Goal: Transaction & Acquisition: Purchase product/service

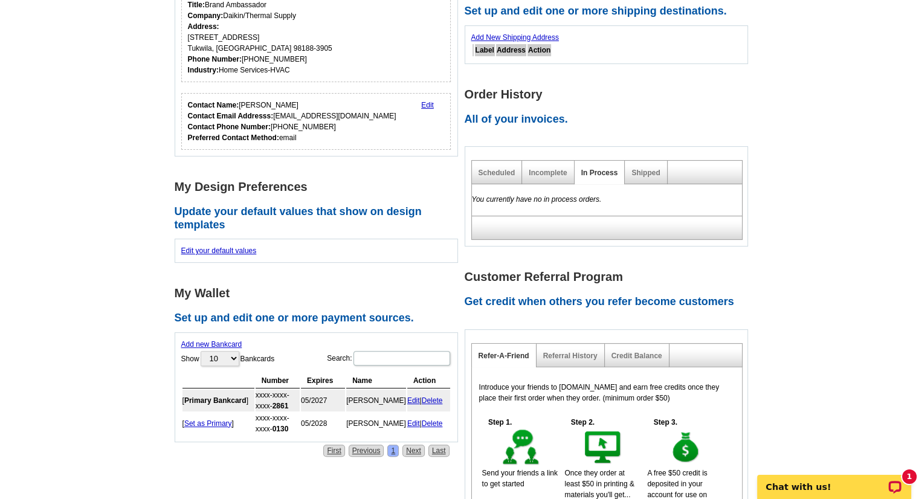
scroll to position [319, 0]
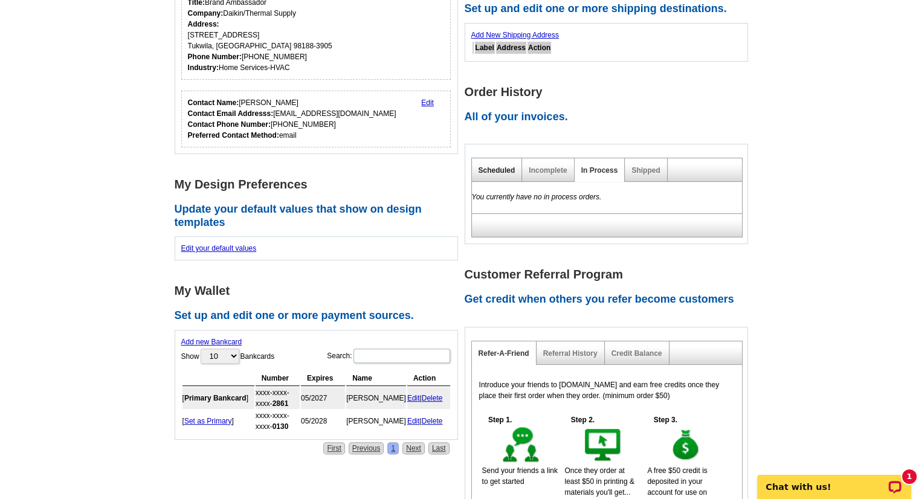
click at [498, 166] on link "Scheduled" at bounding box center [496, 170] width 37 height 8
click at [535, 174] on div "Incomplete" at bounding box center [548, 170] width 52 height 24
click at [650, 176] on div "Shipped" at bounding box center [646, 170] width 42 height 24
click at [644, 170] on link "Shipped" at bounding box center [645, 170] width 28 height 8
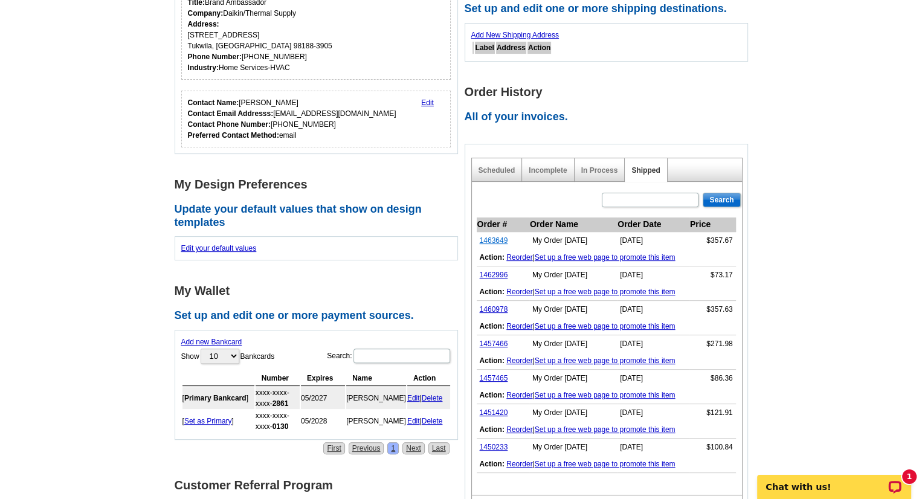
click at [487, 242] on link "1463649" at bounding box center [494, 240] width 28 height 8
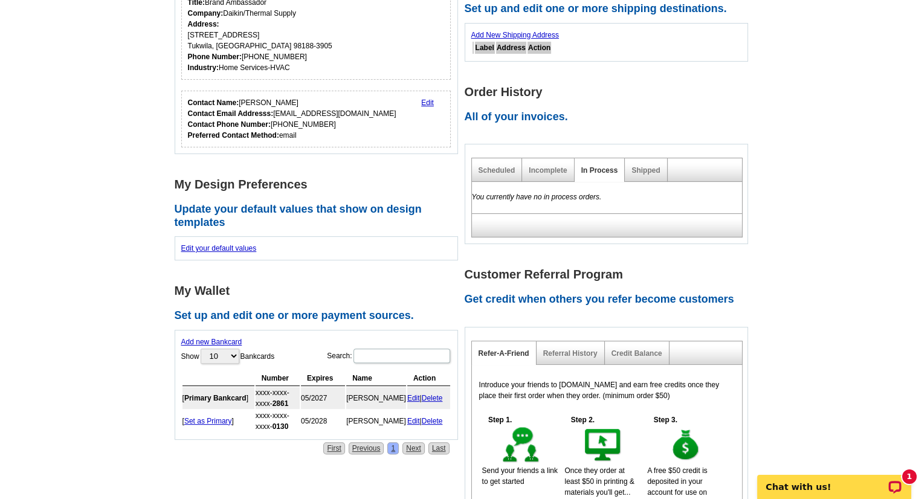
click at [649, 162] on div "Shipped" at bounding box center [646, 170] width 42 height 24
click at [650, 167] on link "Shipped" at bounding box center [645, 170] width 28 height 8
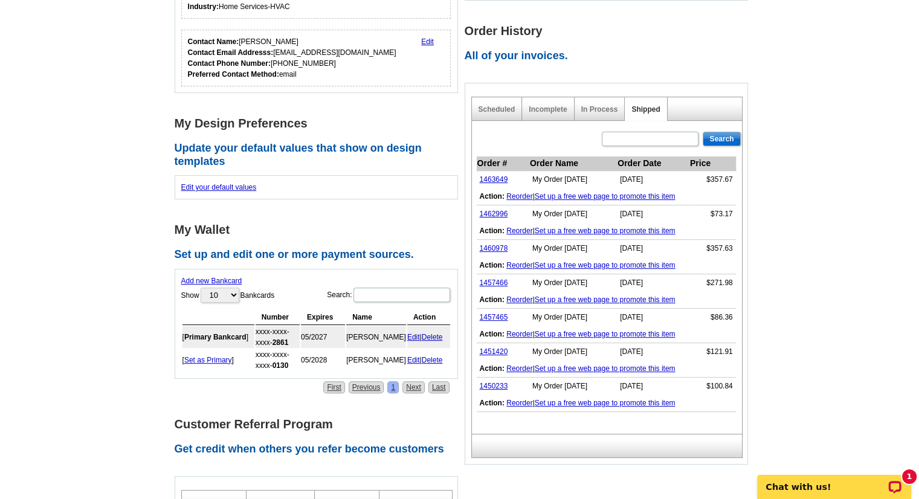
scroll to position [382, 0]
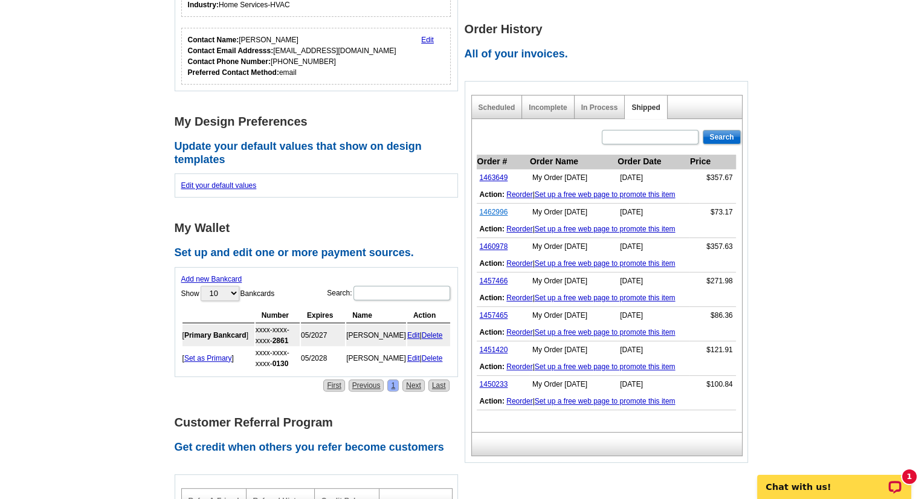
click at [486, 210] on link "1462996" at bounding box center [494, 212] width 28 height 8
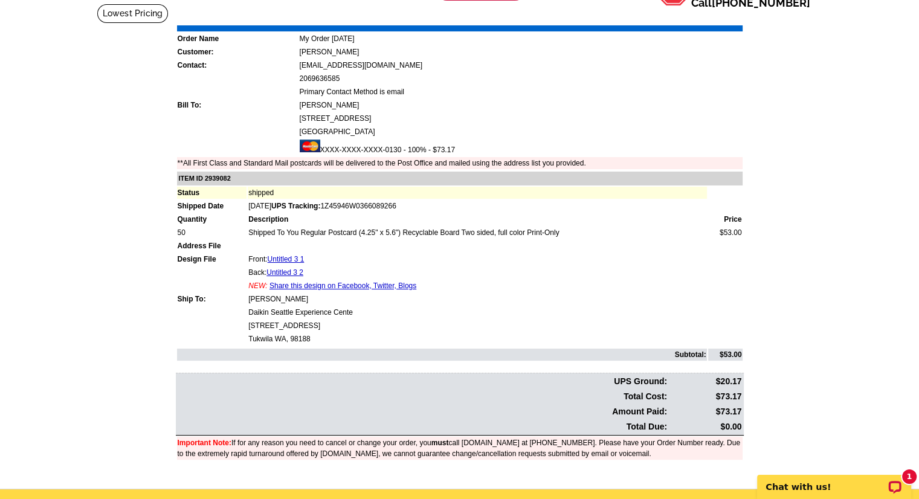
scroll to position [80, 0]
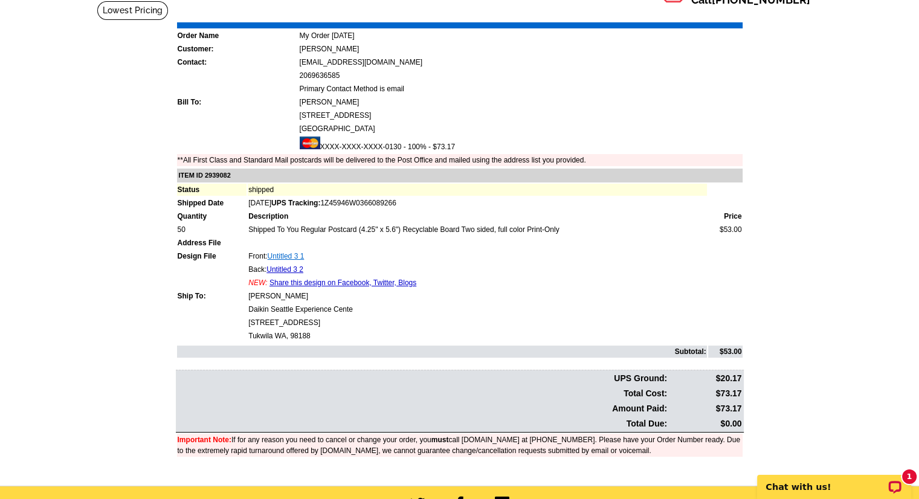
click at [294, 252] on link "Untitled 3 1" at bounding box center [286, 256] width 37 height 8
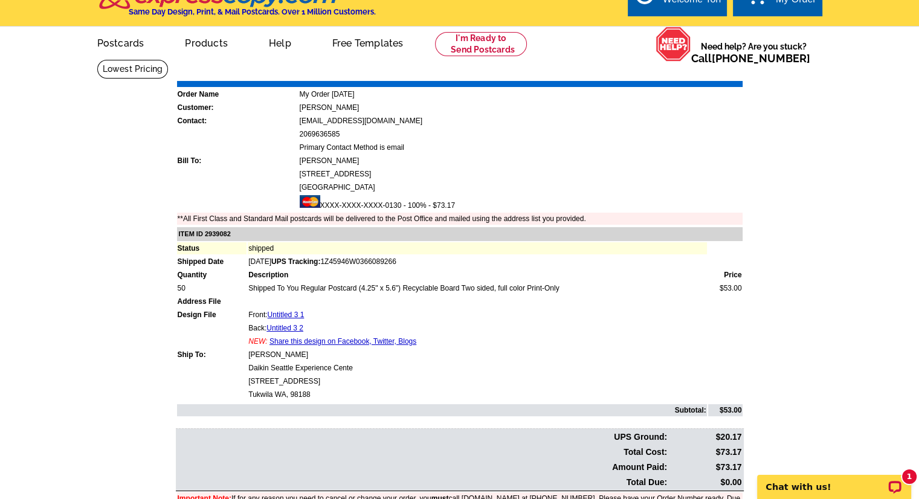
scroll to position [22, 0]
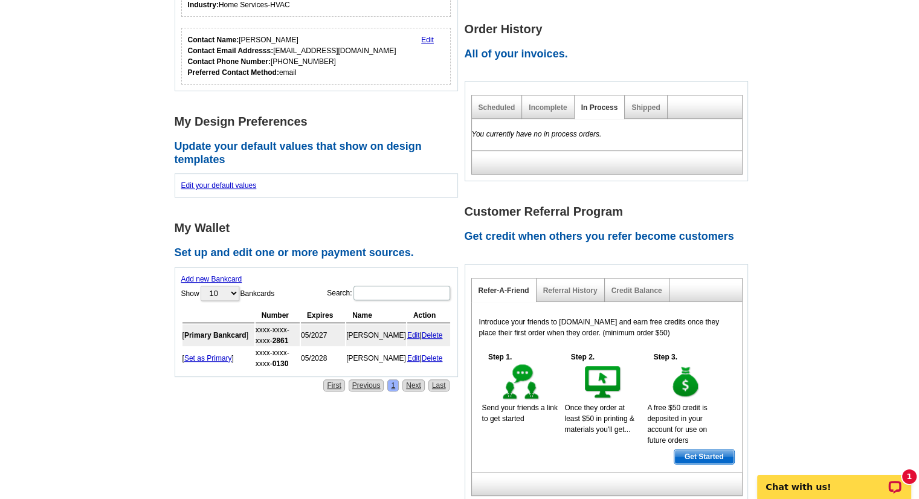
click at [650, 101] on div "Shipped" at bounding box center [646, 107] width 42 height 24
click at [649, 106] on link "Shipped" at bounding box center [645, 107] width 28 height 8
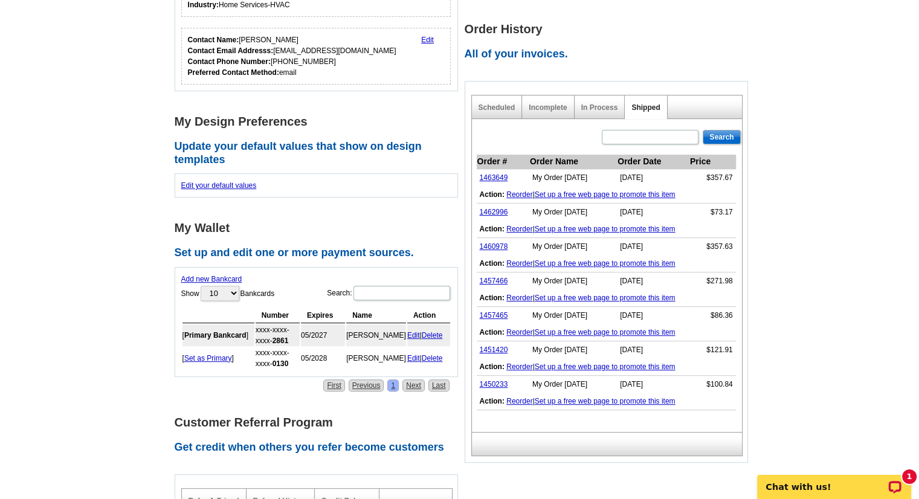
click at [649, 106] on link "Shipped" at bounding box center [645, 107] width 28 height 8
click at [519, 227] on link "Reorder" at bounding box center [519, 229] width 26 height 8
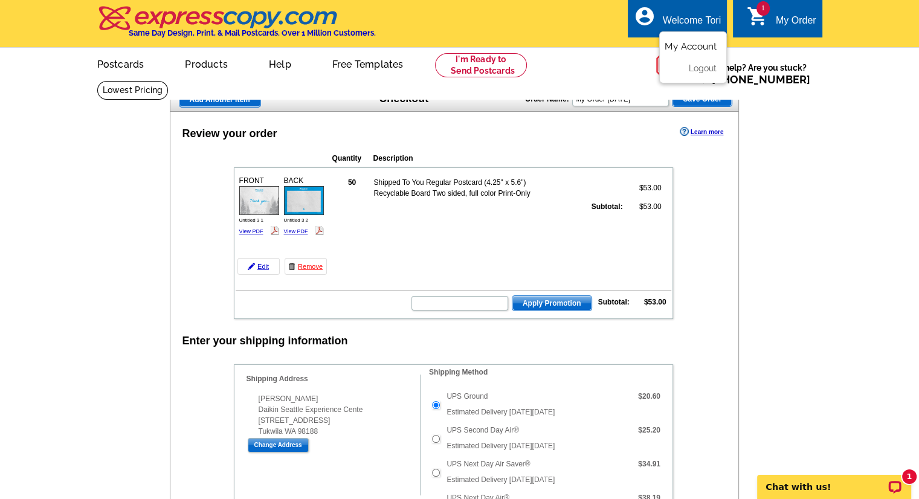
click at [694, 51] on link "My Account" at bounding box center [690, 46] width 52 height 11
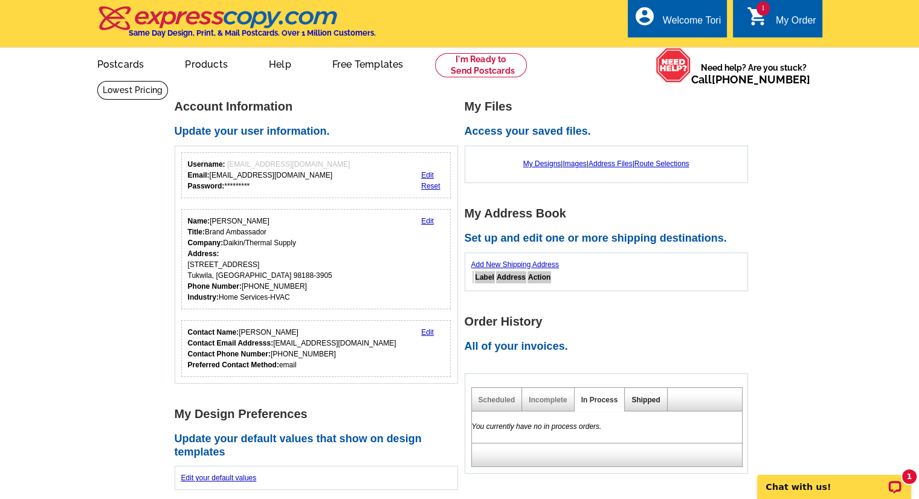
click at [643, 402] on link "Shipped" at bounding box center [645, 400] width 28 height 8
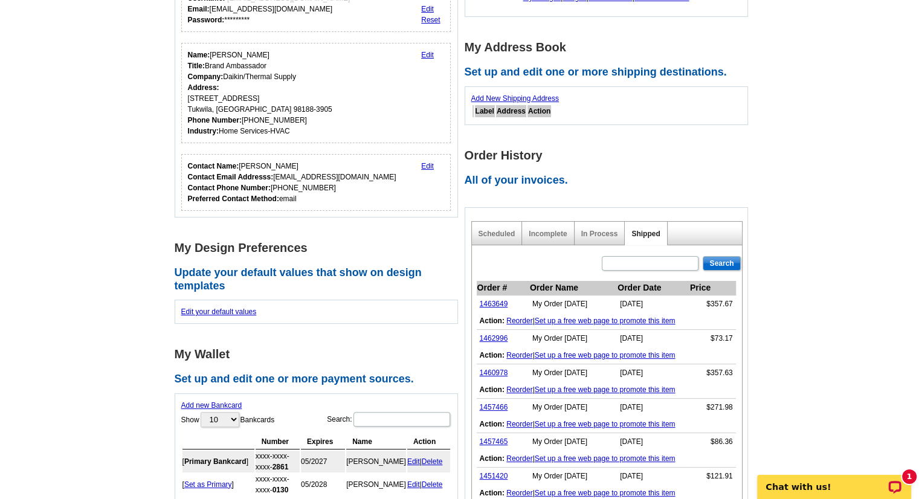
scroll to position [168, 0]
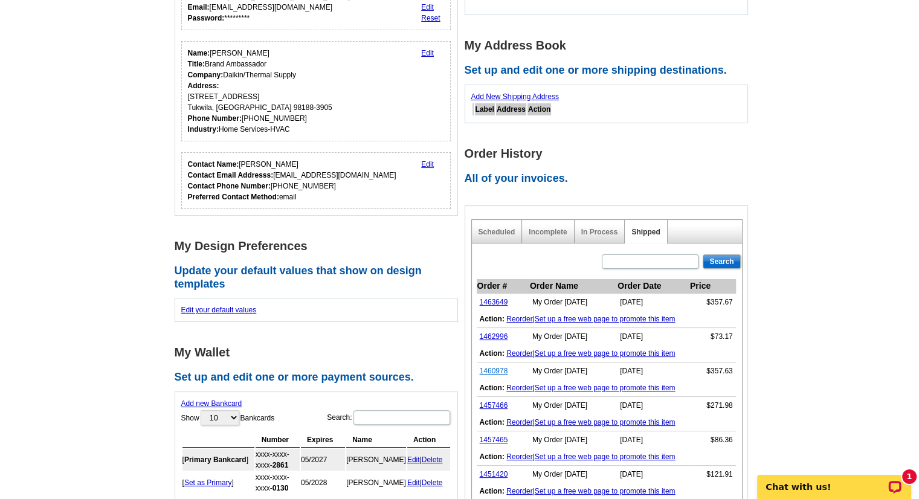
click at [498, 370] on link "1460978" at bounding box center [494, 371] width 28 height 8
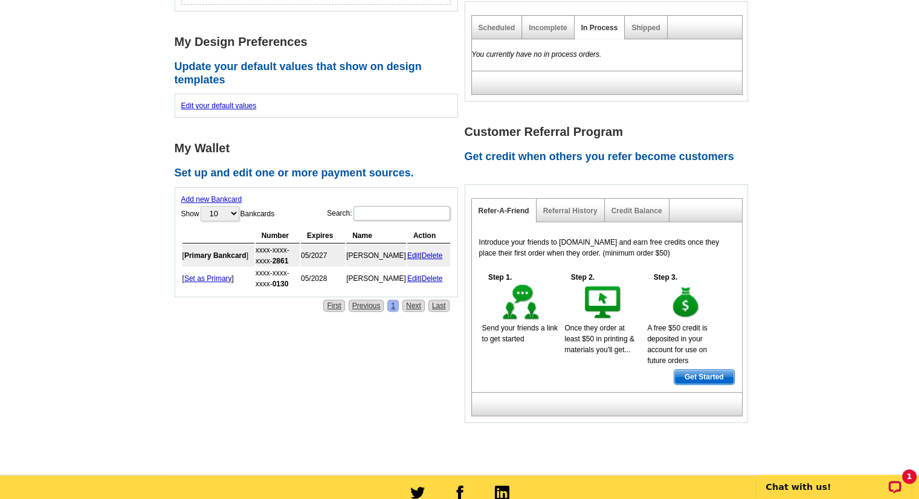
click at [643, 37] on div "Shipped" at bounding box center [646, 28] width 42 height 24
click at [644, 28] on link "Shipped" at bounding box center [645, 28] width 28 height 8
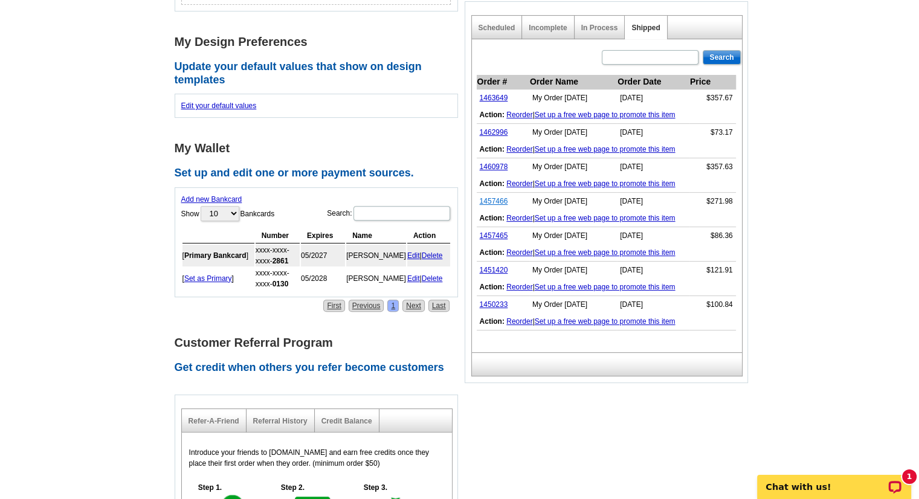
click at [494, 198] on link "1457466" at bounding box center [494, 201] width 28 height 8
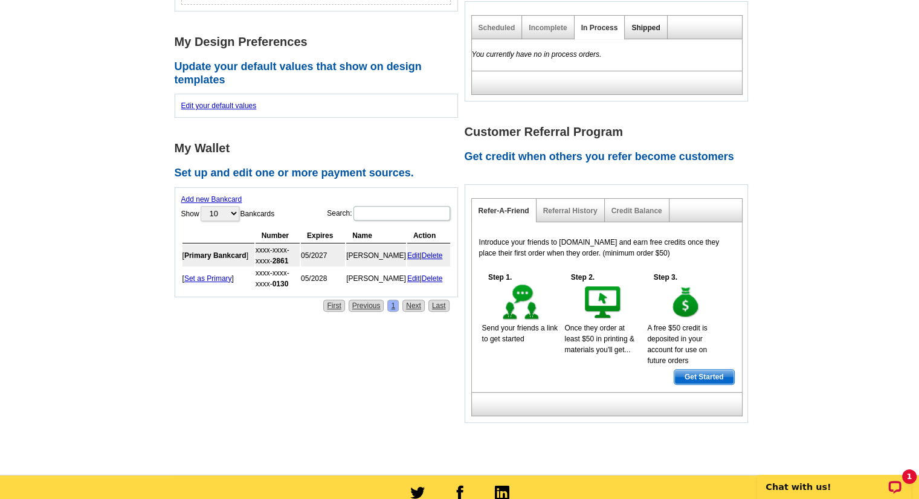
click at [640, 30] on link "Shipped" at bounding box center [645, 28] width 28 height 8
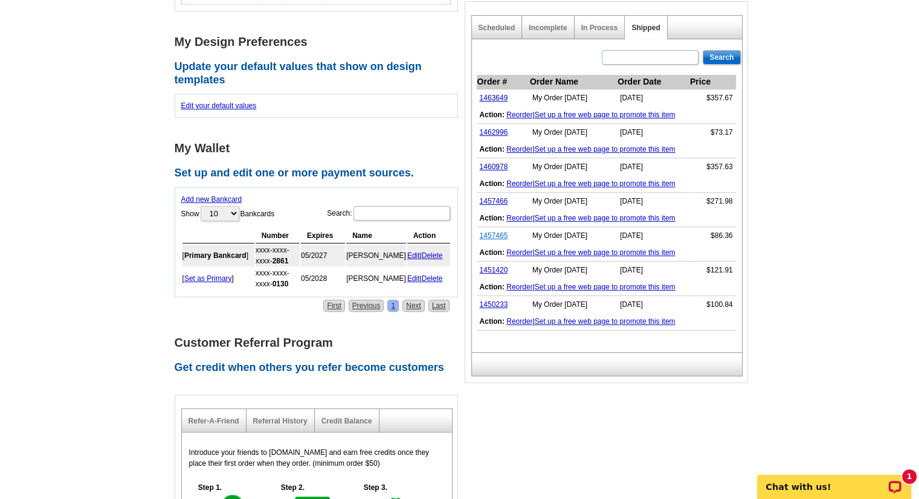
click at [489, 235] on link "1457465" at bounding box center [494, 235] width 28 height 8
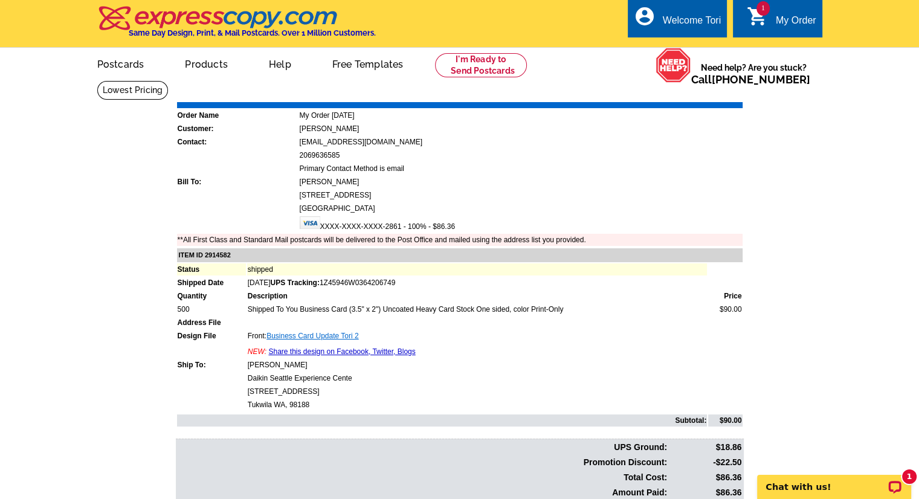
click at [296, 332] on link "Business Card Update Tori 2" at bounding box center [312, 336] width 92 height 8
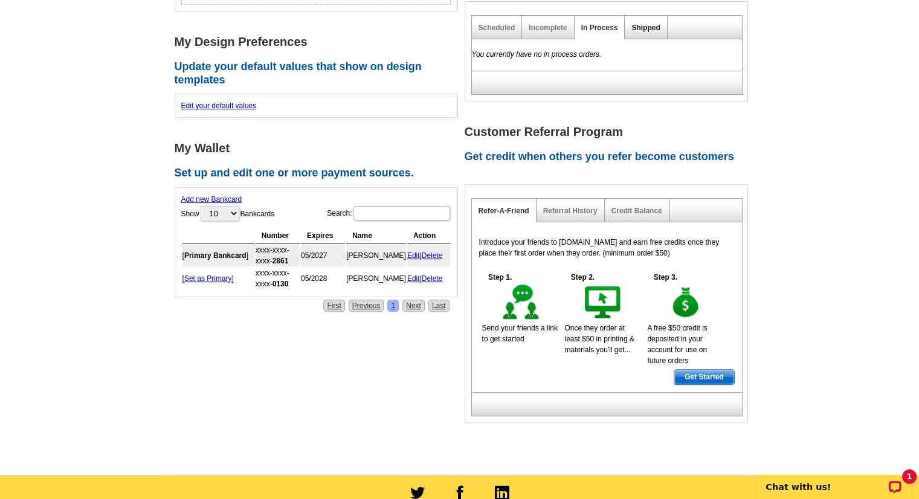
click at [640, 30] on link "Shipped" at bounding box center [645, 28] width 28 height 8
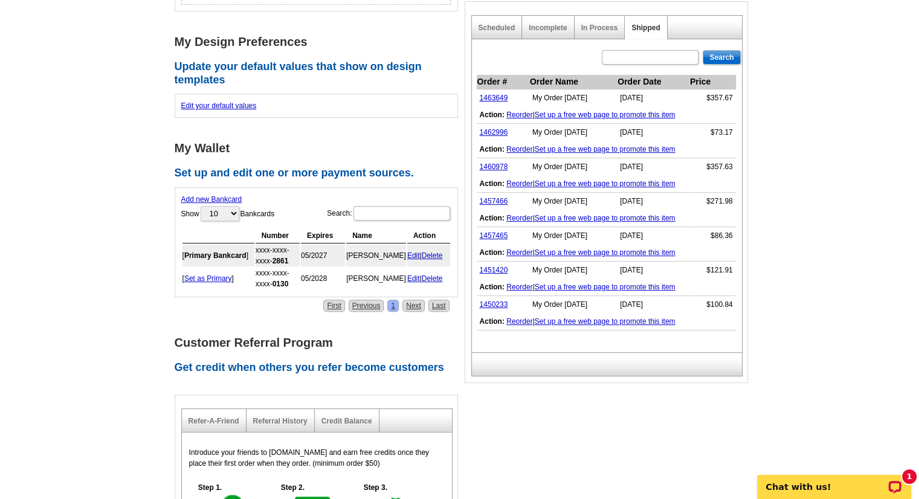
click at [520, 248] on link "Reorder" at bounding box center [519, 252] width 26 height 8
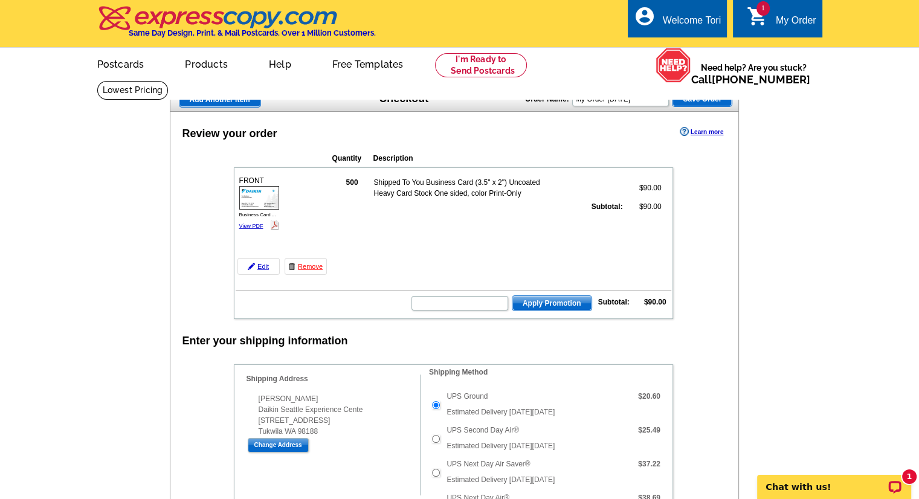
click at [760, 42] on div "local_phone Same Day Design, Print, & Mail Postcards. Over 1 Million Customers.…" at bounding box center [459, 24] width 725 height 45
click at [786, 37] on div "1 shopping_cart My Order" at bounding box center [777, 18] width 89 height 38
click at [801, 21] on div "My Order" at bounding box center [796, 23] width 40 height 17
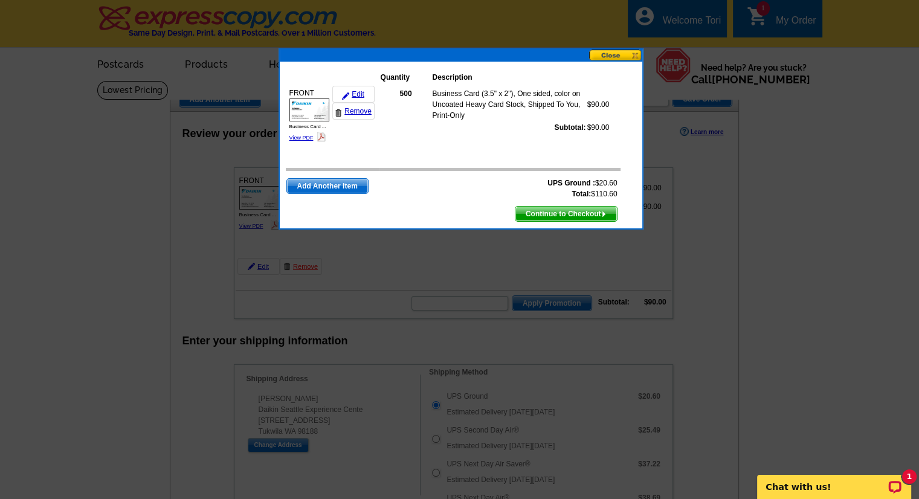
click at [619, 59] on button at bounding box center [615, 55] width 53 height 11
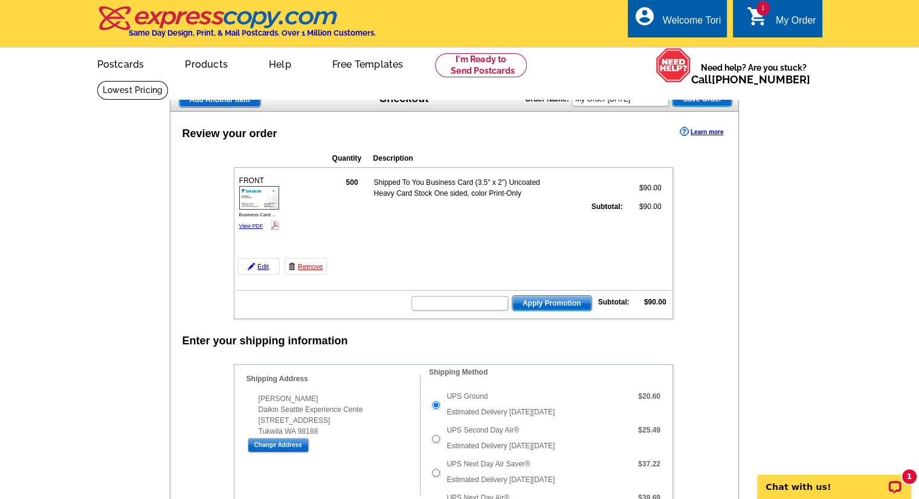
click at [242, 98] on span "Add Another Item" at bounding box center [219, 99] width 81 height 14
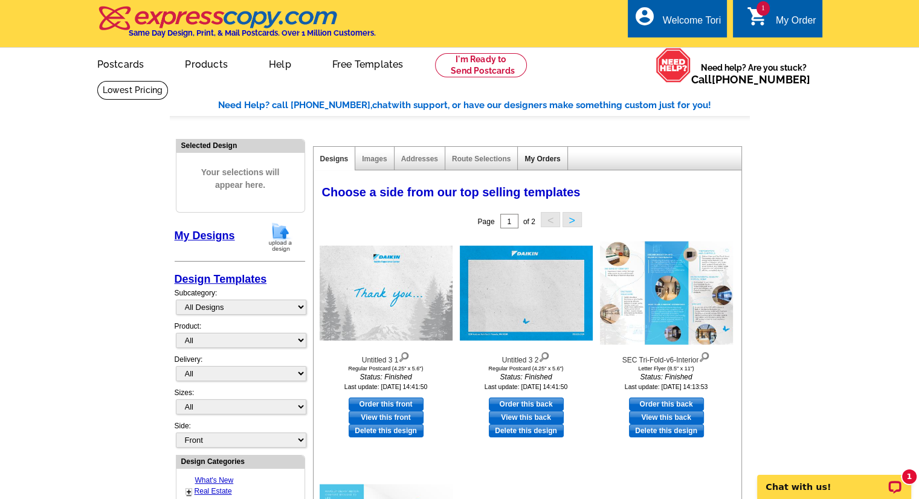
click at [549, 162] on link "My Orders" at bounding box center [542, 159] width 36 height 8
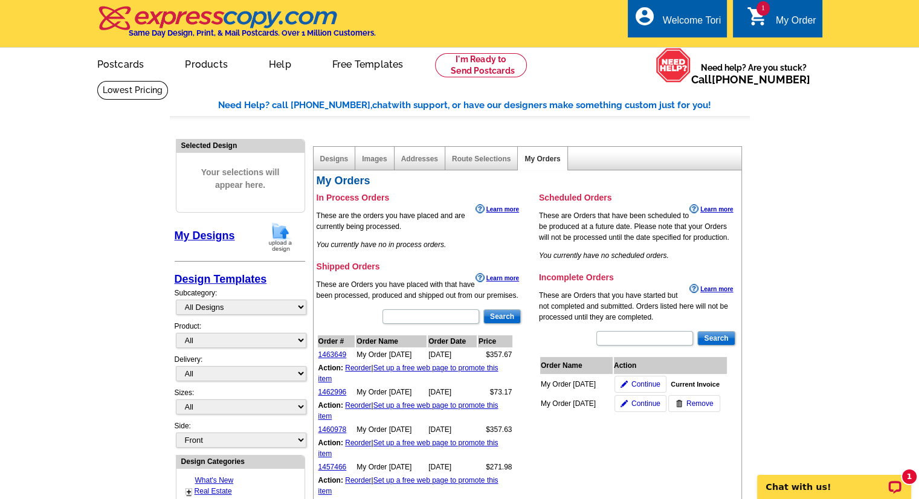
scroll to position [92, 0]
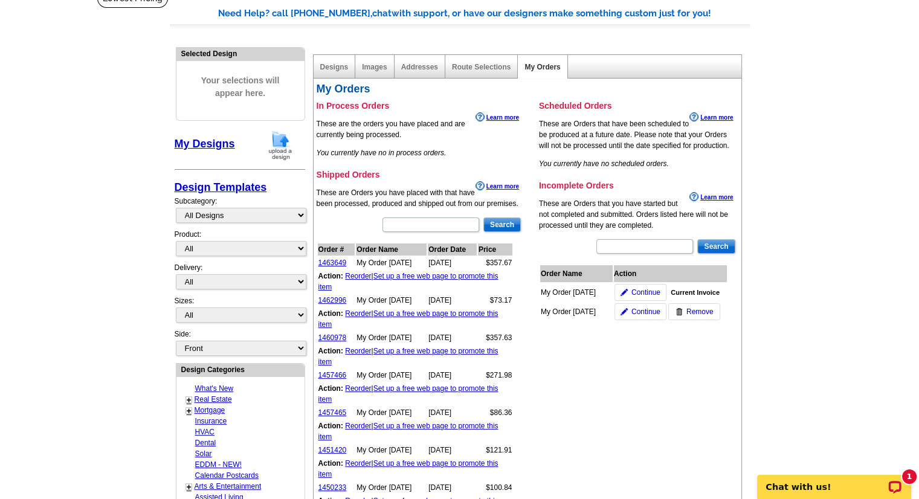
click at [355, 313] on link "Reorder" at bounding box center [358, 313] width 26 height 8
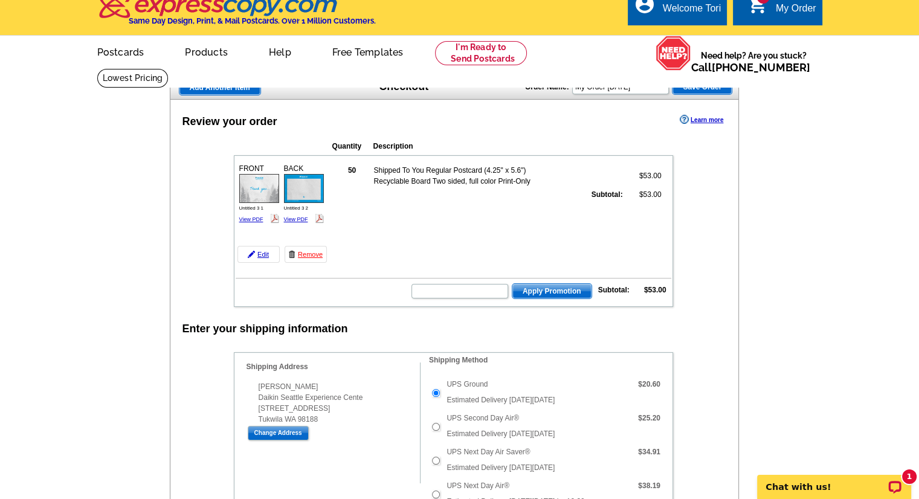
click at [244, 92] on span "Add Another Item" at bounding box center [219, 87] width 81 height 14
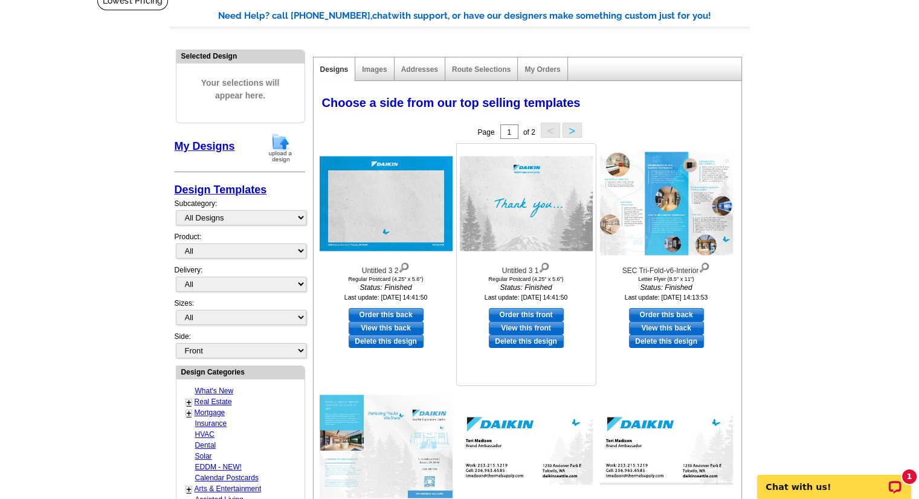
scroll to position [89, 0]
click at [544, 66] on link "My Orders" at bounding box center [542, 69] width 36 height 8
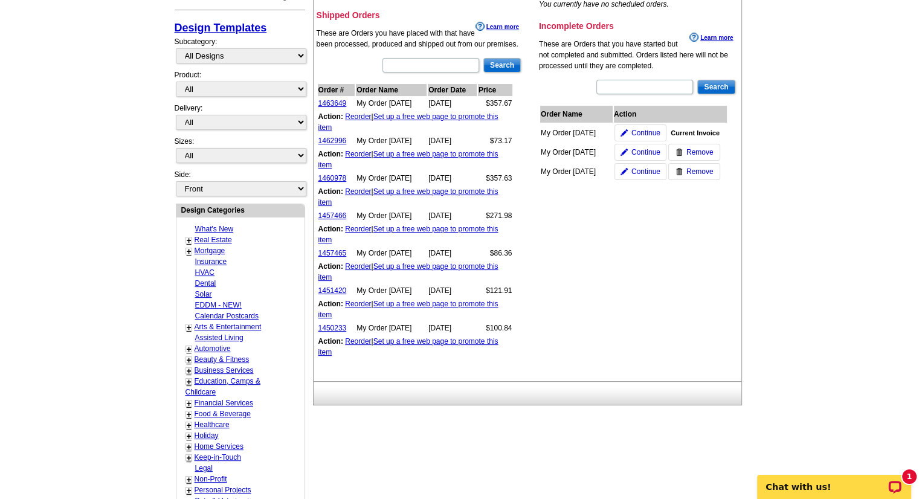
scroll to position [255, 0]
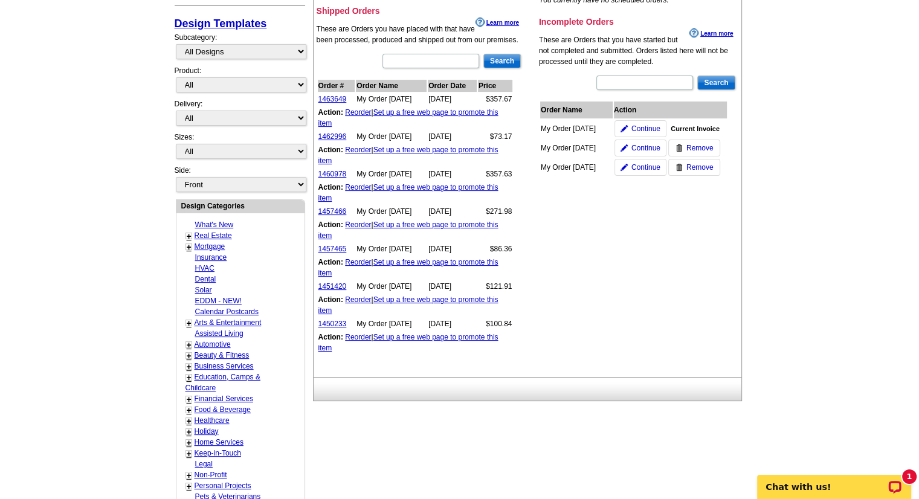
click at [359, 300] on link "Reorder" at bounding box center [358, 299] width 26 height 8
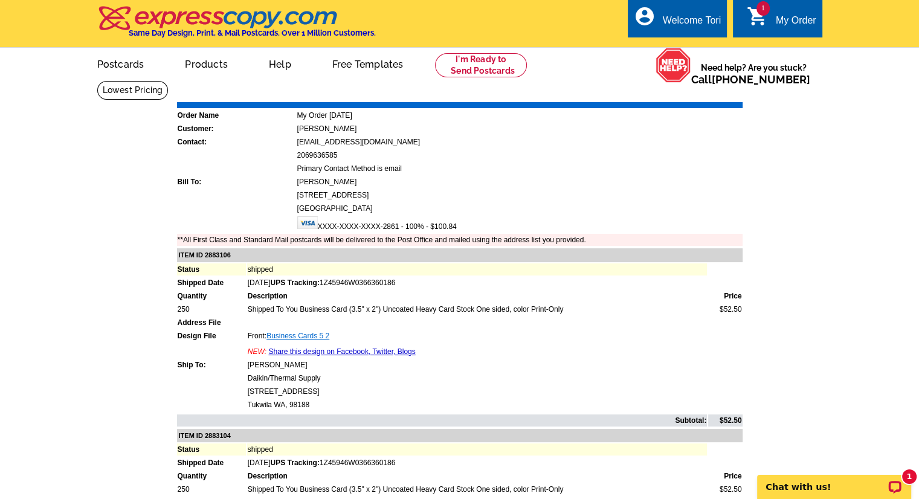
click at [313, 333] on link "Business Cards 5 2" at bounding box center [297, 336] width 63 height 8
click at [691, 50] on link "My Account" at bounding box center [690, 46] width 52 height 11
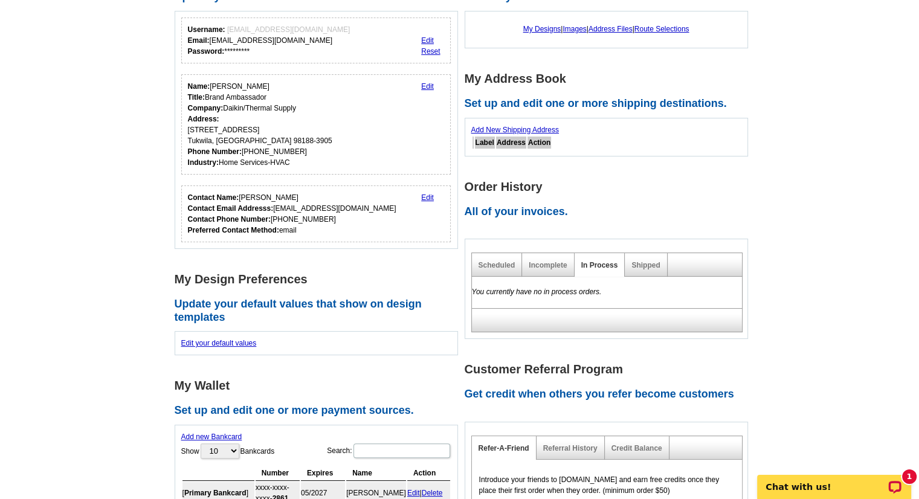
click at [639, 259] on div "Shipped" at bounding box center [646, 265] width 42 height 24
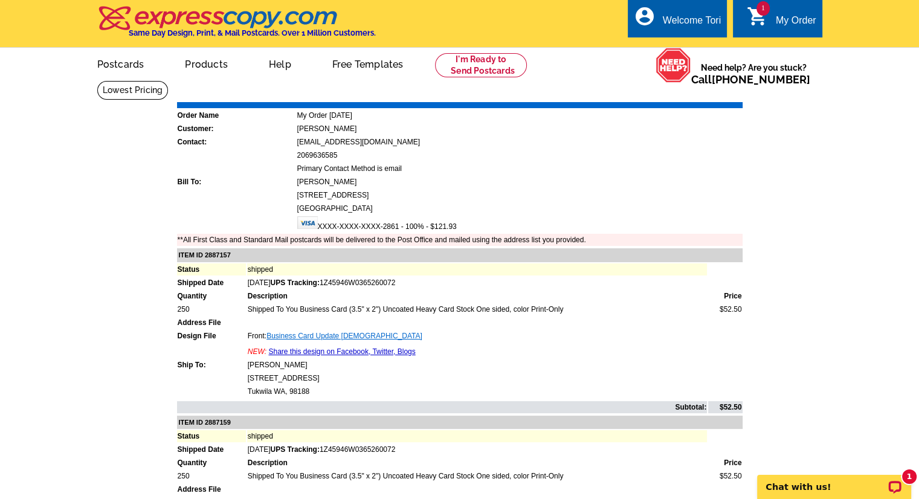
click at [306, 332] on link "Business Card Update Jem" at bounding box center [344, 336] width 156 height 8
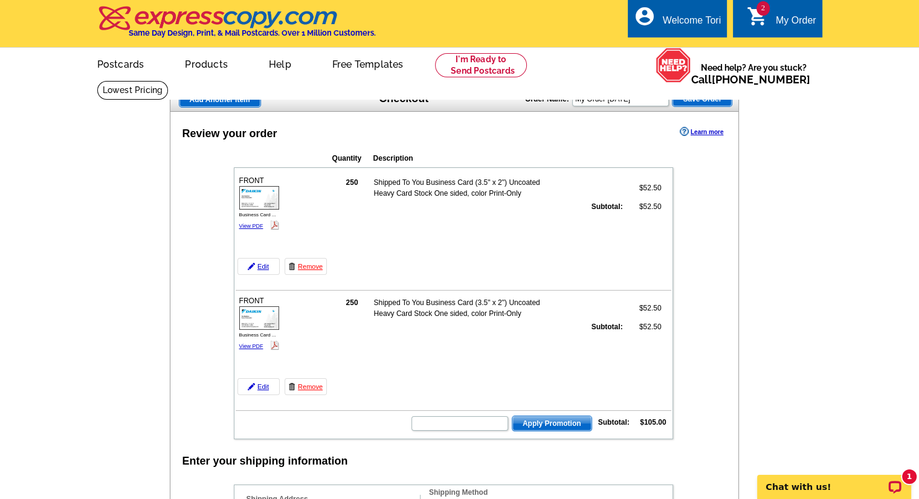
scroll to position [2, 0]
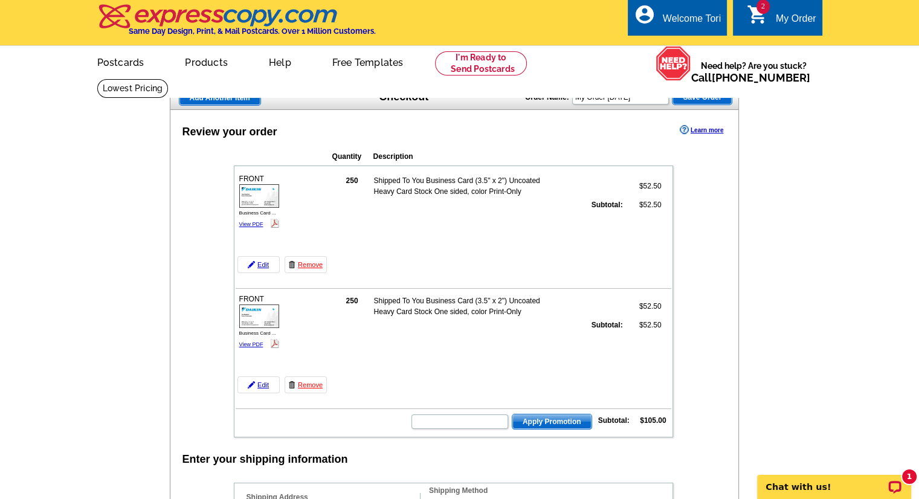
click at [782, 13] on div "My Order" at bounding box center [796, 21] width 40 height 17
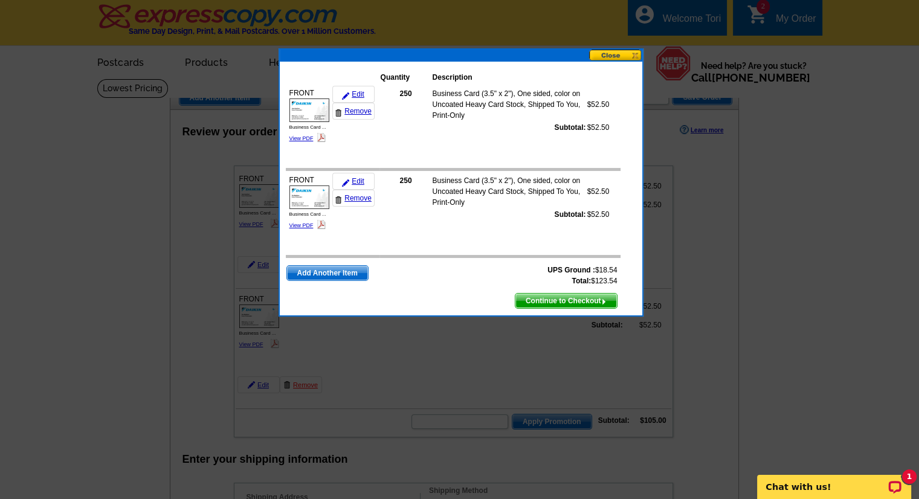
click at [314, 269] on span "Add Another Item" at bounding box center [327, 273] width 81 height 14
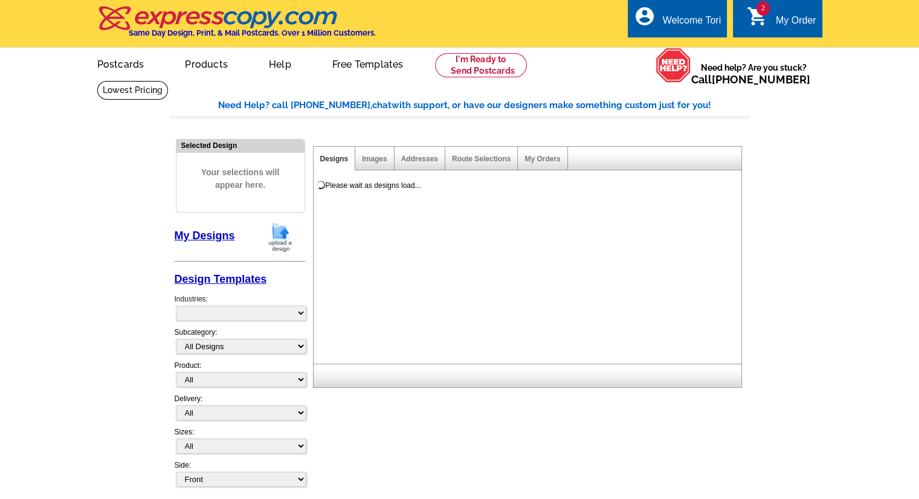
select select "785"
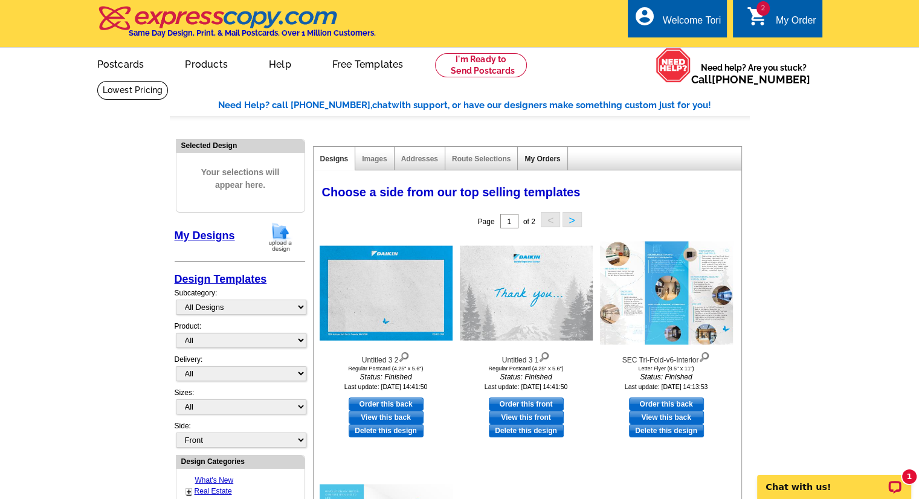
click at [544, 161] on link "My Orders" at bounding box center [542, 159] width 36 height 8
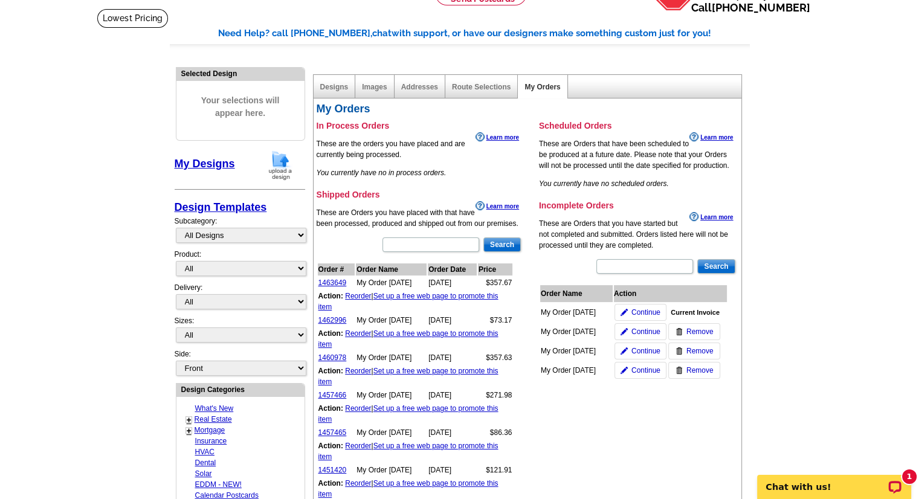
scroll to position [75, 0]
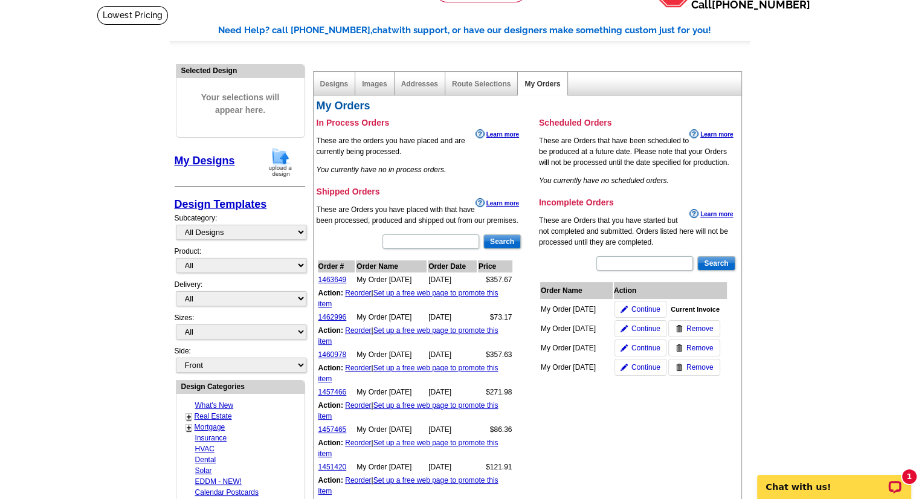
click at [353, 328] on link "Reorder" at bounding box center [358, 330] width 26 height 8
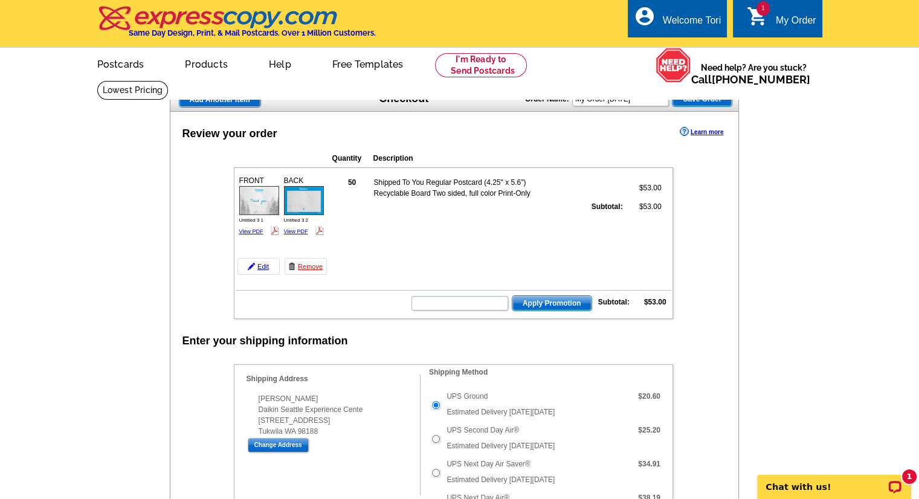
click at [782, 15] on div "My Order" at bounding box center [796, 23] width 40 height 17
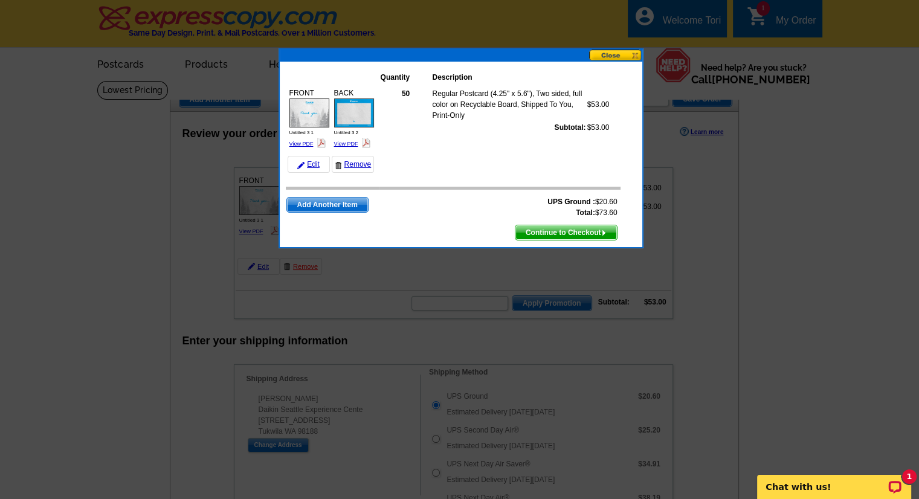
click at [628, 56] on button at bounding box center [615, 55] width 53 height 11
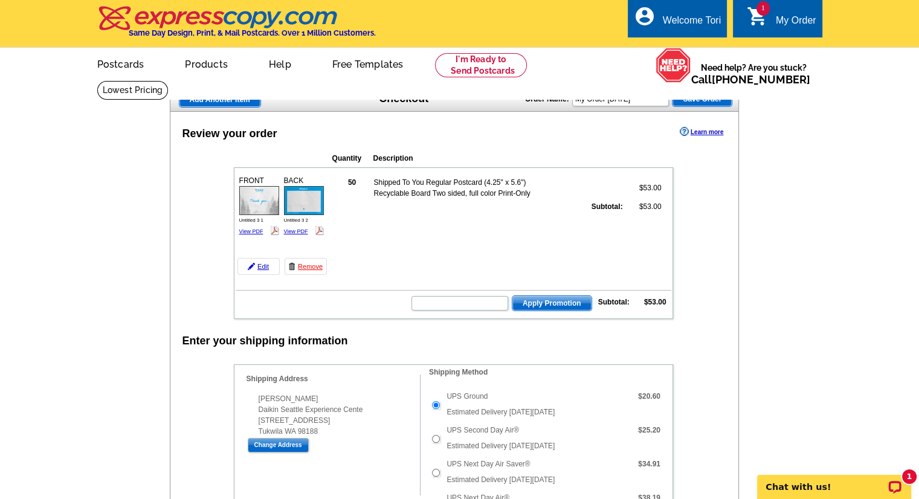
click at [230, 106] on span "Add Another Item" at bounding box center [219, 99] width 81 height 14
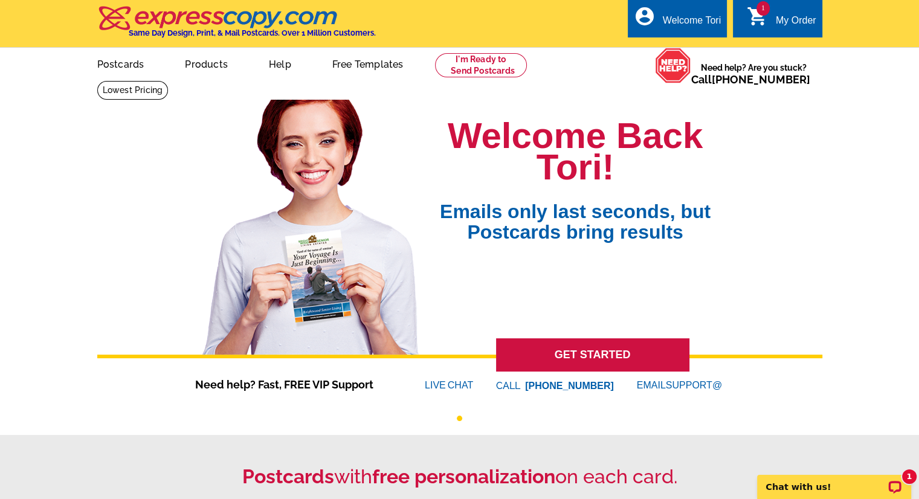
click at [766, 24] on icon "shopping_cart" at bounding box center [758, 16] width 22 height 22
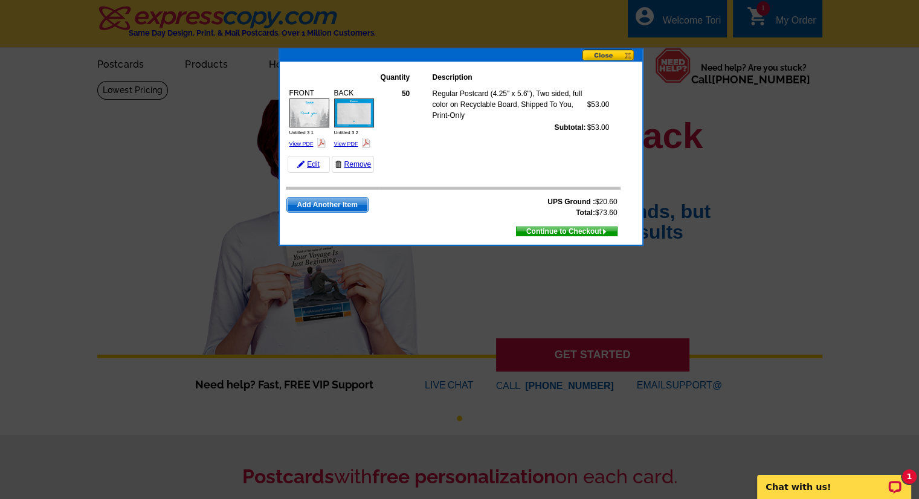
click at [345, 205] on span "Add Another Item" at bounding box center [327, 205] width 81 height 14
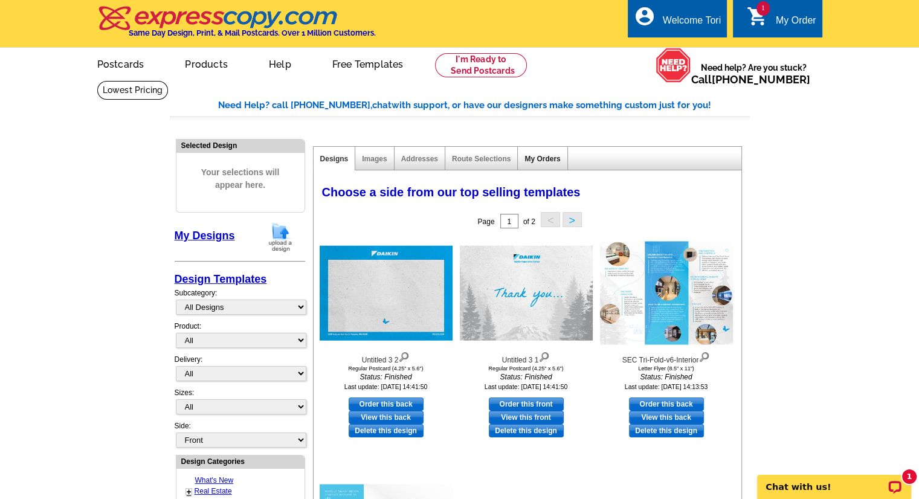
click at [524, 158] on link "My Orders" at bounding box center [542, 159] width 36 height 8
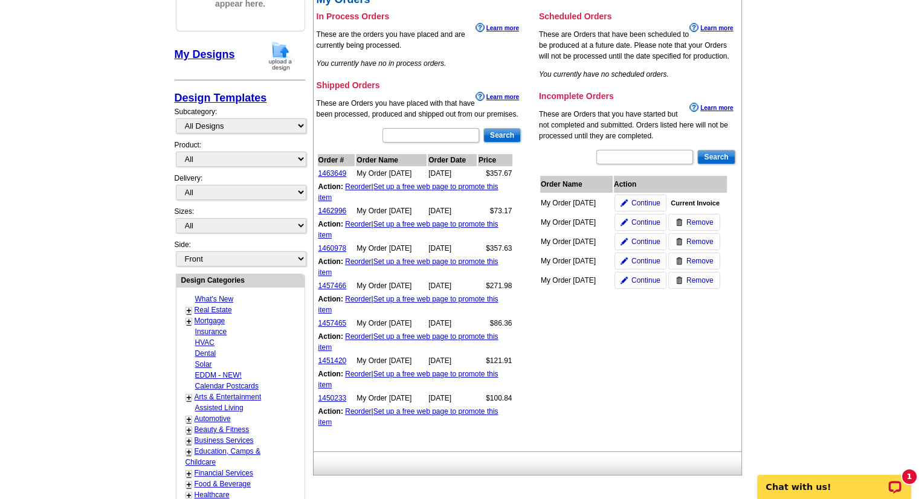
scroll to position [183, 0]
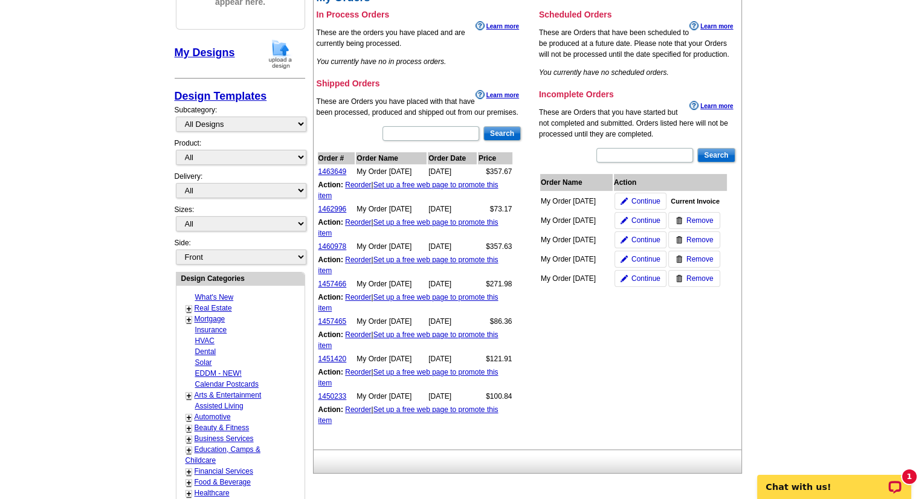
click at [354, 256] on link "Reorder" at bounding box center [358, 259] width 26 height 8
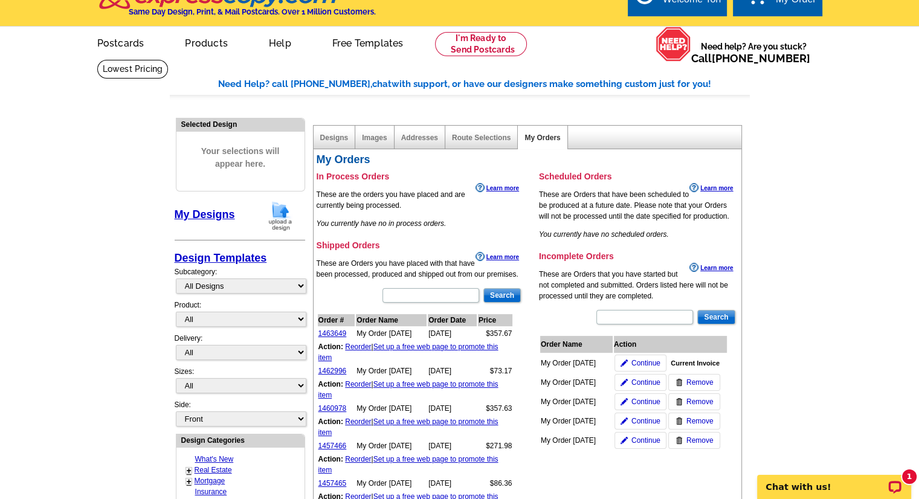
scroll to position [21, 0]
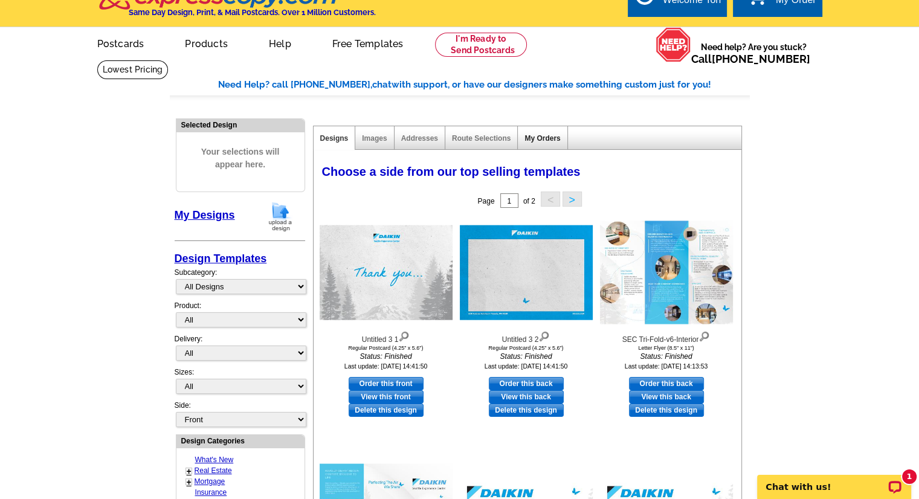
click at [553, 134] on link "My Orders" at bounding box center [542, 138] width 36 height 8
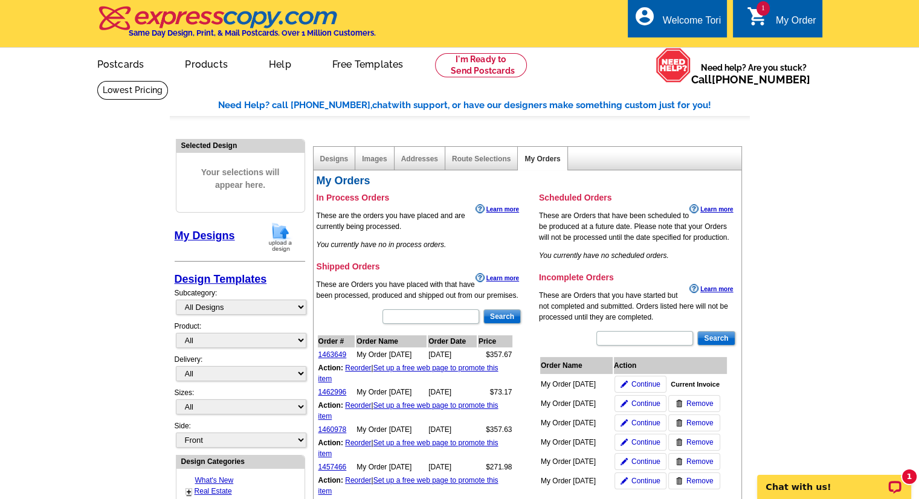
click at [800, 11] on div "1 shopping_cart My Order" at bounding box center [777, 18] width 89 height 38
click at [790, 19] on div "My Order" at bounding box center [796, 23] width 40 height 17
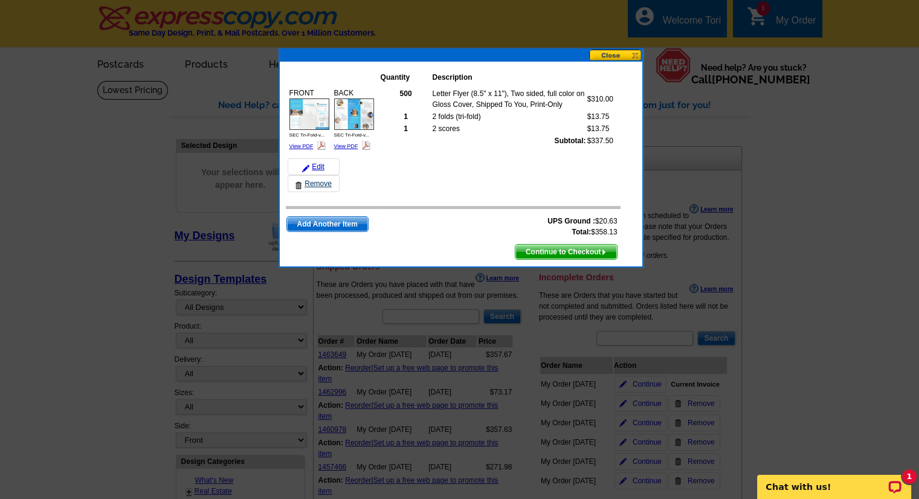
click at [320, 181] on link "Remove" at bounding box center [313, 183] width 52 height 17
click at [604, 56] on button at bounding box center [615, 55] width 53 height 11
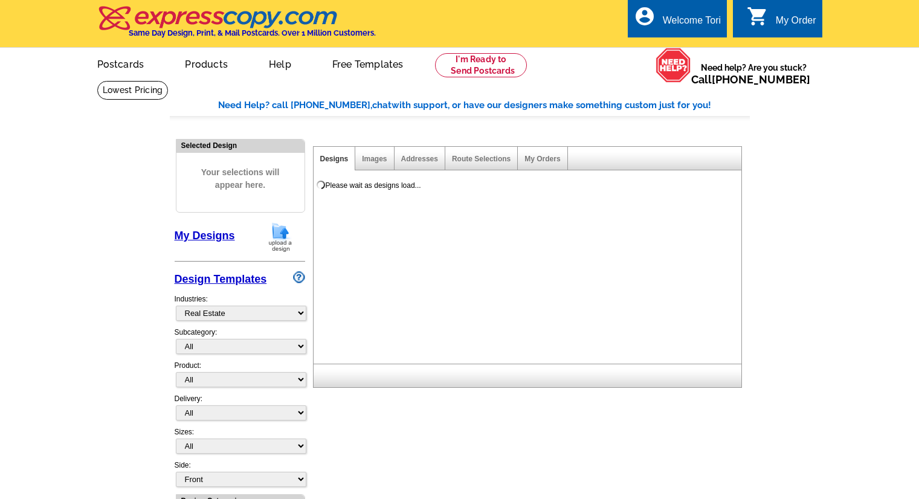
select select "785"
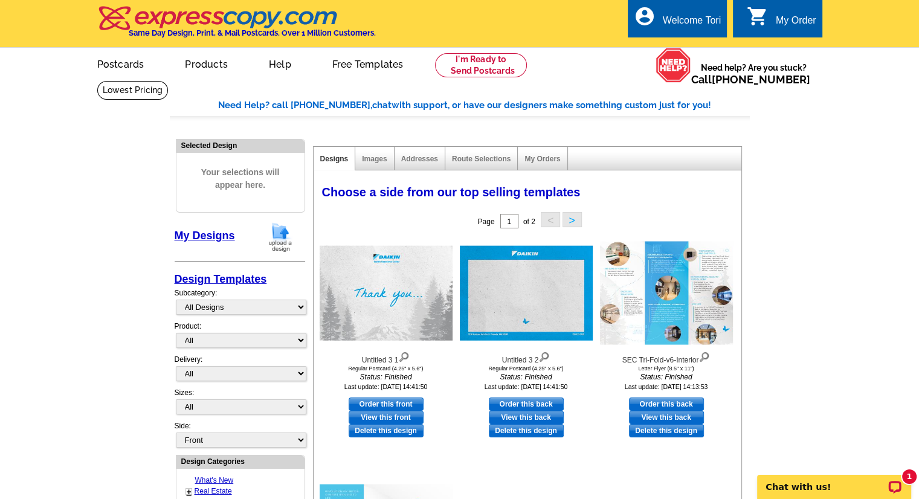
click at [761, 19] on icon "shopping_cart" at bounding box center [758, 16] width 22 height 22
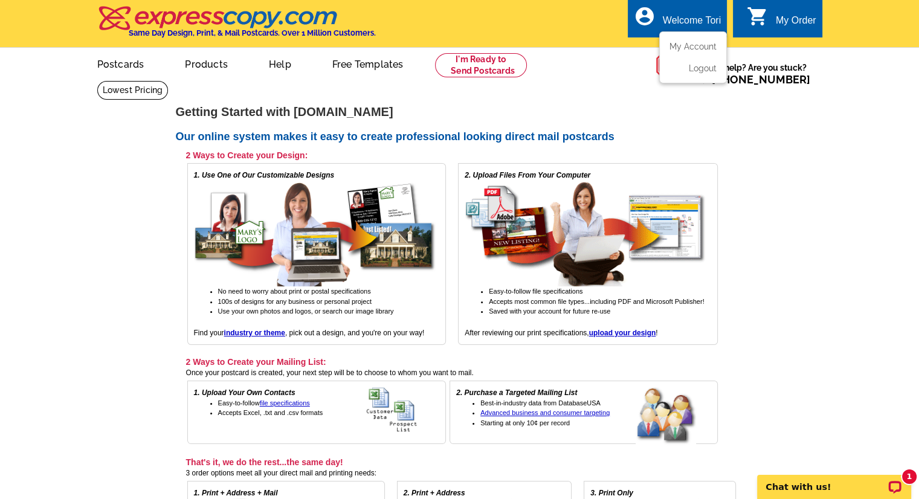
click at [662, 13] on div "account_circle Welcome Tori My Account Logout" at bounding box center [677, 18] width 99 height 38
click at [683, 45] on link "My Account" at bounding box center [690, 46] width 52 height 11
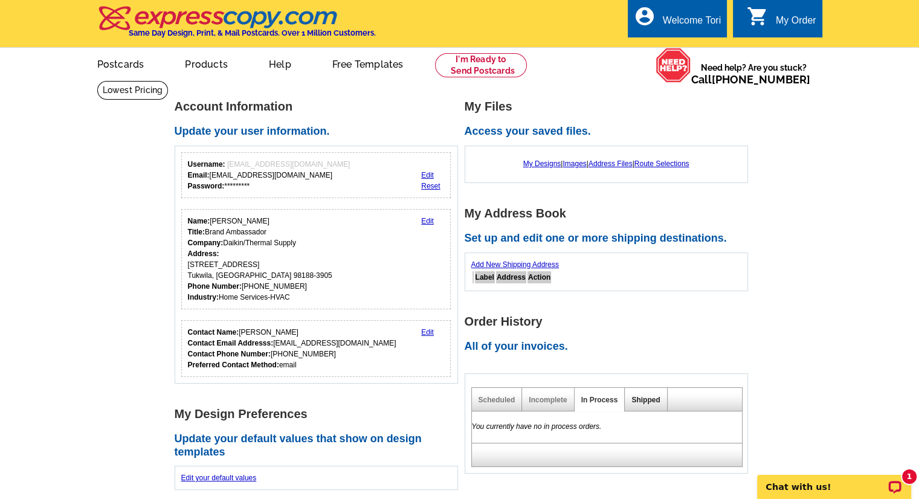
click at [643, 399] on link "Shipped" at bounding box center [645, 400] width 28 height 8
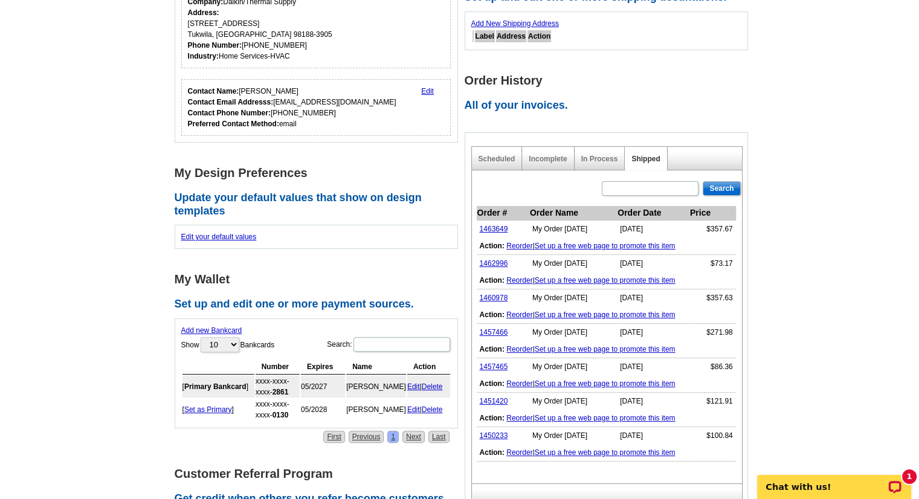
scroll to position [252, 0]
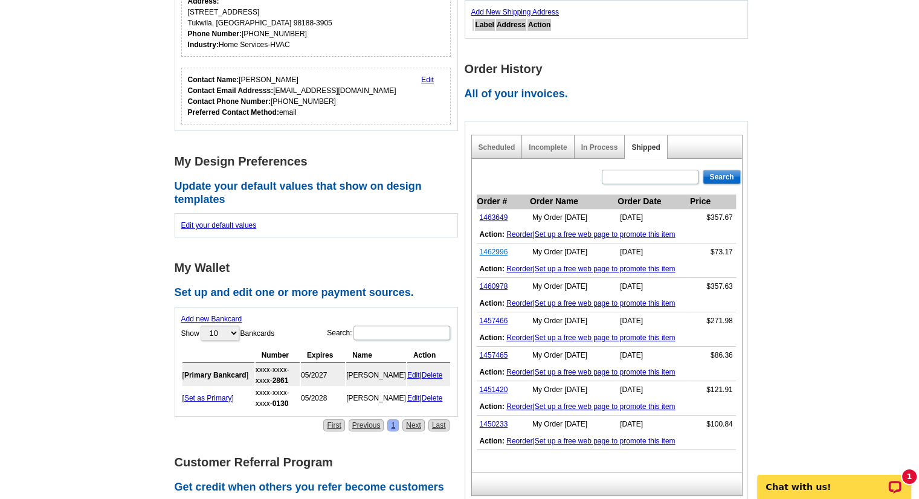
click at [495, 250] on link "1462996" at bounding box center [494, 252] width 28 height 8
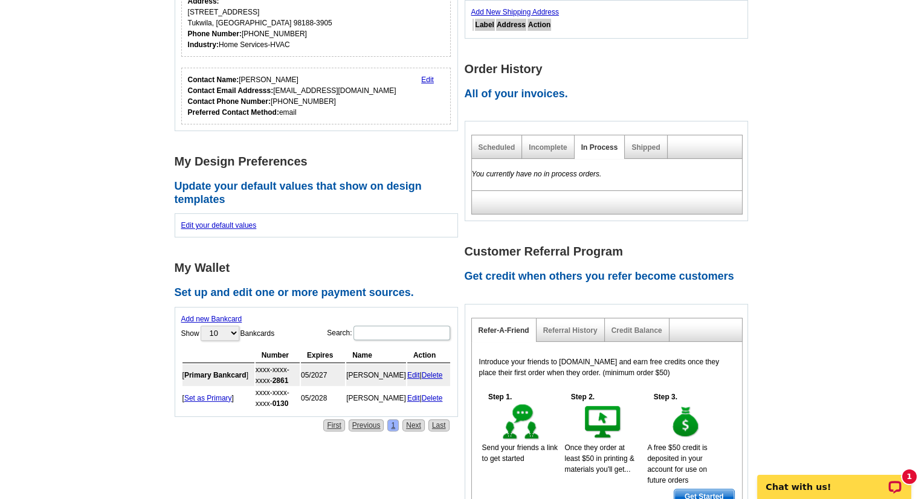
click at [666, 141] on div "Shipped" at bounding box center [646, 147] width 42 height 24
click at [654, 143] on link "Shipped" at bounding box center [645, 147] width 28 height 8
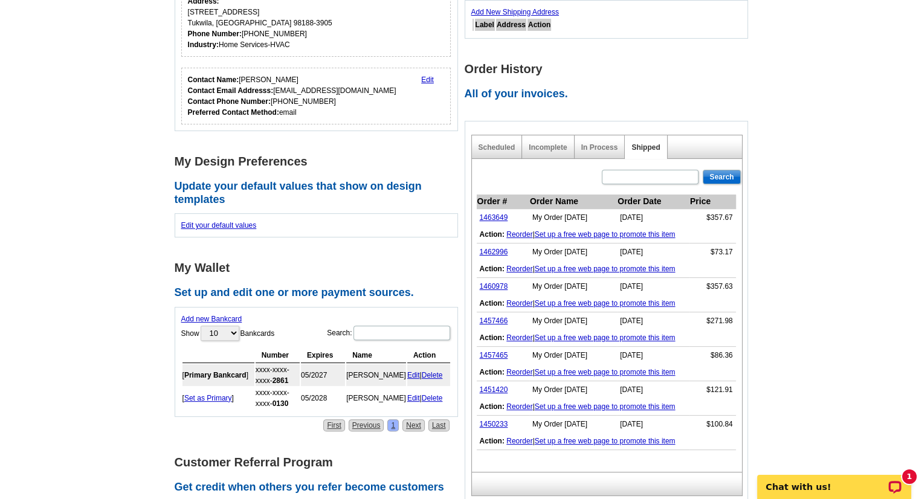
click at [513, 265] on link "Reorder" at bounding box center [519, 269] width 26 height 8
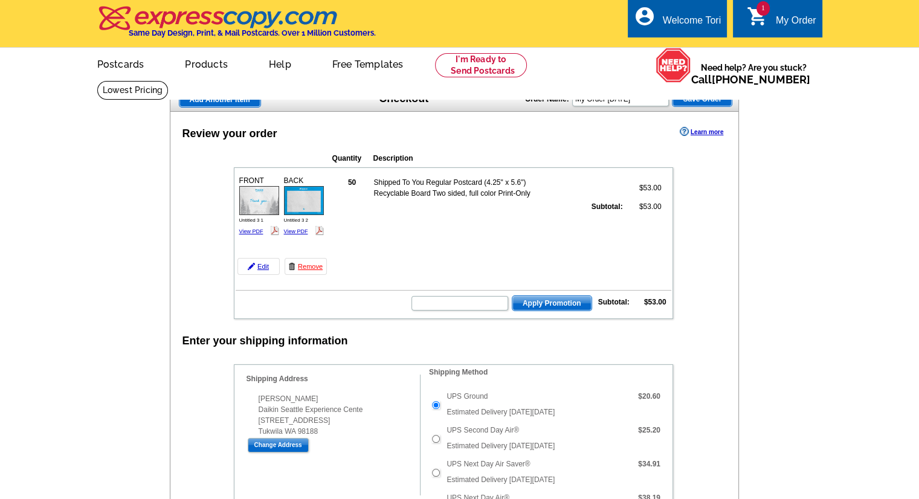
click at [242, 97] on span "Add Another Item" at bounding box center [219, 99] width 81 height 14
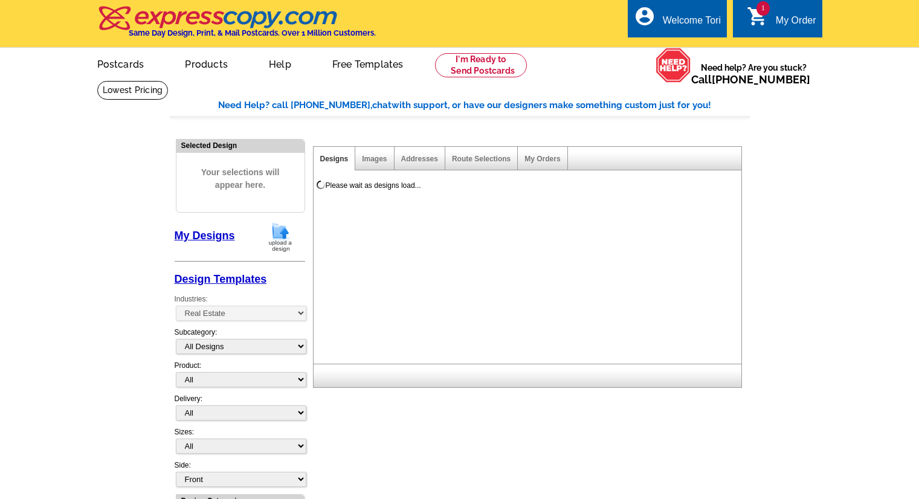
select select "785"
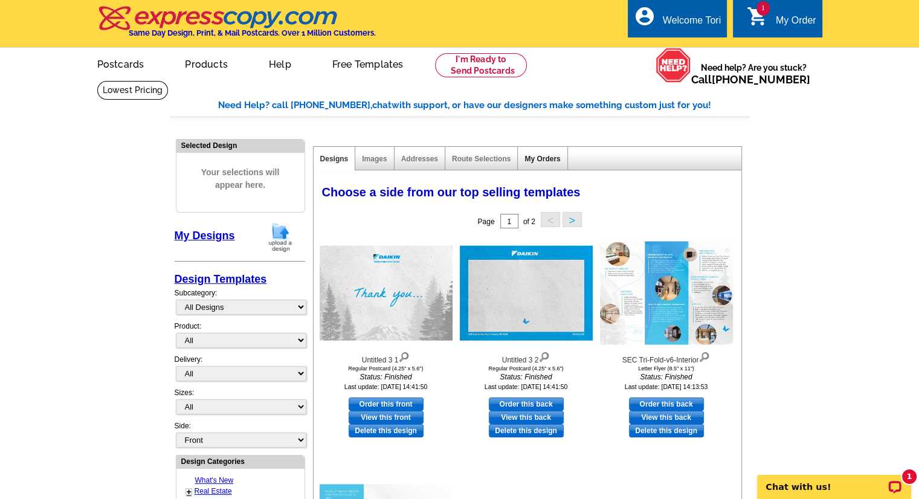
click at [554, 159] on link "My Orders" at bounding box center [542, 159] width 36 height 8
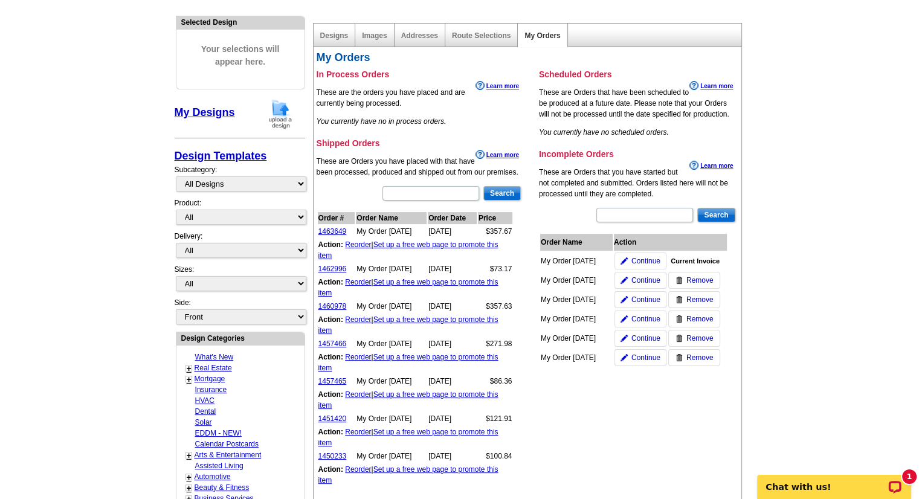
scroll to position [231, 0]
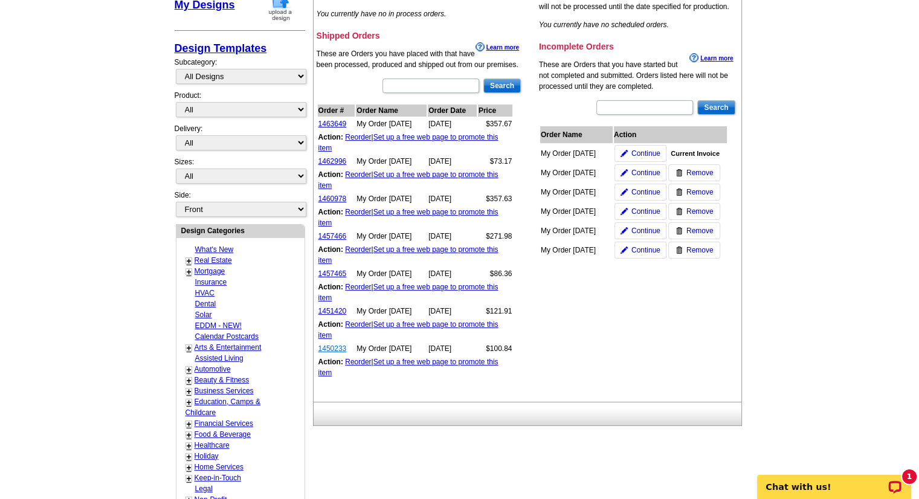
click at [338, 344] on link "1450233" at bounding box center [332, 348] width 28 height 8
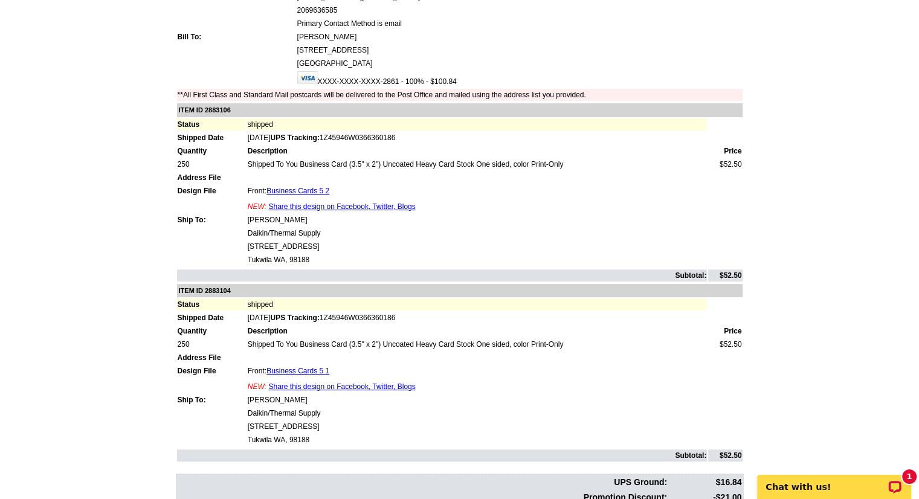
scroll to position [145, 0]
click at [306, 193] on table "ITEM ID 2883106 Status shipped Shipped Date Jul-03-2024 UPS Tracking: 1Z45946W0…" at bounding box center [461, 192] width 571 height 181
click at [307, 189] on link "Business Cards 5 2" at bounding box center [297, 191] width 63 height 8
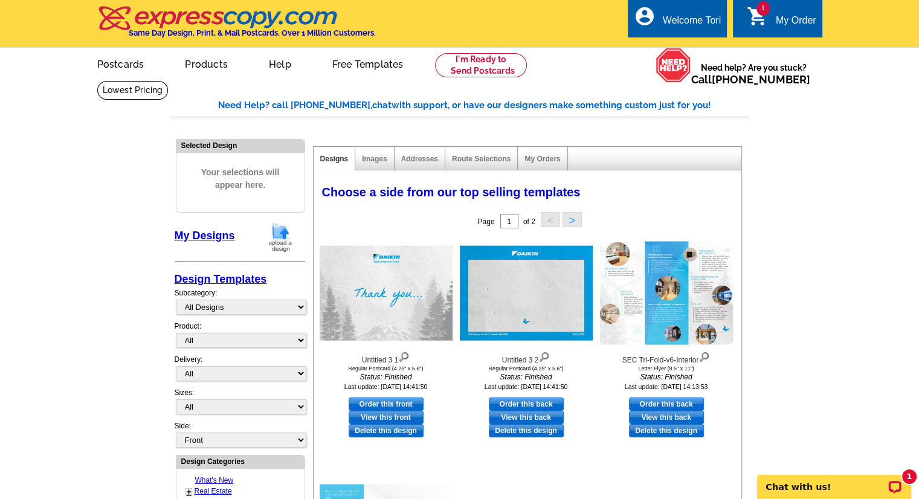
click at [788, 16] on div "My Order" at bounding box center [796, 23] width 40 height 17
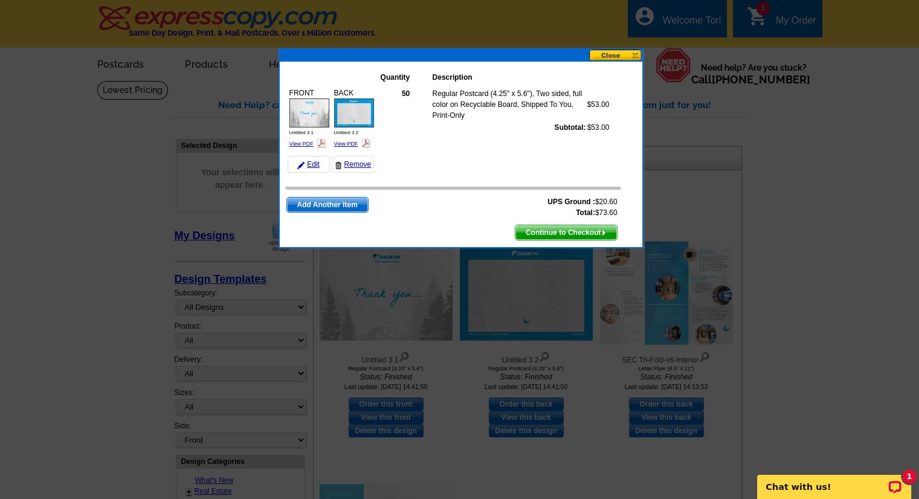
click at [333, 200] on span "Add Another Item" at bounding box center [327, 205] width 81 height 14
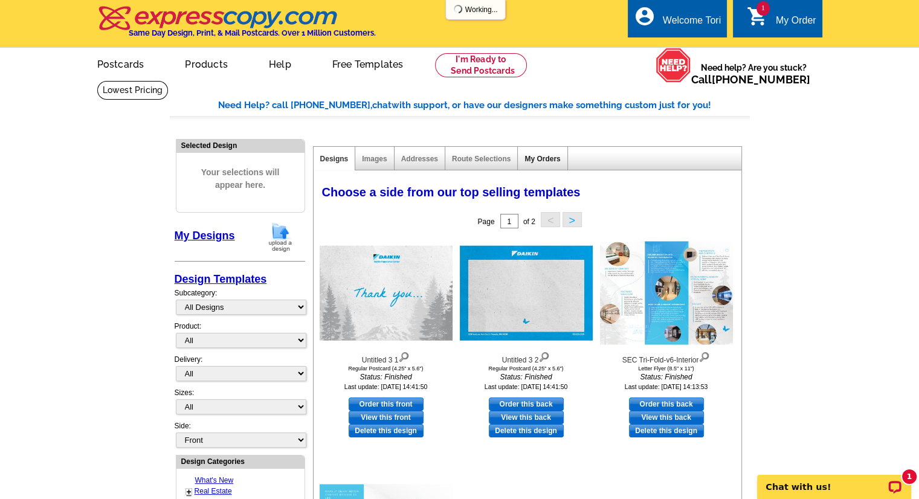
click at [535, 161] on link "My Orders" at bounding box center [542, 159] width 36 height 8
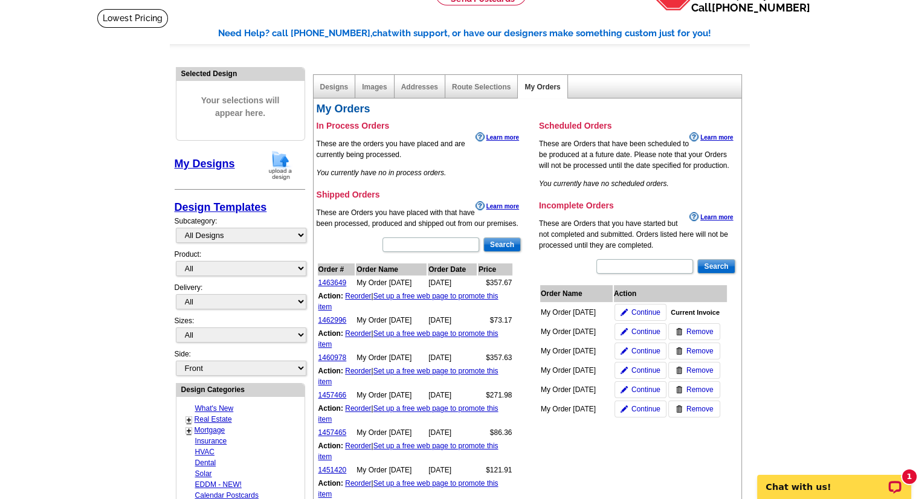
scroll to position [72, 0]
click at [358, 369] on link "Reorder" at bounding box center [358, 370] width 26 height 8
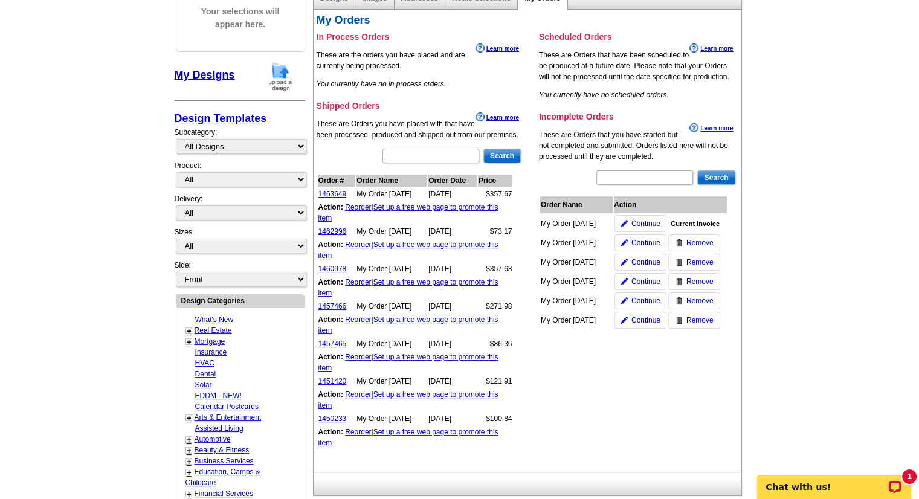
scroll to position [161, 0]
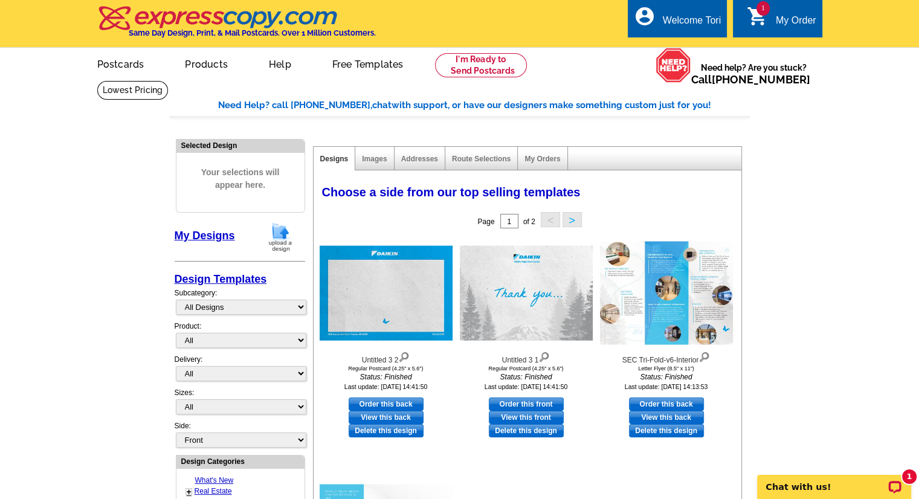
click at [783, 18] on div "My Order" at bounding box center [796, 23] width 40 height 17
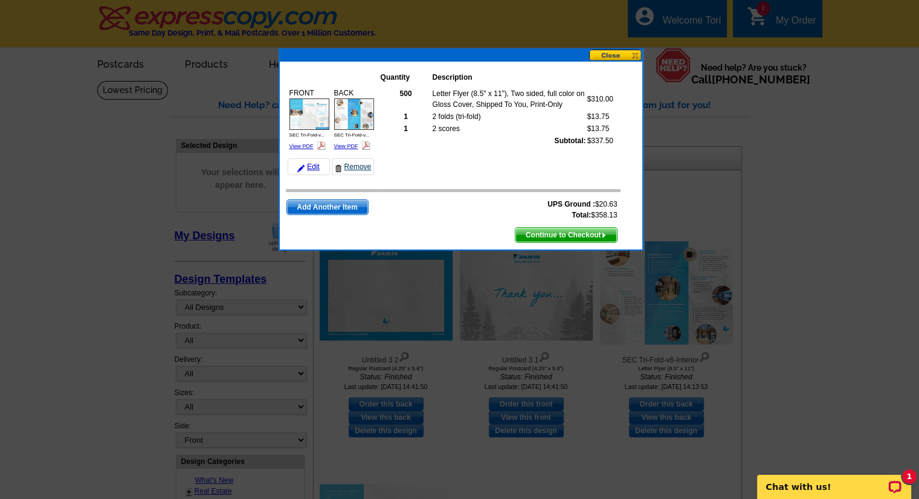
click at [351, 165] on link "Remove" at bounding box center [353, 166] width 42 height 17
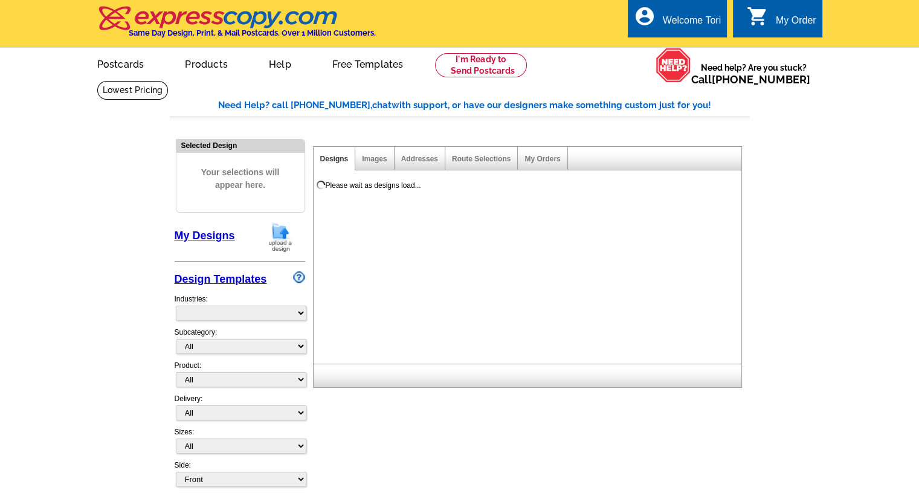
select select "785"
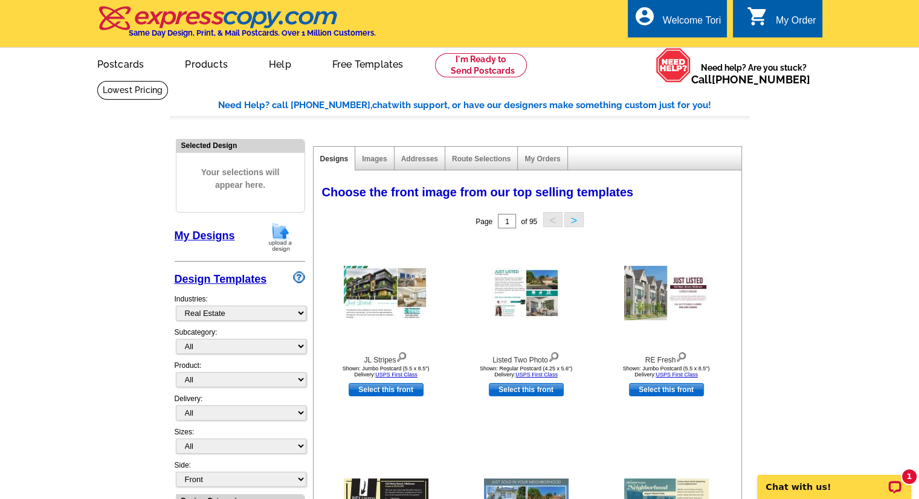
click at [556, 151] on div "My Orders" at bounding box center [543, 159] width 50 height 24
click at [545, 170] on div "Choose the front image from our top selling templates Select one of the templat…" at bounding box center [527, 424] width 429 height 508
click at [545, 160] on link "My Orders" at bounding box center [542, 159] width 36 height 8
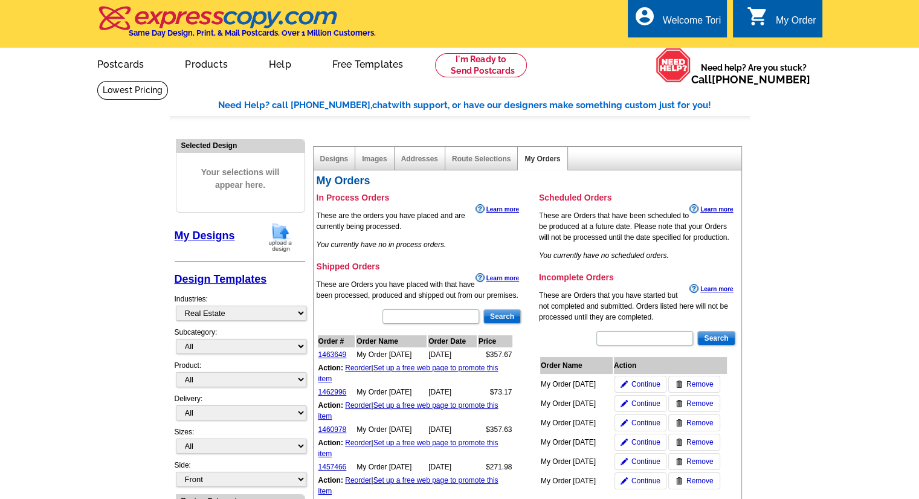
click at [757, 14] on icon "shopping_cart" at bounding box center [758, 16] width 22 height 22
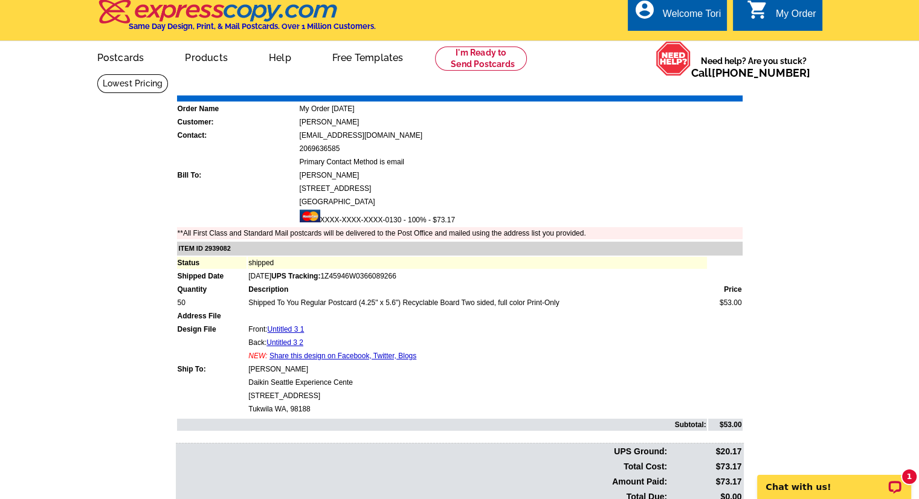
scroll to position [5, 0]
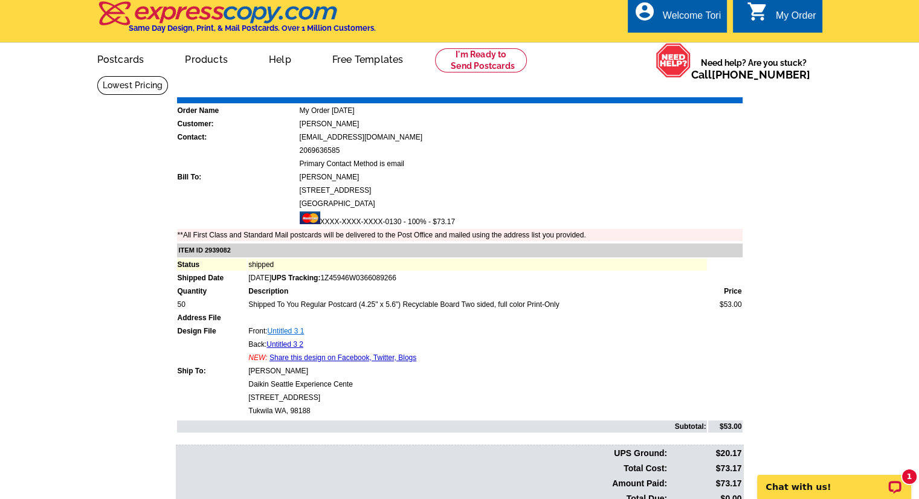
click at [297, 327] on link "Untitled 3 1" at bounding box center [286, 331] width 37 height 8
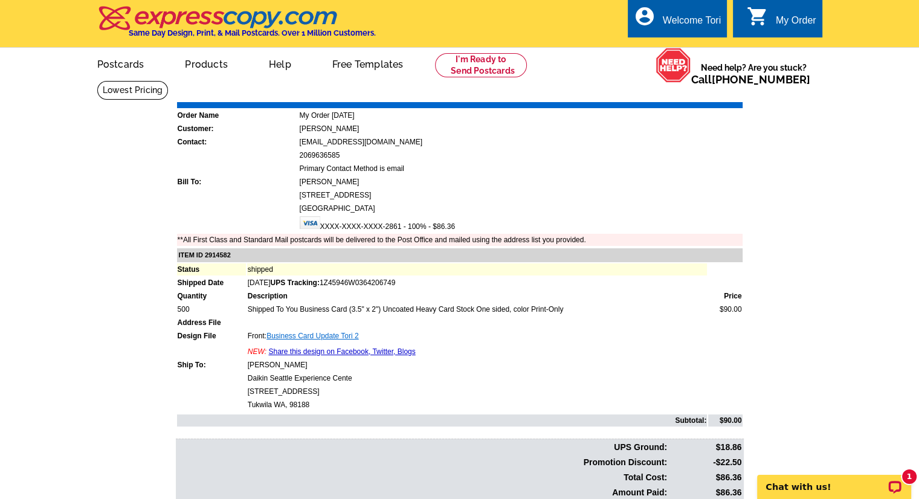
click at [338, 332] on link "Business Card Update Tori 2" at bounding box center [312, 336] width 92 height 8
click at [350, 335] on link "Business Card Update Tori 2" at bounding box center [312, 336] width 92 height 8
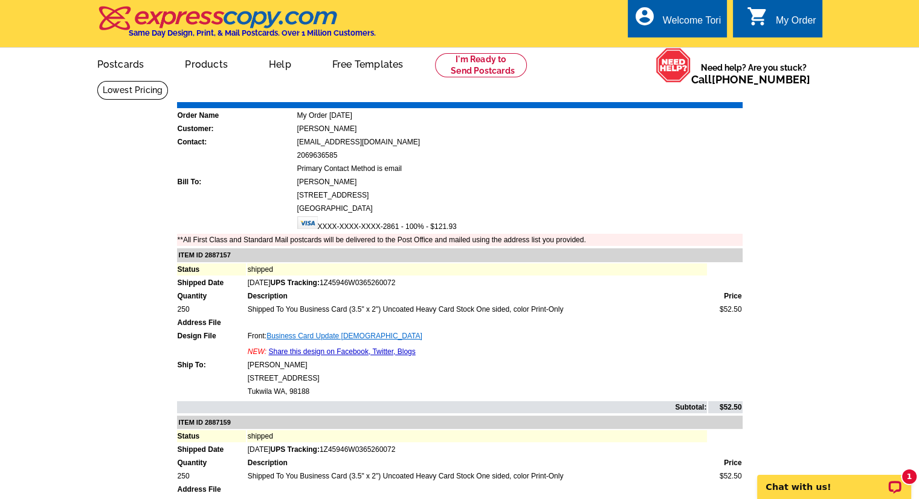
click at [348, 332] on link "Business Card Update Jem" at bounding box center [344, 336] width 156 height 8
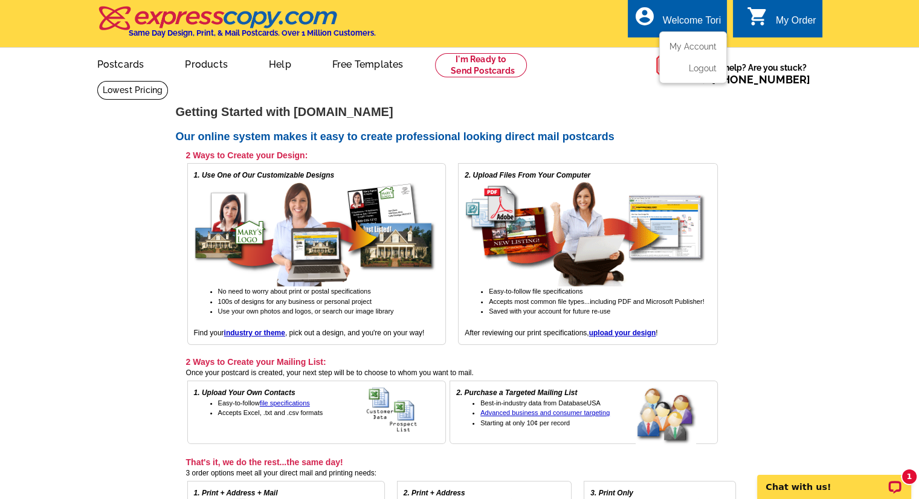
click at [683, 19] on div "Welcome Tori" at bounding box center [692, 23] width 58 height 17
click at [695, 51] on link "My Account" at bounding box center [690, 46] width 52 height 11
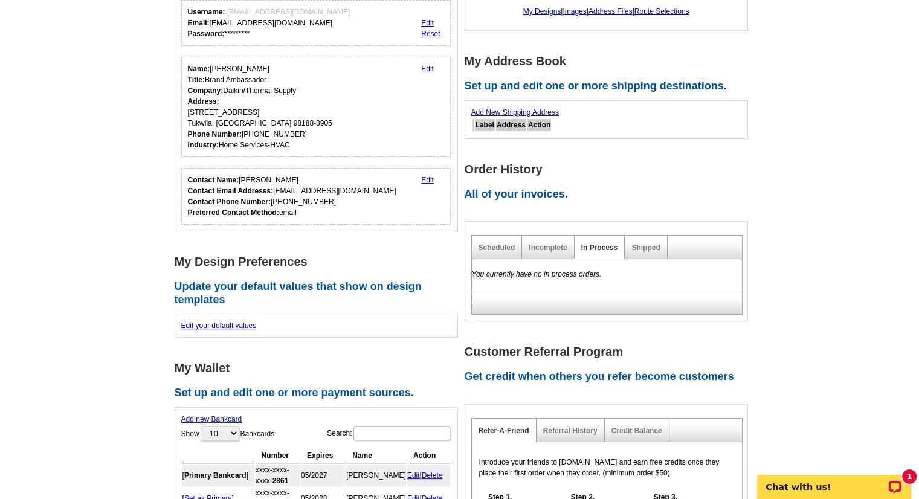
click at [660, 233] on div "Scheduled Incomplete In Process Shipped You currently have no in process orders." at bounding box center [605, 271] width 283 height 100
click at [655, 239] on div "Shipped" at bounding box center [646, 248] width 42 height 24
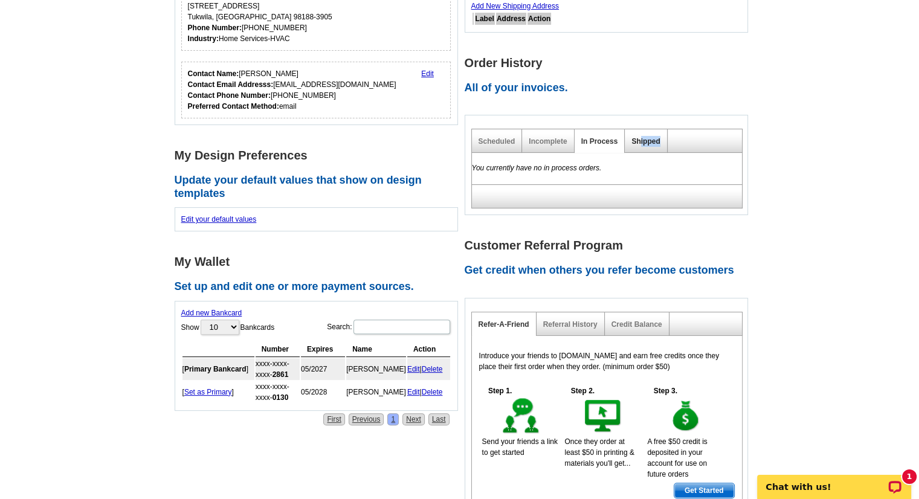
drag, startPoint x: 662, startPoint y: 138, endPoint x: 640, endPoint y: 139, distance: 22.4
click at [640, 139] on div "Shipped" at bounding box center [646, 141] width 42 height 24
click at [640, 139] on link "Shipped" at bounding box center [645, 141] width 28 height 8
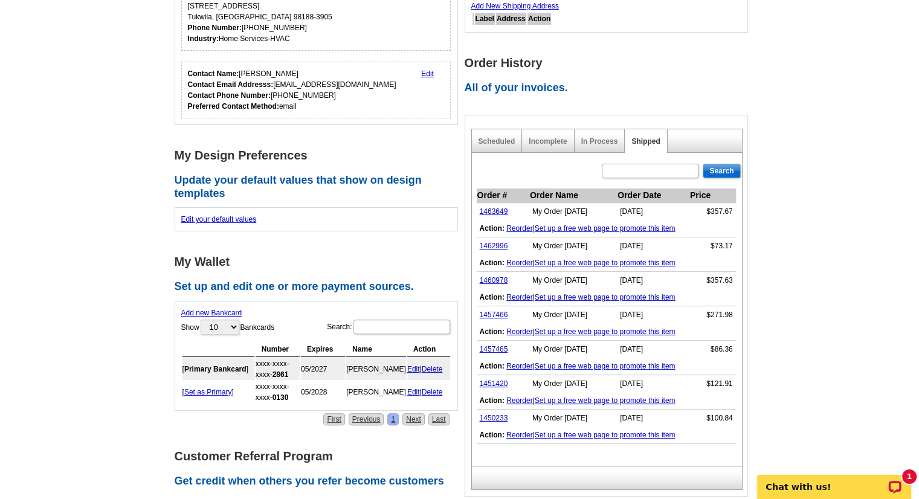
click at [527, 263] on link "Reorder" at bounding box center [519, 263] width 26 height 8
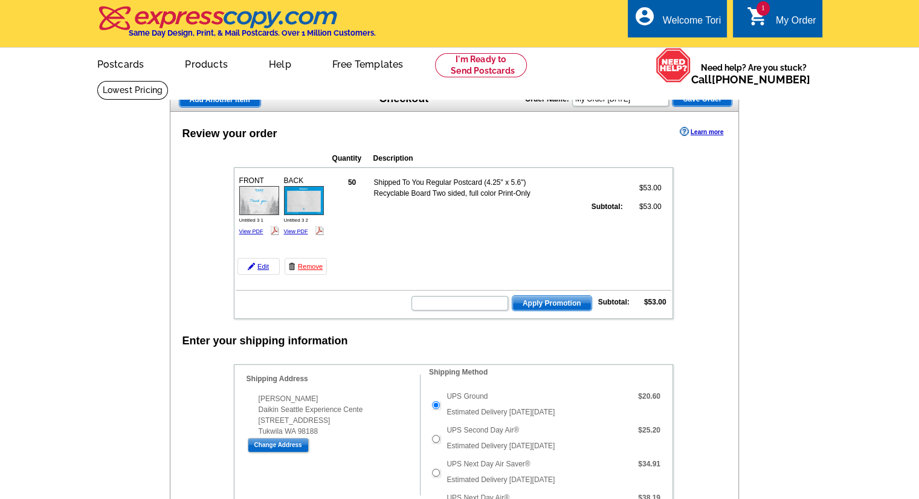
click at [239, 99] on span "Add Another Item" at bounding box center [219, 99] width 81 height 14
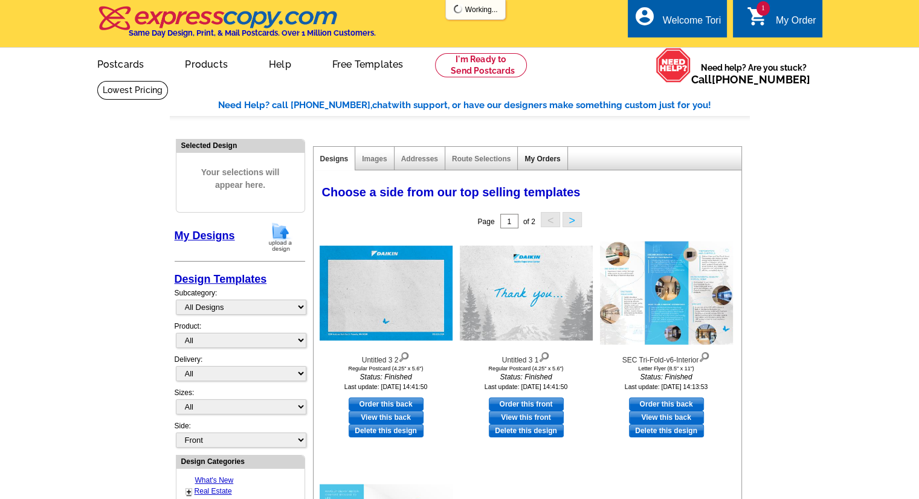
click at [542, 157] on link "My Orders" at bounding box center [542, 159] width 36 height 8
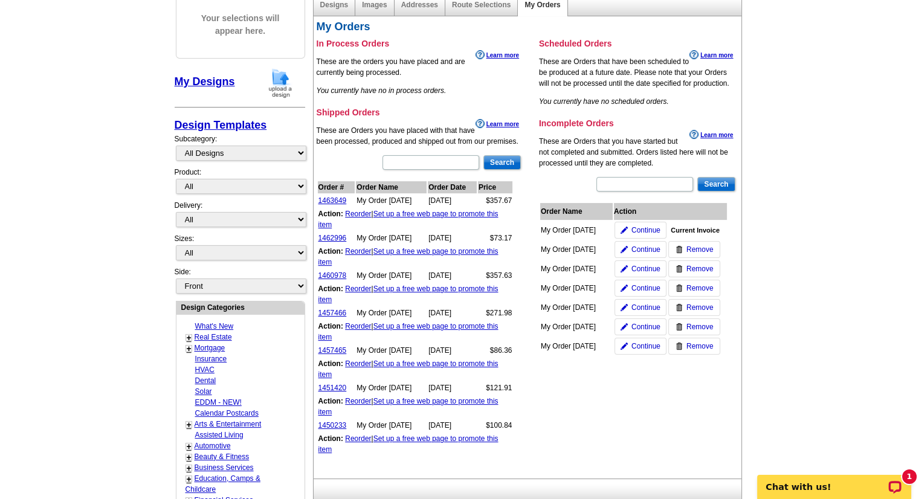
scroll to position [159, 0]
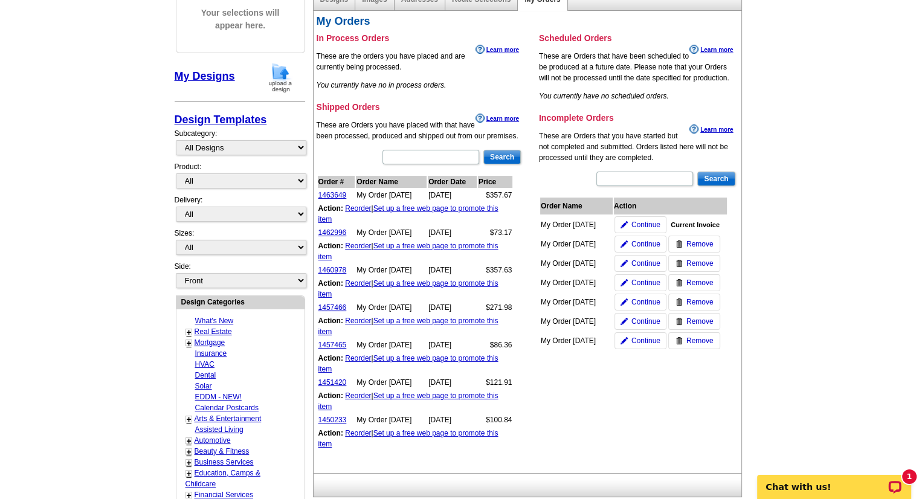
click at [362, 356] on link "Reorder" at bounding box center [358, 358] width 26 height 8
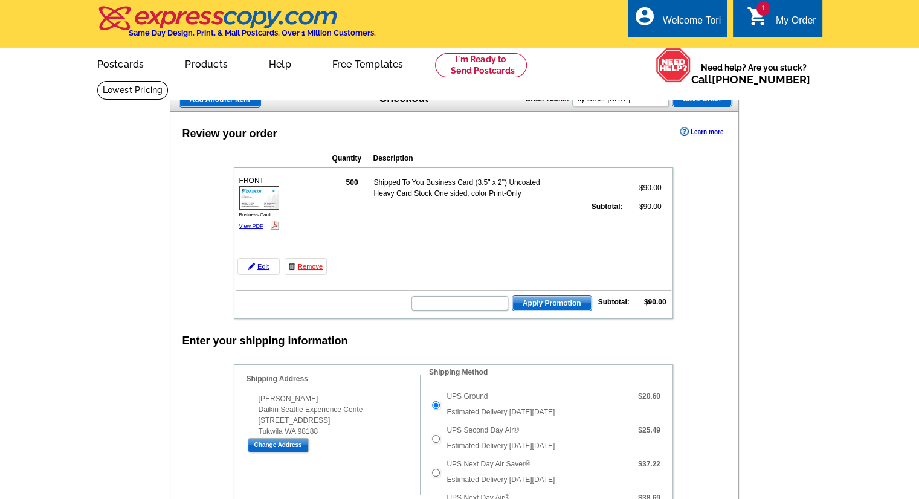
click at [225, 100] on span "Add Another Item" at bounding box center [219, 99] width 81 height 14
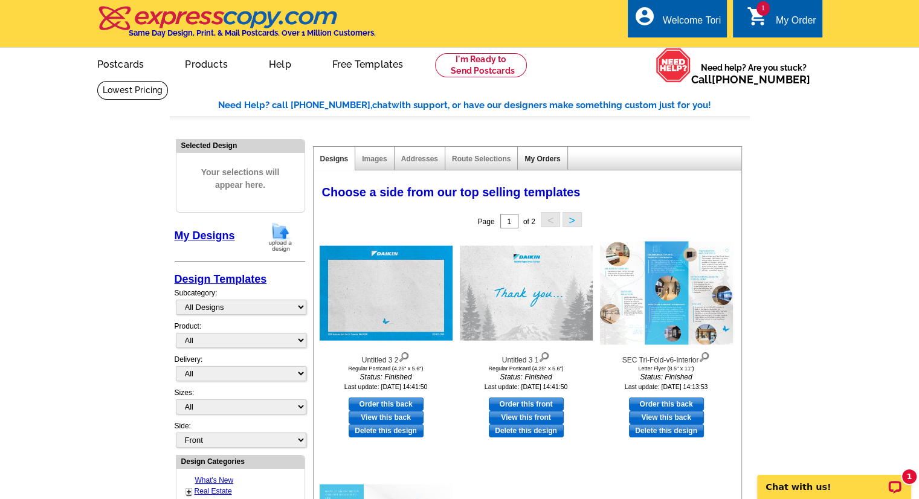
click at [556, 155] on link "My Orders" at bounding box center [542, 159] width 36 height 8
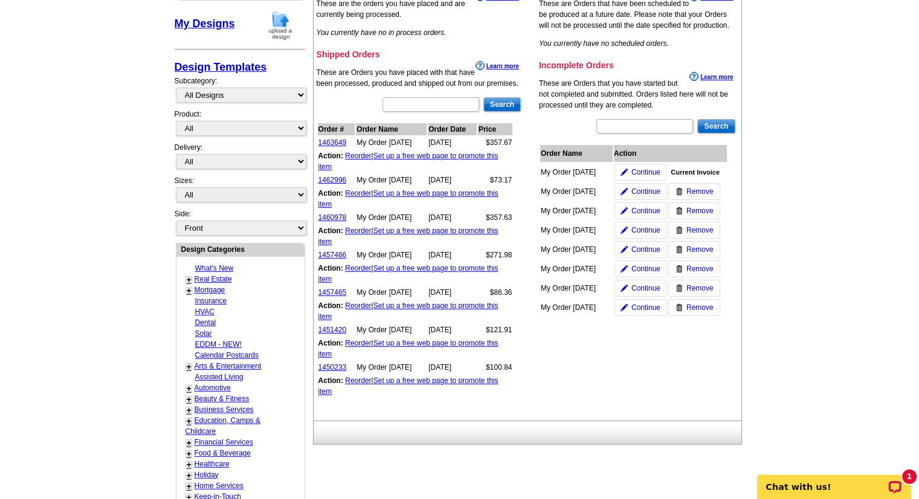
scroll to position [213, 0]
click at [363, 339] on link "Reorder" at bounding box center [358, 342] width 26 height 8
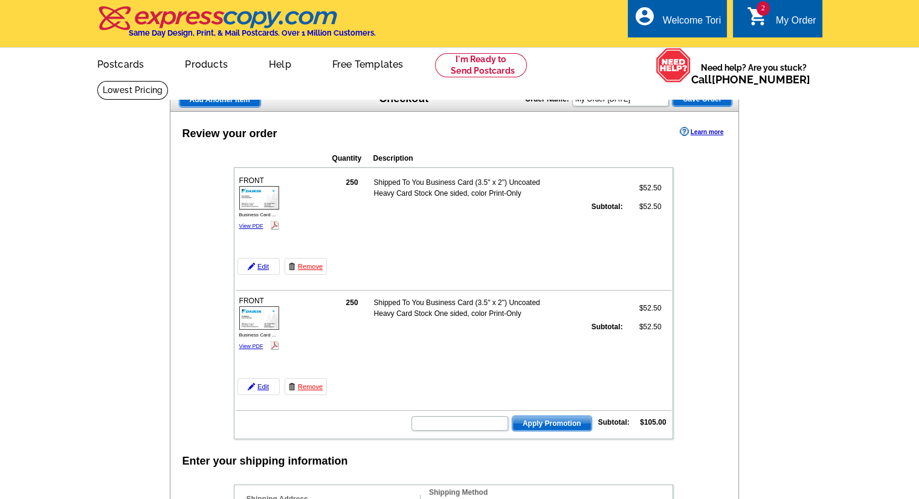
click at [233, 101] on span "Add Another Item" at bounding box center [219, 99] width 81 height 14
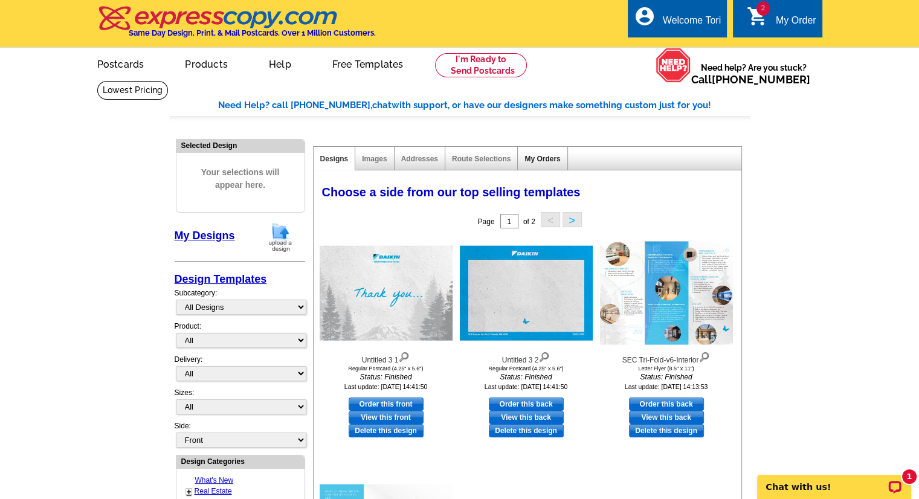
click at [542, 160] on link "My Orders" at bounding box center [542, 159] width 36 height 8
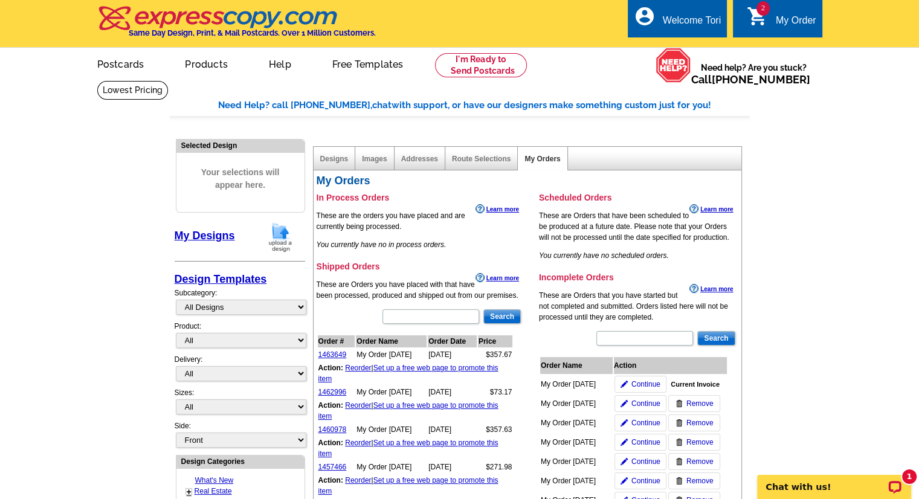
click at [356, 405] on link "Reorder" at bounding box center [358, 405] width 26 height 8
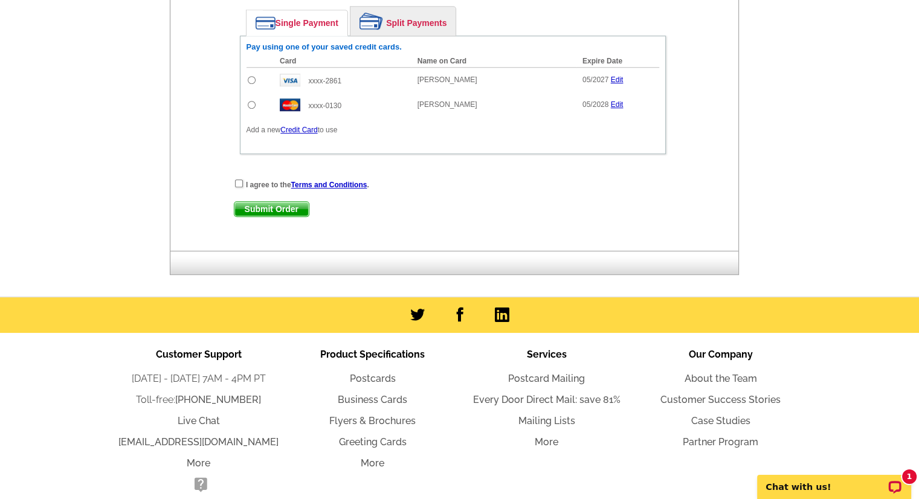
click at [253, 76] on input "radio" at bounding box center [252, 80] width 8 height 8
radio input "true"
click at [240, 179] on input "checkbox" at bounding box center [239, 183] width 8 height 8
checkbox input "true"
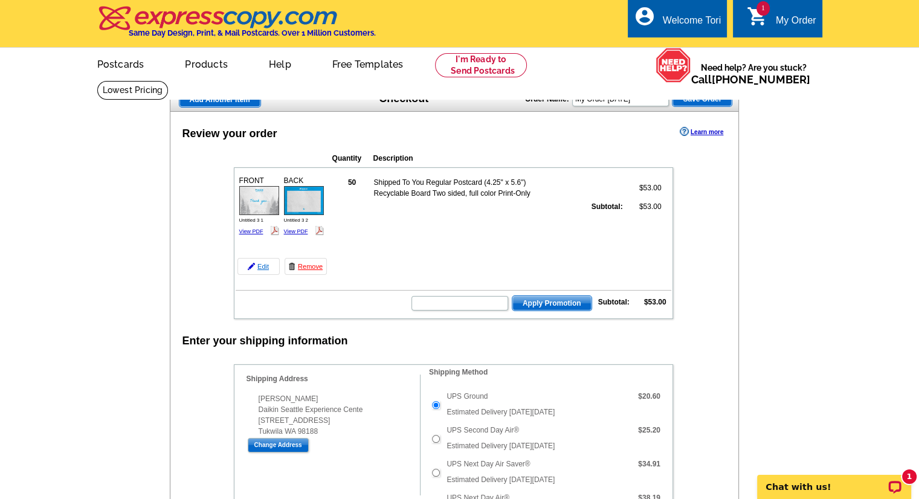
click at [254, 269] on link "Edit" at bounding box center [258, 266] width 42 height 17
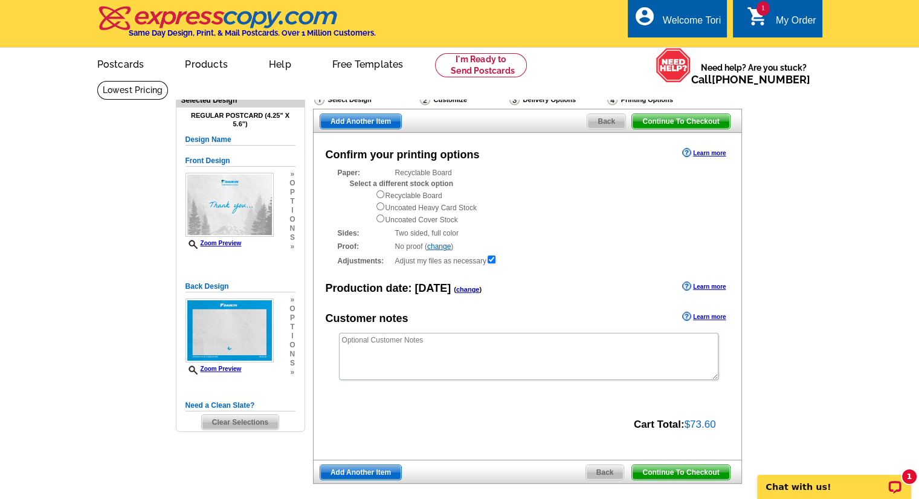
click at [606, 118] on span "Back" at bounding box center [606, 121] width 38 height 14
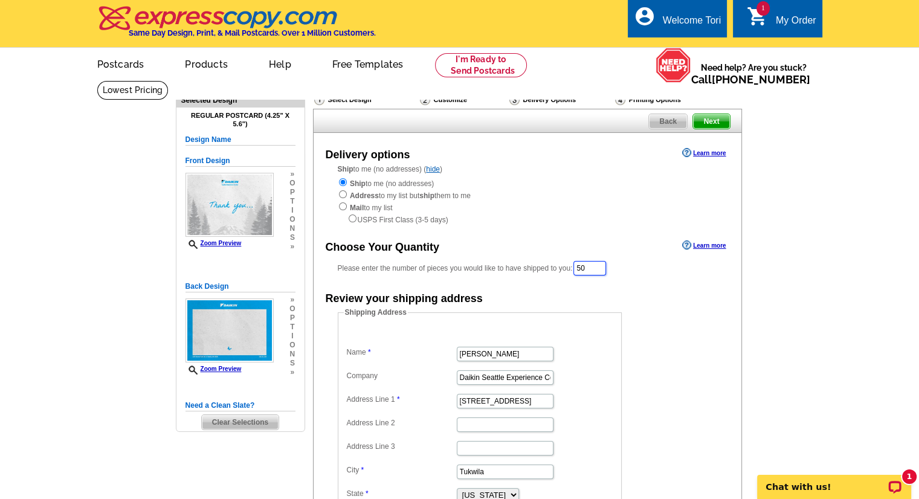
click at [605, 275] on input "50" at bounding box center [589, 268] width 33 height 14
type input "100"
click at [720, 119] on span "Next" at bounding box center [711, 121] width 36 height 14
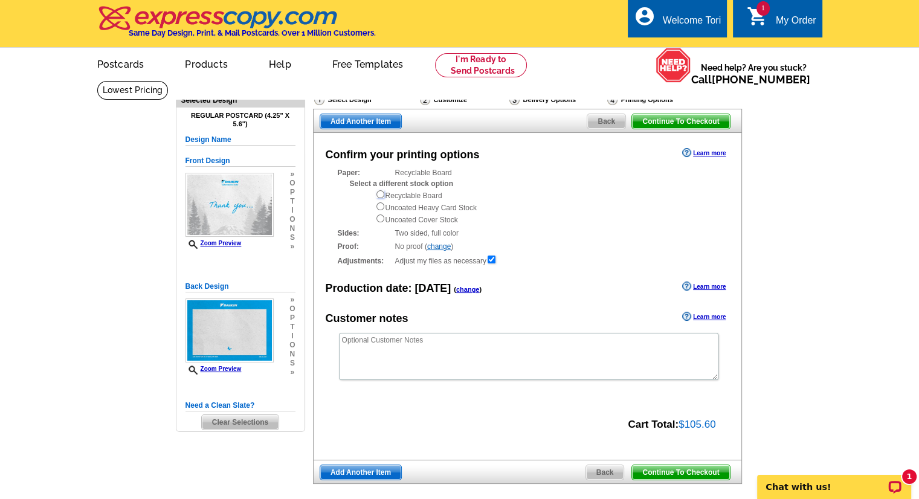
click at [382, 195] on input "radio" at bounding box center [380, 194] width 8 height 8
radio input "true"
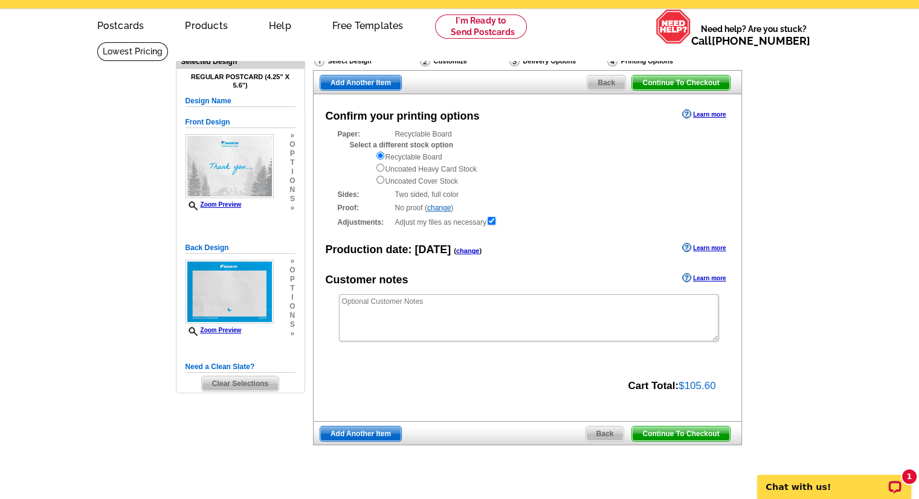
click at [690, 87] on span "Continue To Checkout" at bounding box center [680, 82] width 97 height 14
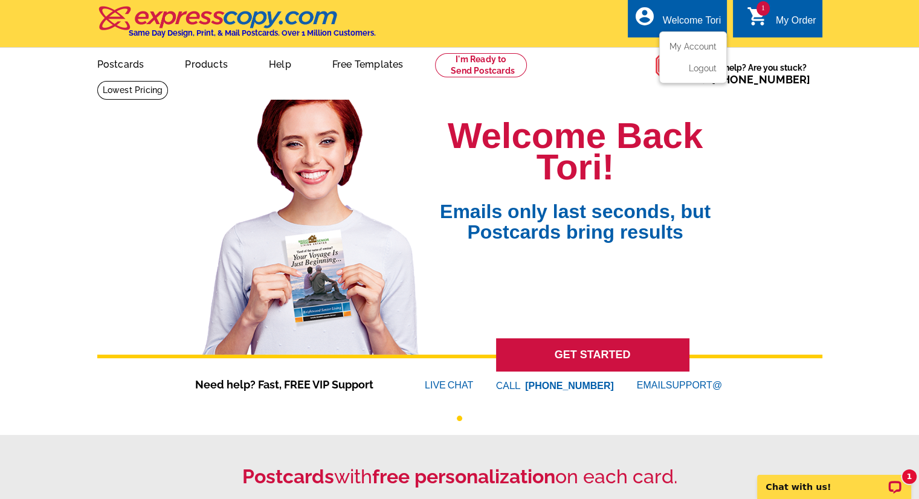
click at [671, 27] on div "Welcome Tori" at bounding box center [692, 23] width 58 height 17
click at [696, 47] on link "My Account" at bounding box center [690, 46] width 52 height 11
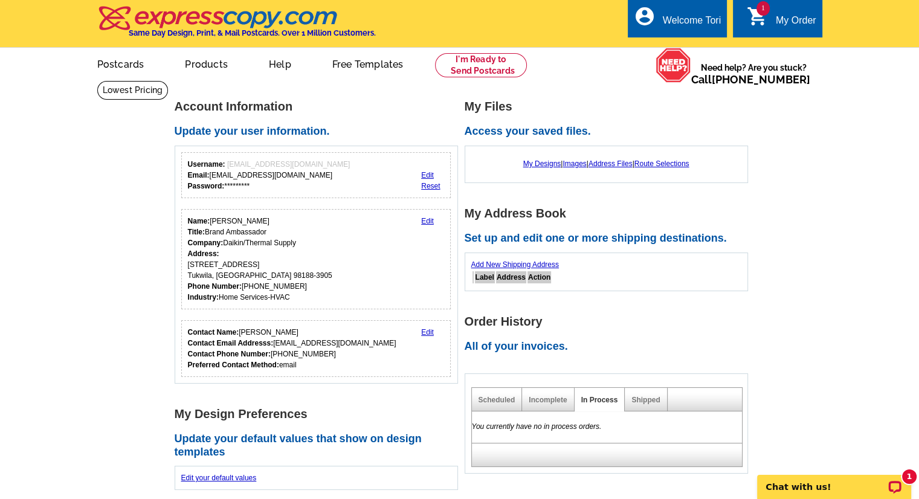
click at [638, 405] on div "Shipped" at bounding box center [646, 400] width 42 height 24
click at [640, 405] on div "Shipped" at bounding box center [646, 400] width 42 height 24
drag, startPoint x: 641, startPoint y: 404, endPoint x: 647, endPoint y: 401, distance: 6.8
click at [647, 401] on div "Shipped" at bounding box center [646, 400] width 42 height 24
click at [647, 401] on link "Shipped" at bounding box center [645, 400] width 28 height 8
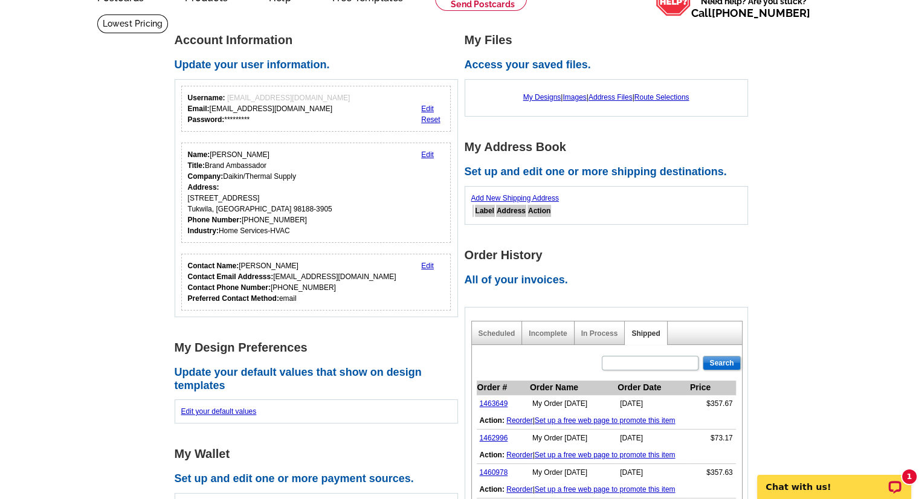
scroll to position [68, 0]
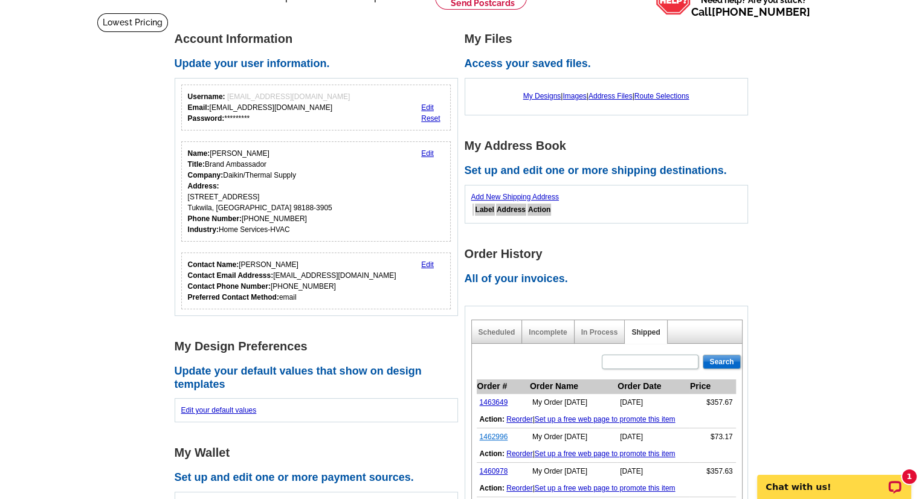
click at [481, 438] on link "1462996" at bounding box center [494, 436] width 28 height 8
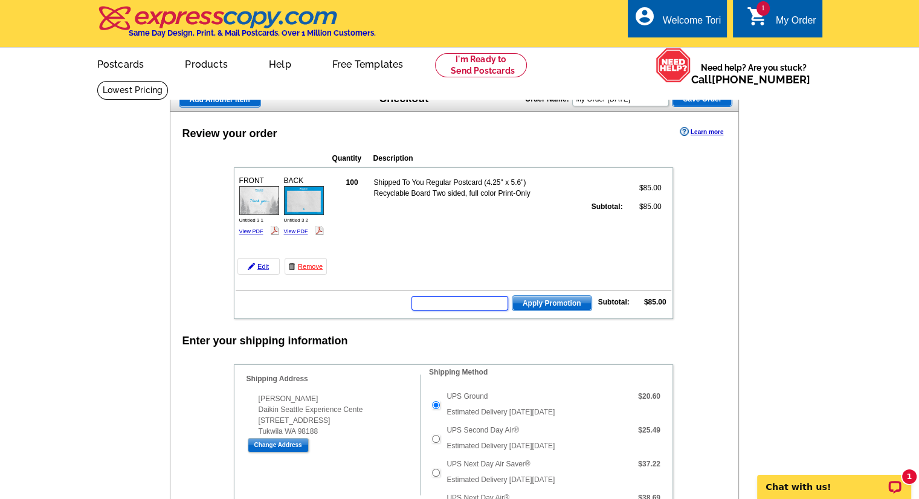
click at [483, 296] on input "text" at bounding box center [459, 303] width 97 height 14
paste input "PMUSA50"
type input "PMUSA50"
click at [537, 306] on span "Apply Promotion" at bounding box center [551, 303] width 79 height 14
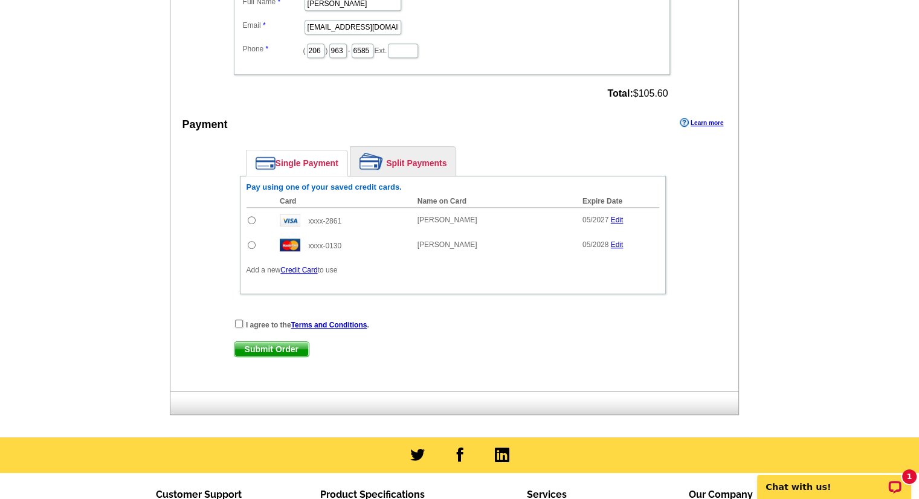
scroll to position [676, 0]
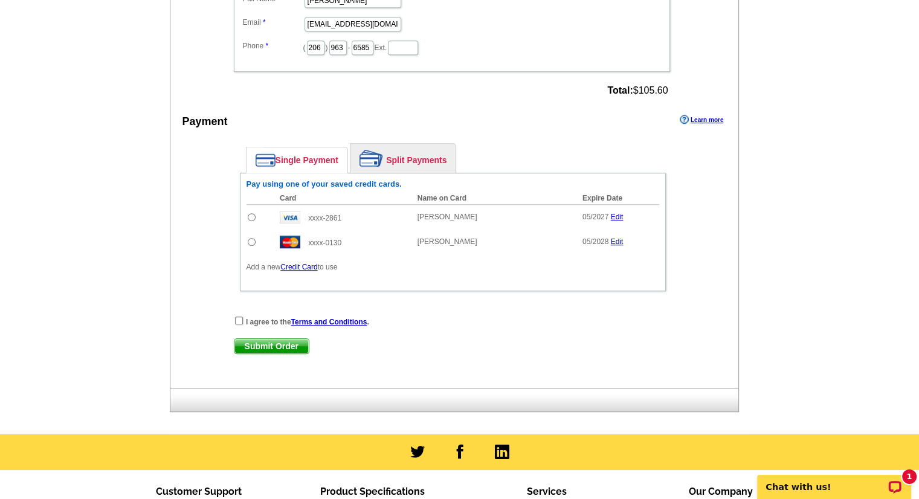
click at [249, 213] on input "radio" at bounding box center [252, 217] width 8 height 8
radio input "true"
click at [239, 316] on input "checkbox" at bounding box center [239, 320] width 8 height 8
checkbox input "true"
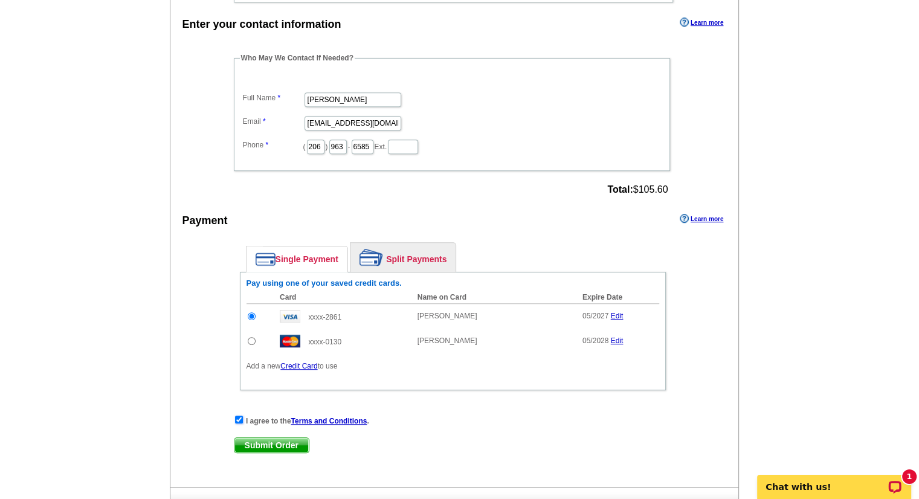
scroll to position [678, 0]
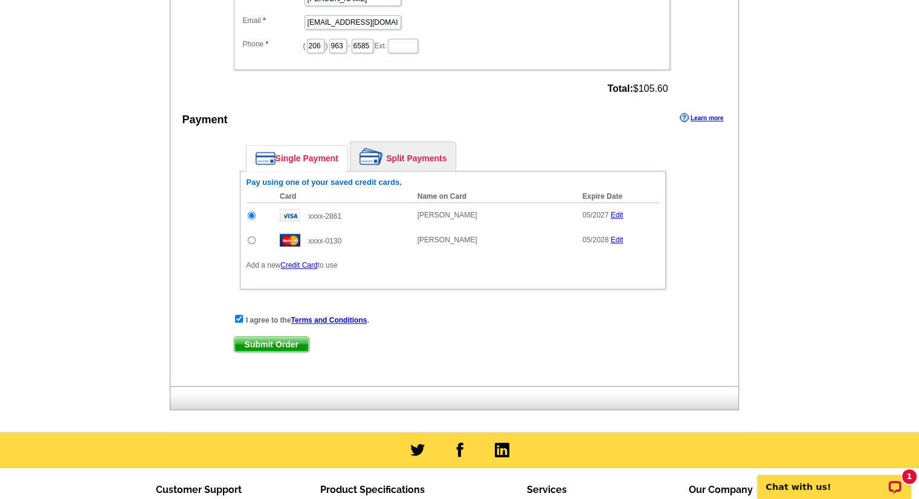
click at [295, 342] on span "Submit Order" at bounding box center [271, 344] width 74 height 14
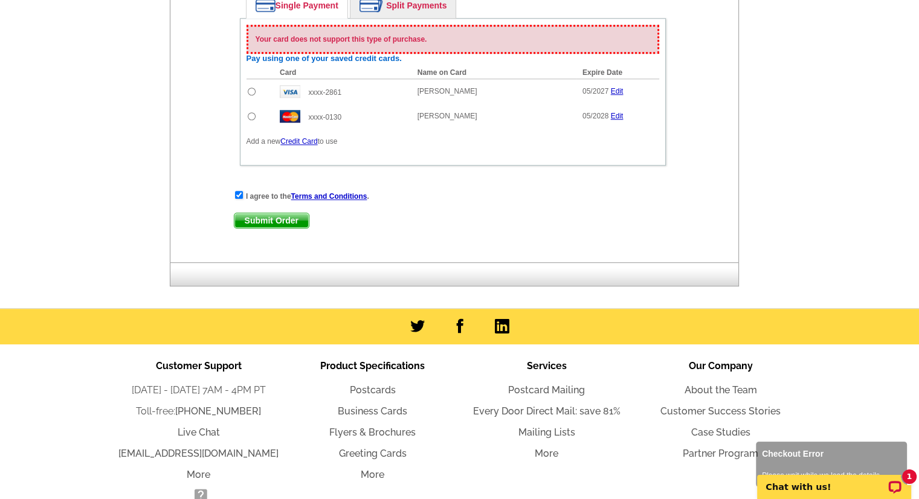
scroll to position [886, 0]
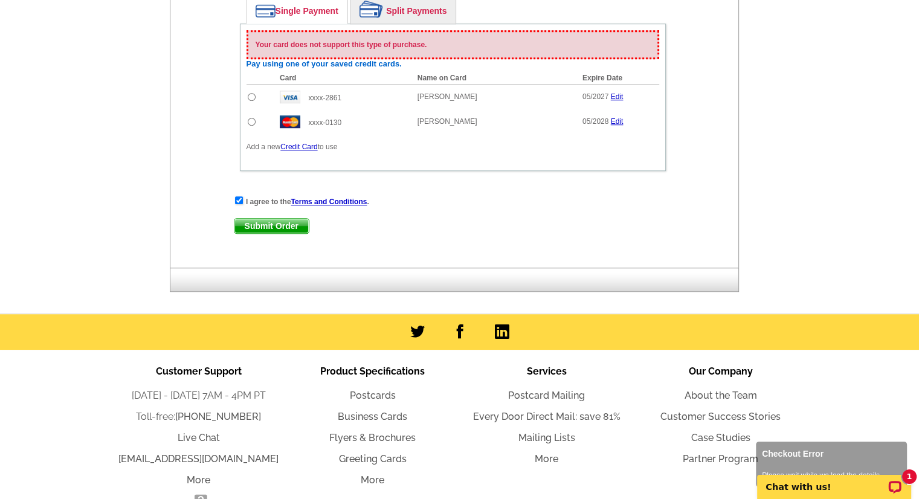
click at [260, 117] on td at bounding box center [260, 121] width 28 height 25
click at [251, 118] on input "radio" at bounding box center [252, 122] width 8 height 8
radio input "true"
click at [280, 219] on span "Submit Order" at bounding box center [271, 226] width 74 height 14
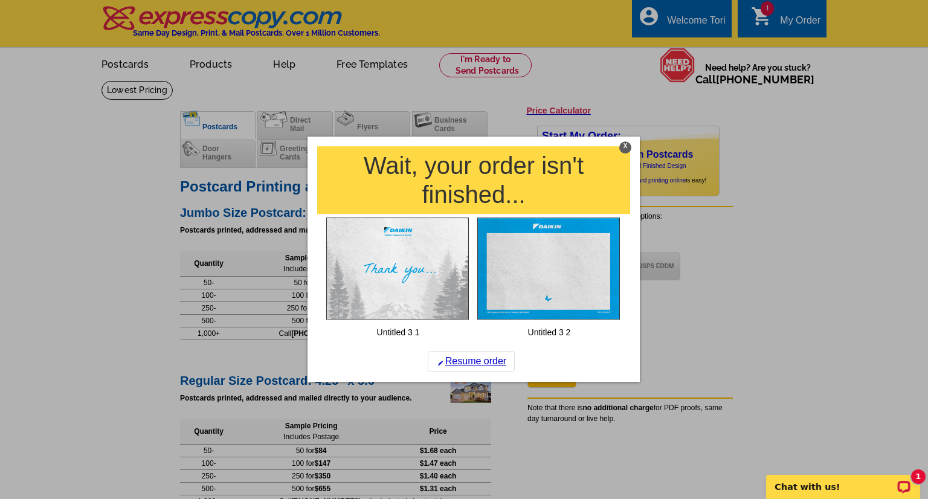
click at [623, 144] on div "X" at bounding box center [625, 147] width 12 height 12
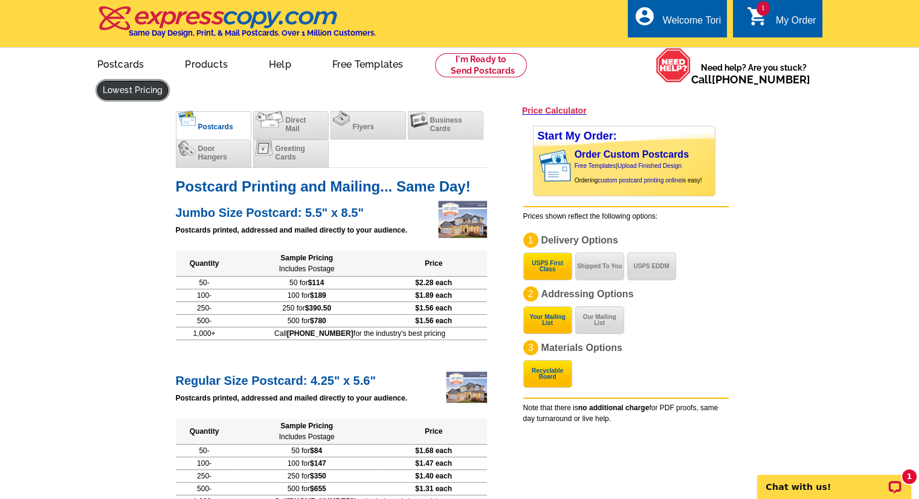
click at [169, 81] on link at bounding box center [132, 90] width 71 height 19
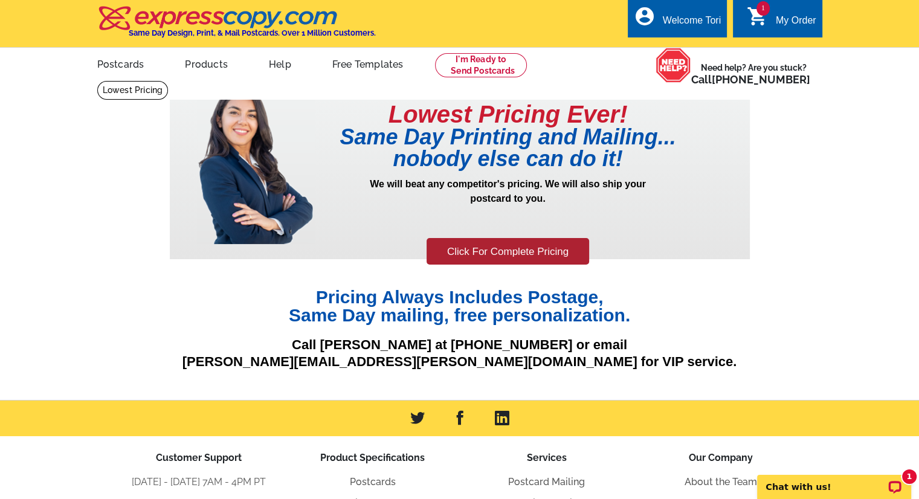
click at [218, 39] on div "local_phone Same Day Design, Print, & Mail Postcards. Over 1 Million Customers.…" at bounding box center [459, 24] width 725 height 45
click at [216, 36] on h4 "Same Day Design, Print, & Mail Postcards. Over 1 Million Customers." at bounding box center [252, 32] width 247 height 9
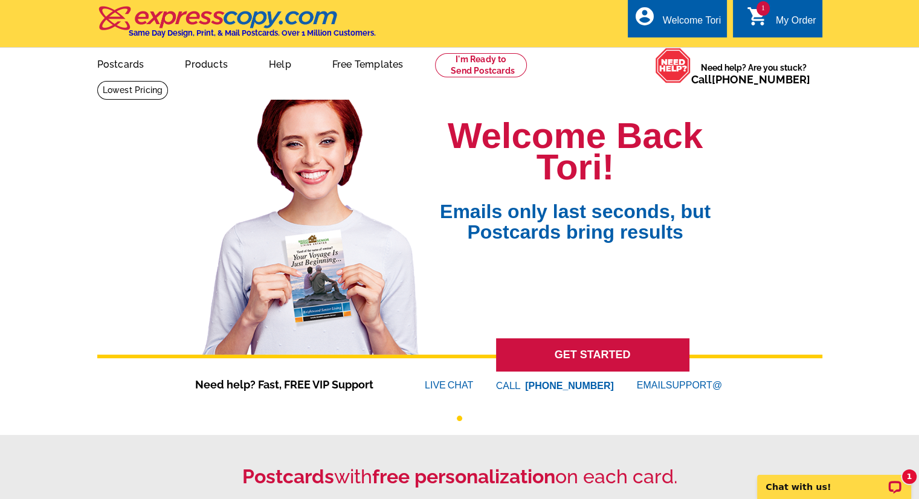
click at [750, 15] on icon "shopping_cart" at bounding box center [758, 16] width 22 height 22
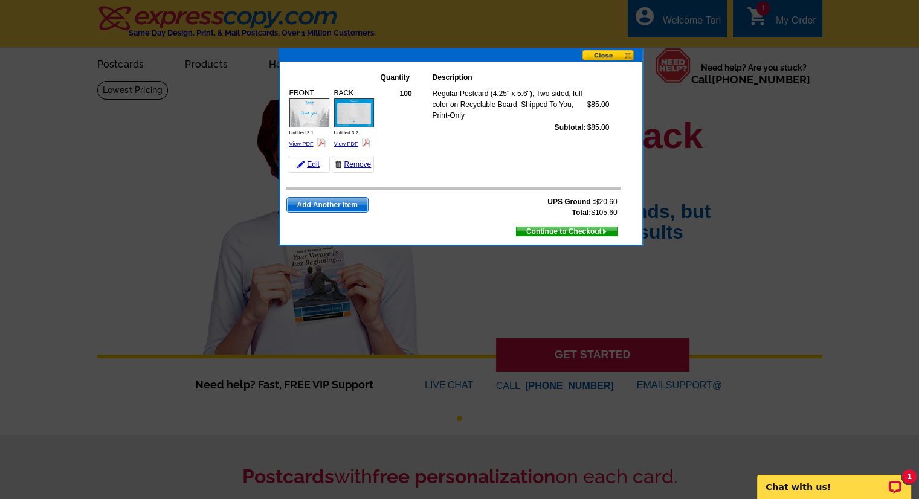
click at [628, 59] on button at bounding box center [612, 56] width 60 height 13
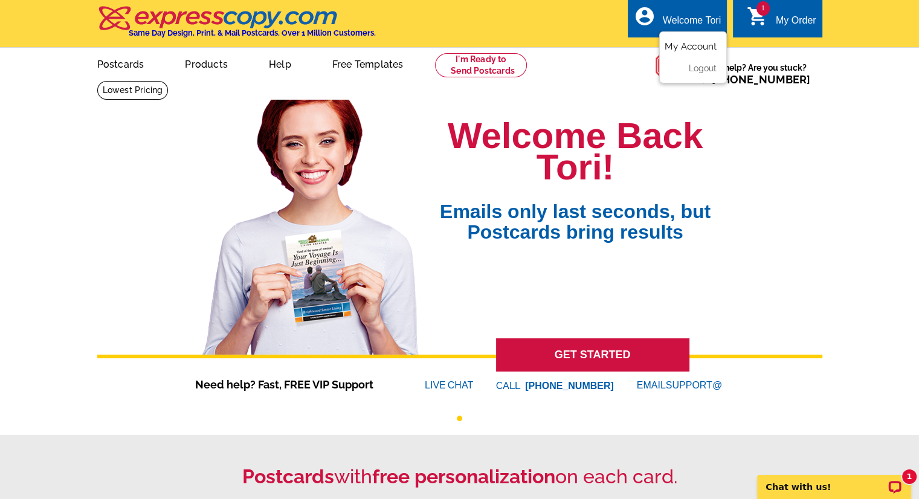
click at [680, 48] on link "My Account" at bounding box center [690, 46] width 52 height 11
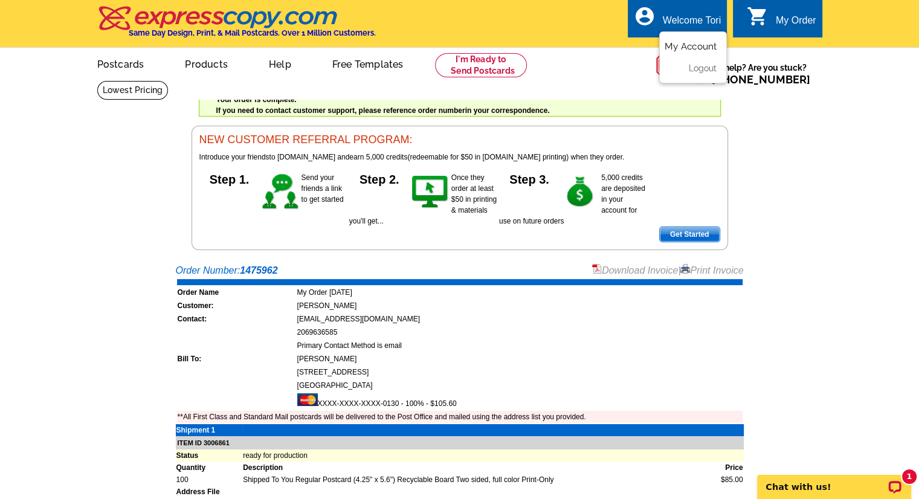
click at [701, 49] on link "My Account" at bounding box center [690, 46] width 52 height 11
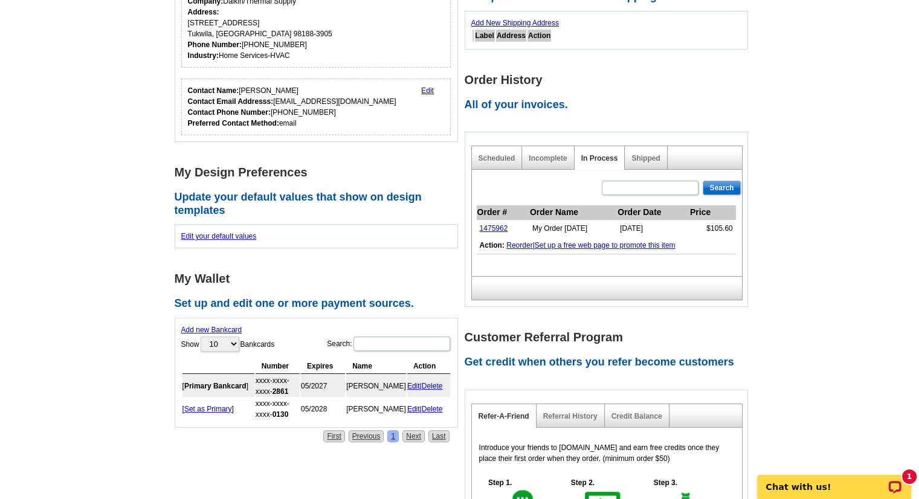
scroll to position [243, 0]
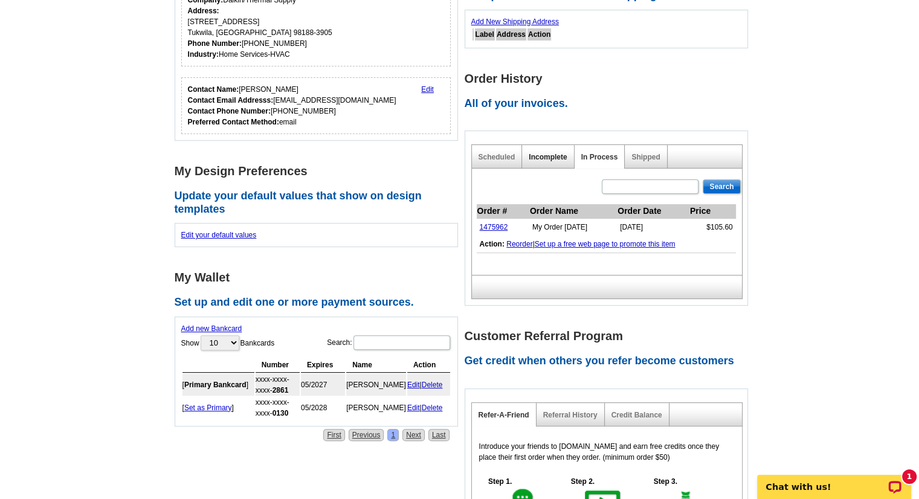
click at [550, 159] on link "Incomplete" at bounding box center [547, 157] width 38 height 8
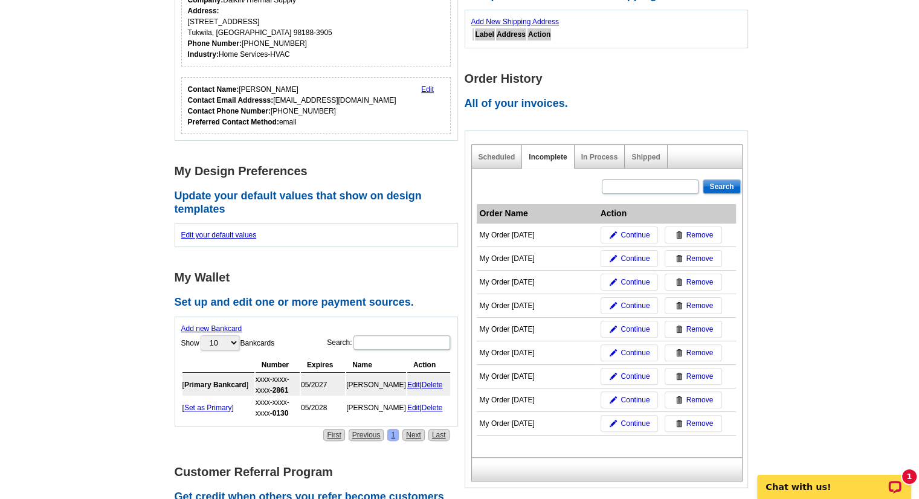
click at [646, 164] on div "Shipped" at bounding box center [646, 157] width 42 height 24
click at [643, 150] on div "Shipped" at bounding box center [646, 157] width 42 height 24
drag, startPoint x: 644, startPoint y: 151, endPoint x: 647, endPoint y: 158, distance: 7.6
click at [647, 158] on div "Shipped" at bounding box center [646, 157] width 42 height 24
click at [647, 158] on link "Shipped" at bounding box center [645, 157] width 28 height 8
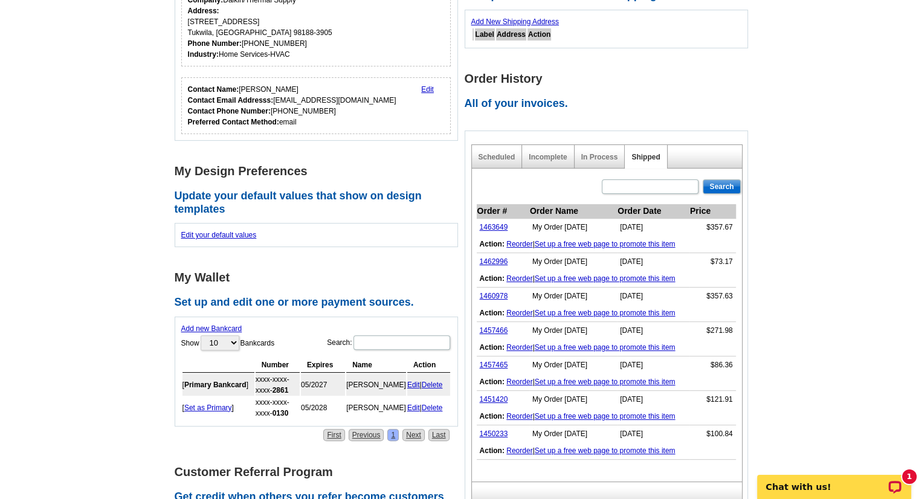
click at [519, 381] on link "Reorder" at bounding box center [519, 381] width 26 height 8
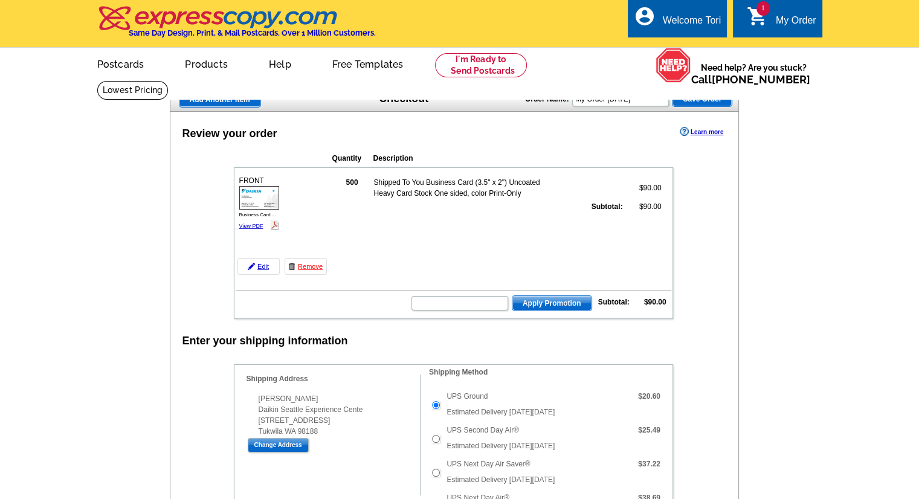
click at [226, 101] on span "Add Another Item" at bounding box center [219, 99] width 81 height 14
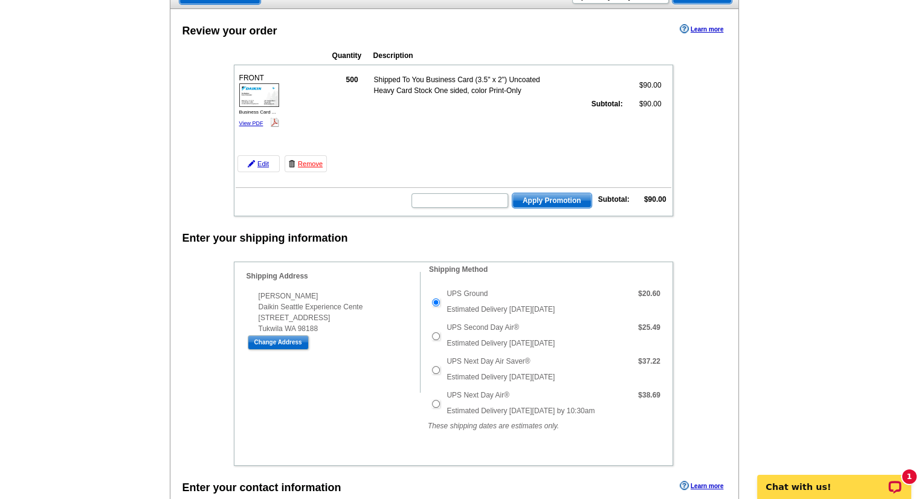
scroll to position [106, 0]
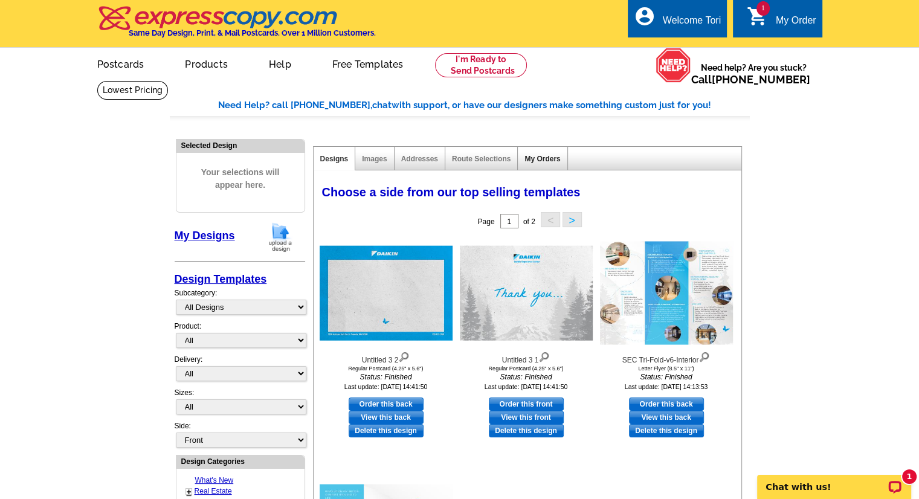
click at [542, 162] on link "My Orders" at bounding box center [542, 159] width 36 height 8
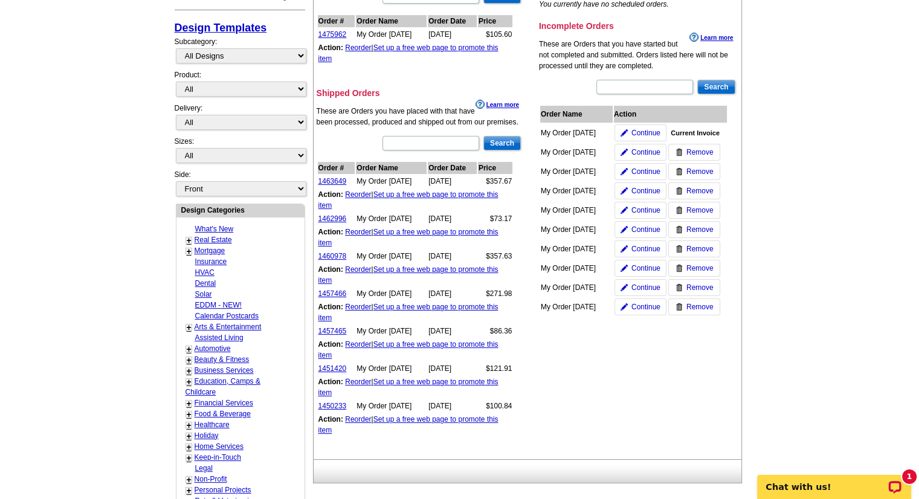
scroll to position [254, 0]
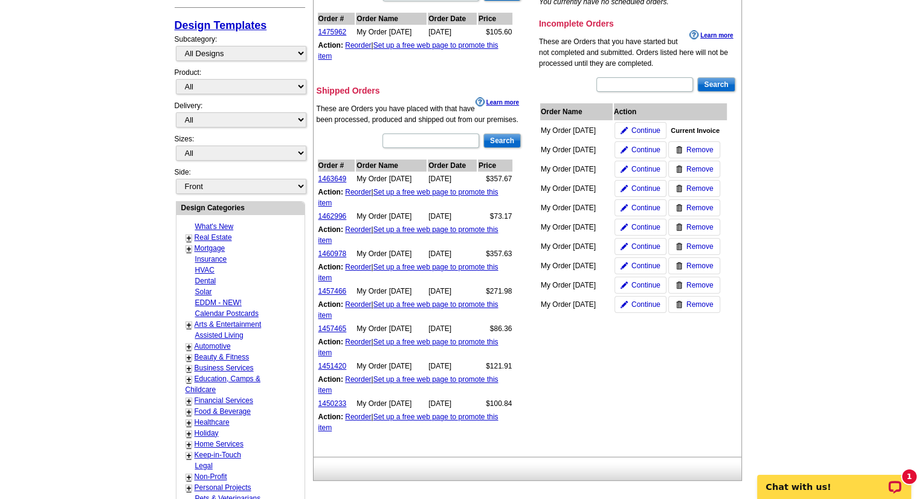
click at [358, 375] on link "Reorder" at bounding box center [358, 379] width 26 height 8
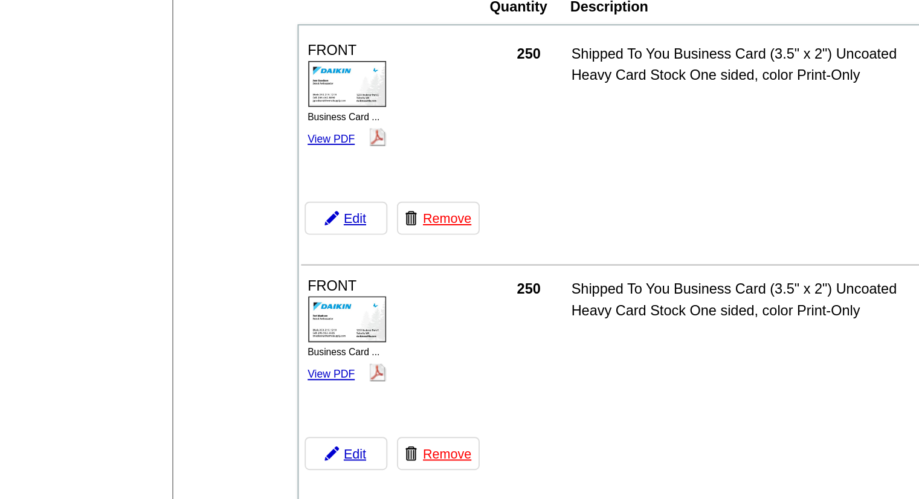
scroll to position [55, 0]
click at [301, 329] on link "Remove" at bounding box center [305, 331] width 42 height 17
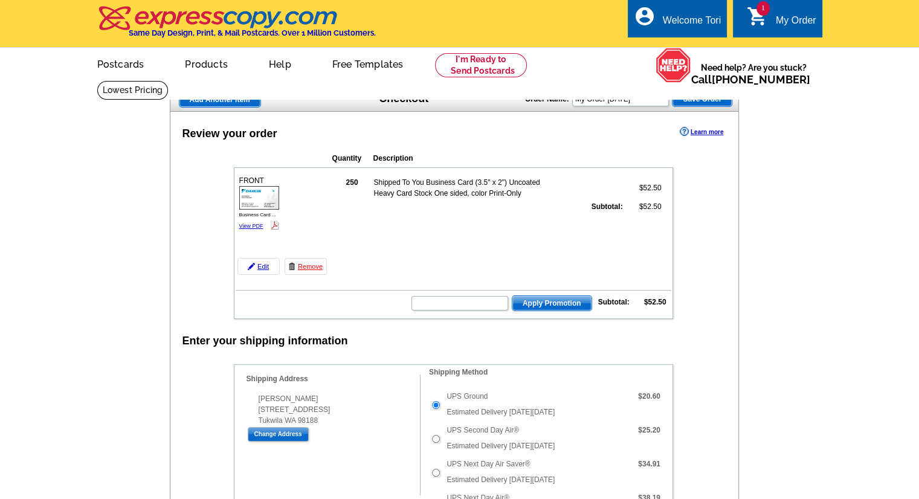
click at [234, 101] on span "Add Another Item" at bounding box center [219, 99] width 81 height 14
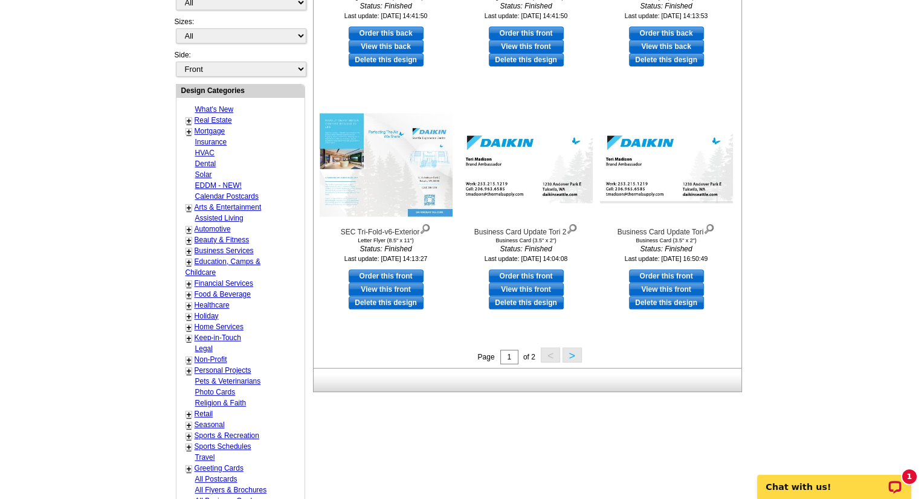
scroll to position [371, 0]
click at [533, 271] on link "Order this front" at bounding box center [526, 275] width 75 height 13
select select "5"
select select "back"
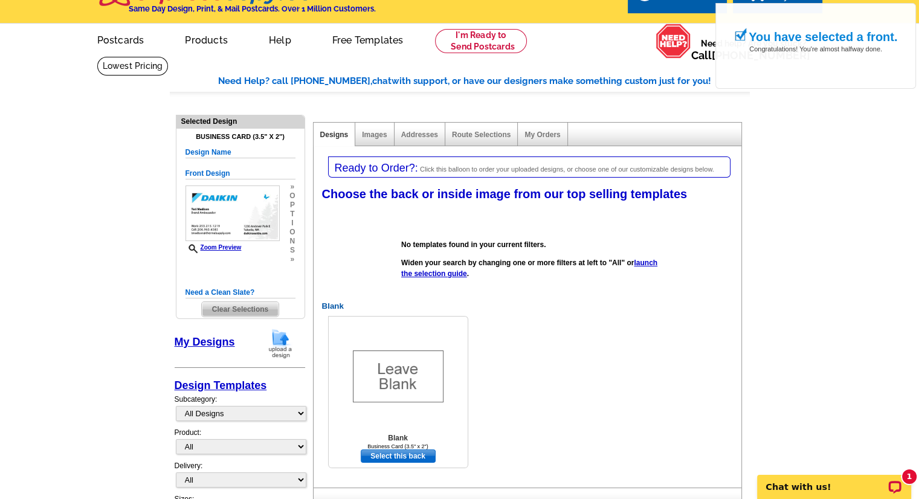
scroll to position [109, 0]
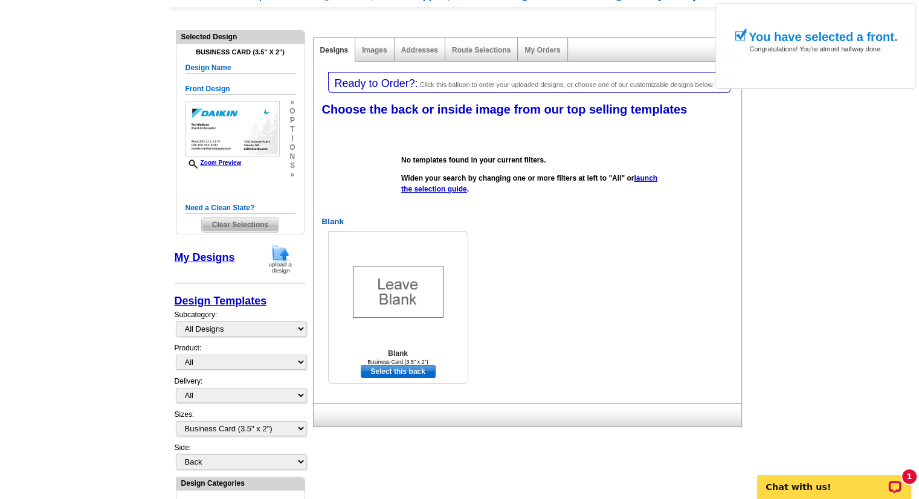
click at [403, 374] on link "Select this back" at bounding box center [398, 371] width 75 height 13
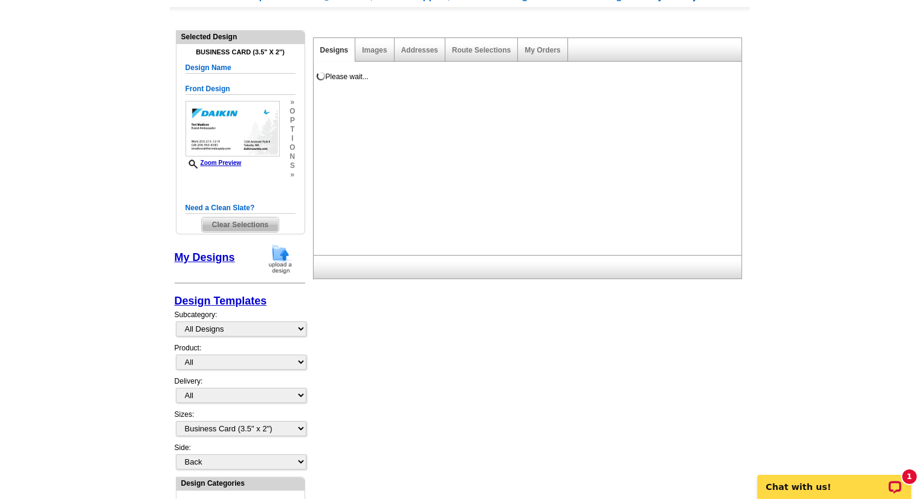
scroll to position [0, 0]
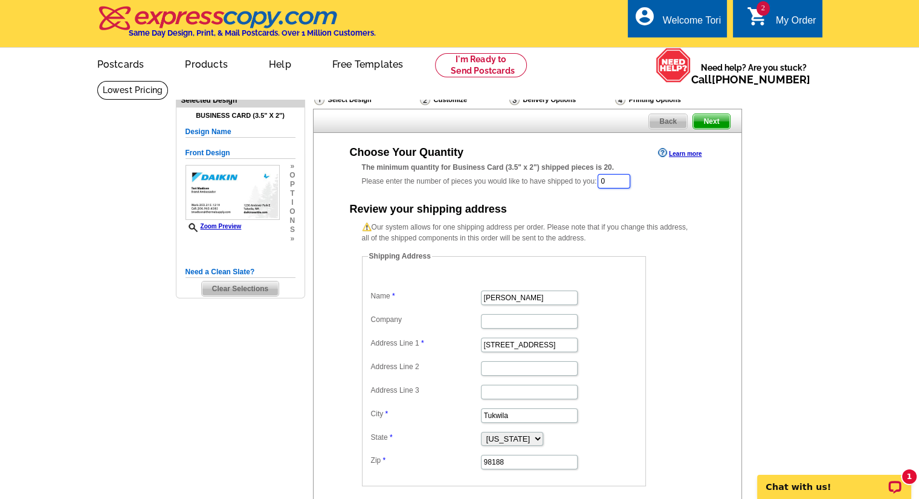
click at [629, 177] on input "0" at bounding box center [613, 181] width 33 height 14
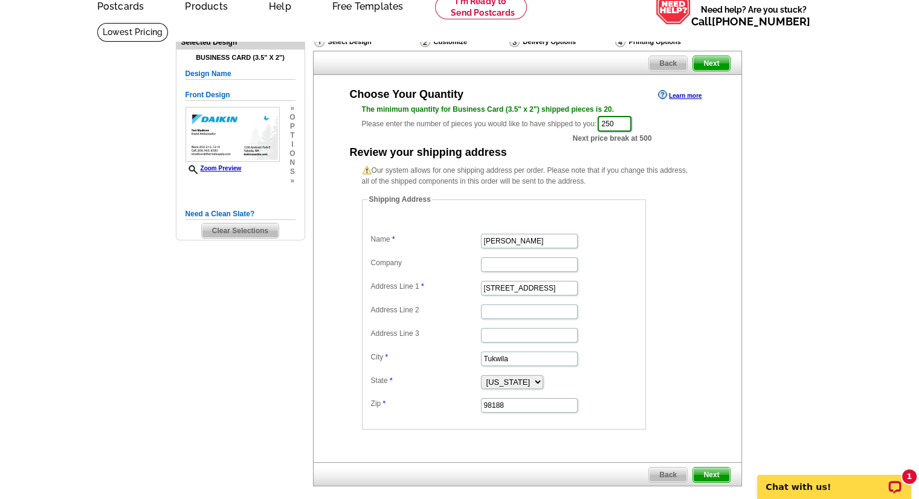
scroll to position [209, 0]
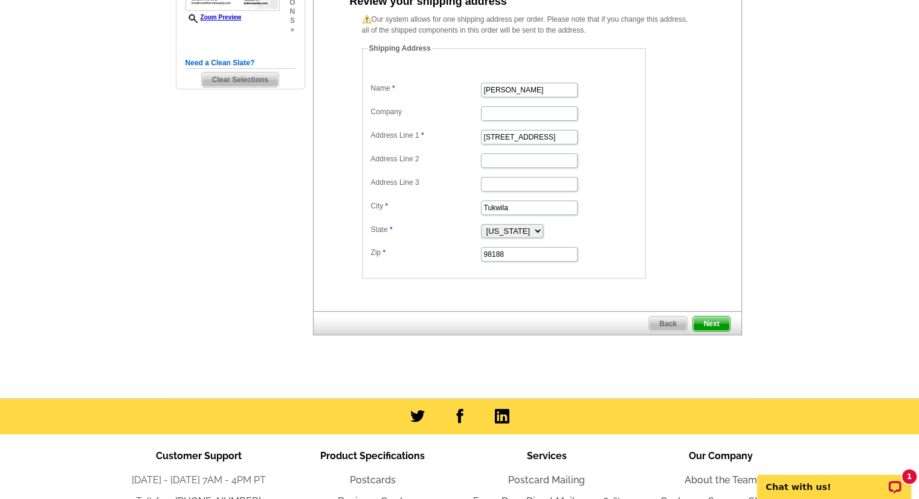
type input "250"
click at [717, 320] on span "Next" at bounding box center [711, 323] width 36 height 14
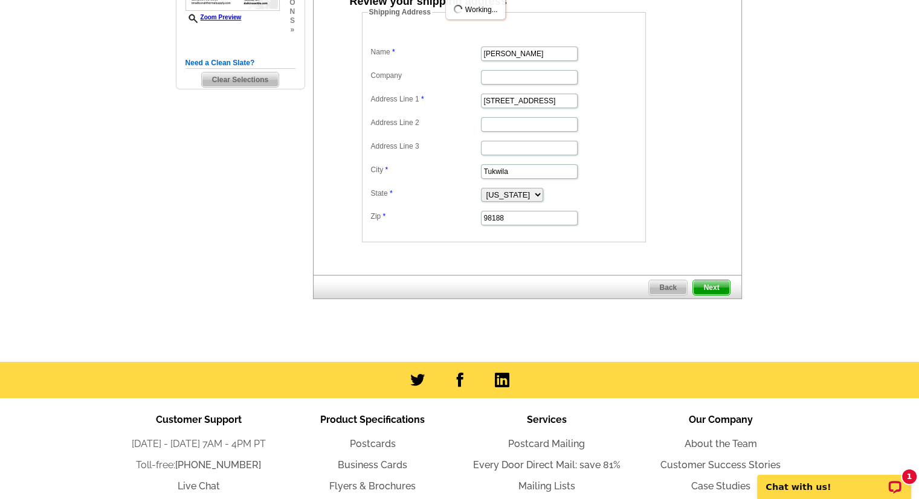
scroll to position [0, 0]
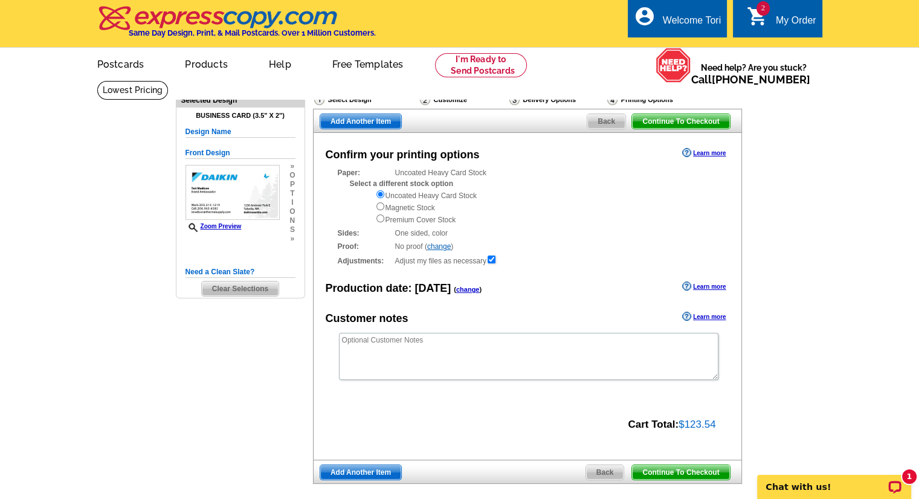
click at [693, 467] on span "Continue To Checkout" at bounding box center [680, 472] width 97 height 14
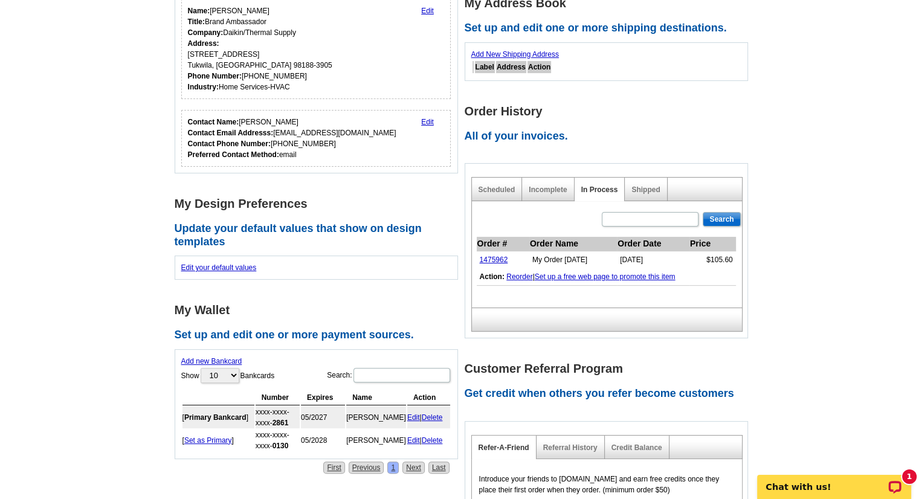
scroll to position [212, 0]
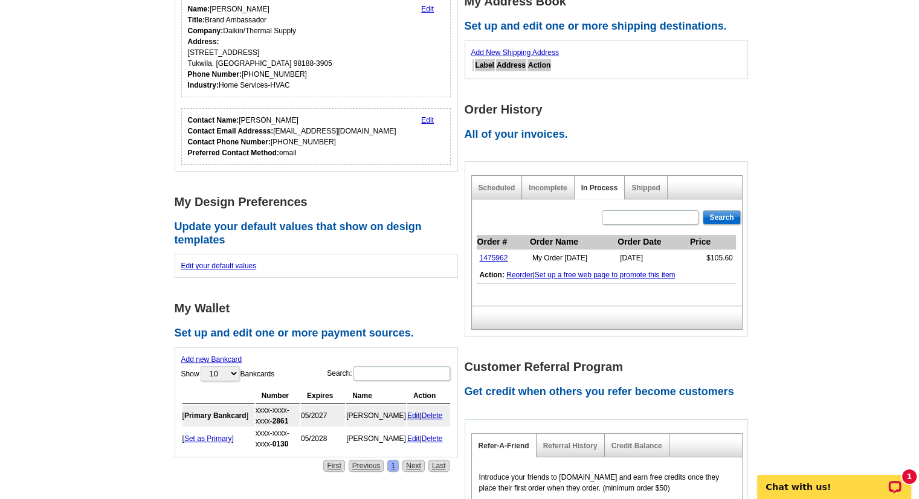
click at [539, 196] on div "Incomplete" at bounding box center [548, 188] width 52 height 24
click at [618, 191] on div "In Process" at bounding box center [599, 188] width 51 height 24
click at [648, 188] on link "Shipped" at bounding box center [645, 188] width 28 height 8
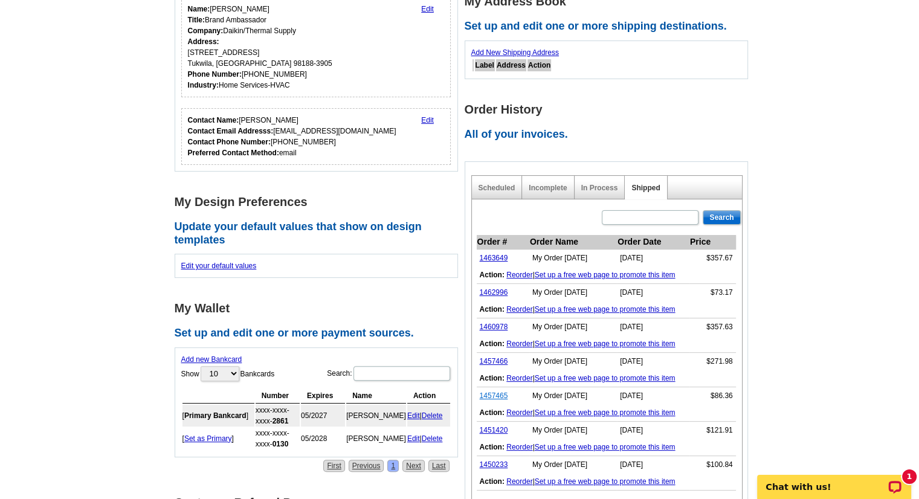
click at [492, 396] on link "1457465" at bounding box center [494, 395] width 28 height 8
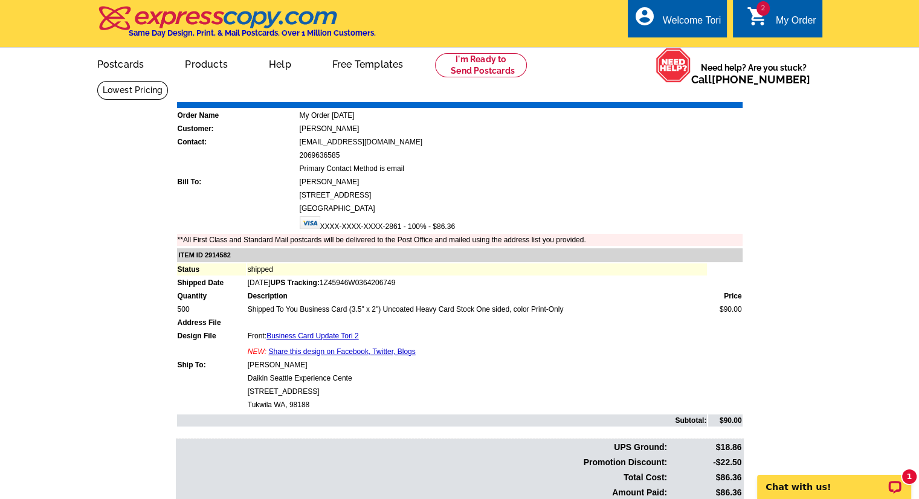
click at [358, 303] on td "Shipped To You Business Card (3.5" x 2") Uncoated Heavy Card Stock One sided, c…" at bounding box center [477, 309] width 460 height 12
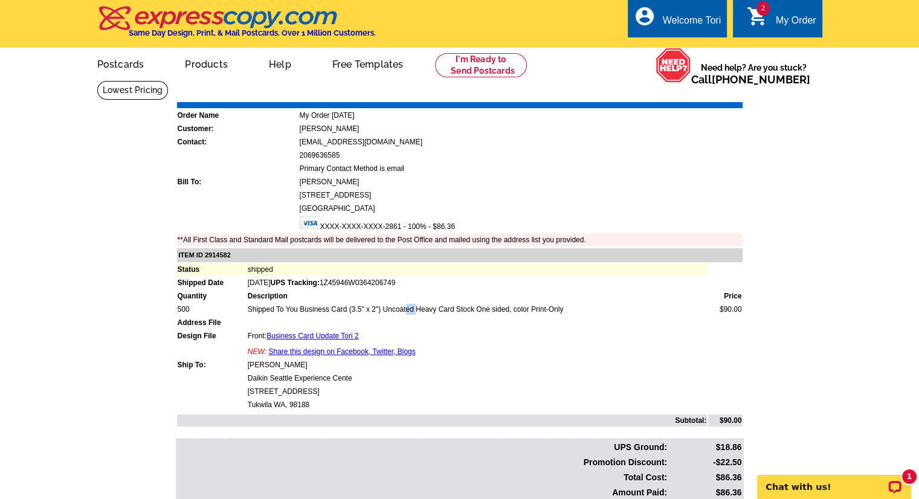
click at [358, 303] on td "Shipped To You Business Card (3.5" x 2") Uncoated Heavy Card Stock One sided, c…" at bounding box center [477, 309] width 460 height 12
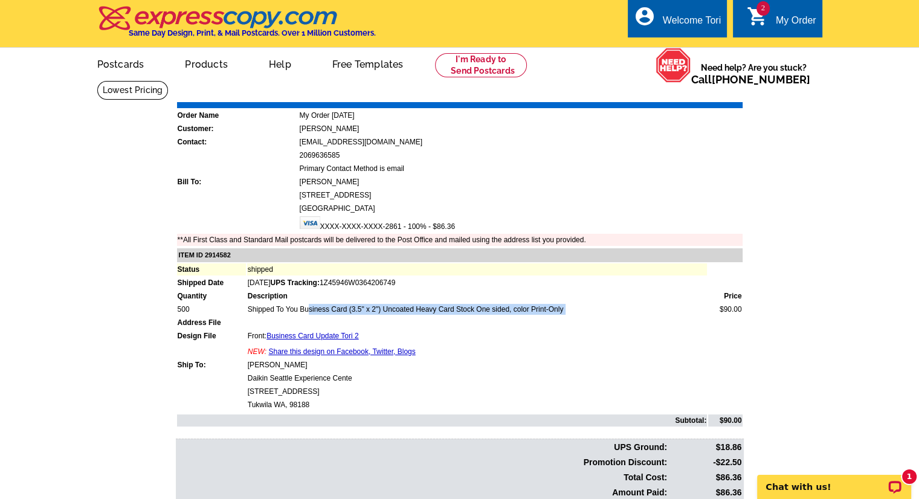
click at [358, 303] on td "Shipped To You Business Card (3.5" x 2") Uncoated Heavy Card Stock One sided, c…" at bounding box center [477, 309] width 460 height 12
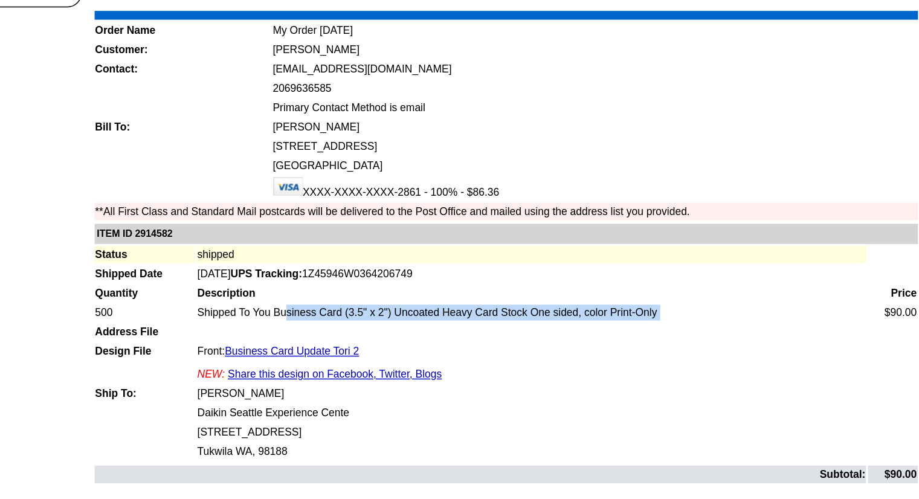
click at [358, 303] on td "Shipped To You Business Card (3.5" x 2") Uncoated Heavy Card Stock One sided, c…" at bounding box center [477, 309] width 460 height 12
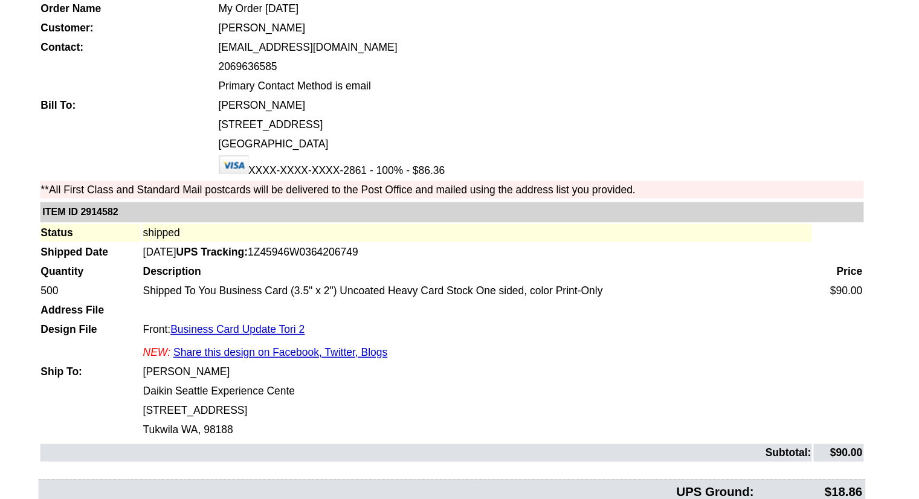
click at [424, 308] on td "Shipped To You Business Card (3.5" x 2") Uncoated Heavy Card Stock One sided, c…" at bounding box center [477, 309] width 460 height 12
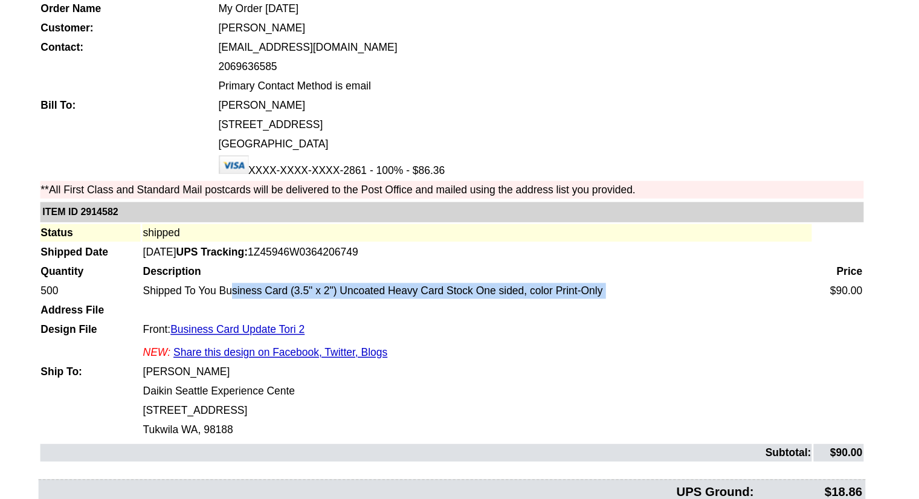
click at [424, 308] on td "Shipped To You Business Card (3.5" x 2") Uncoated Heavy Card Stock One sided, c…" at bounding box center [477, 309] width 460 height 12
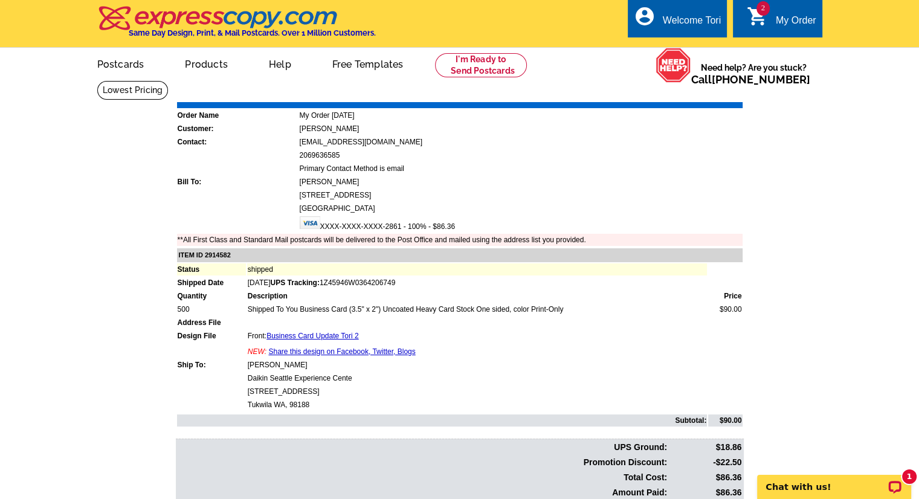
click at [528, 164] on td "Primary Contact Method is email" at bounding box center [520, 168] width 443 height 12
click at [687, 20] on div "Welcome Tori" at bounding box center [692, 23] width 58 height 17
click at [698, 44] on link "My Account" at bounding box center [690, 46] width 52 height 11
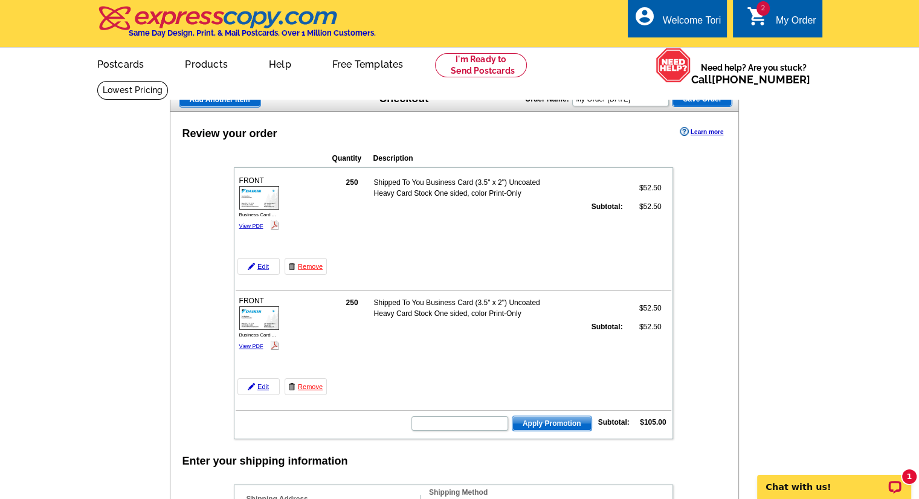
click at [443, 243] on td "250 Shipped To You Business Card (3.5" x 2") Uncoated Heavy Card Stock One side…" at bounding box center [500, 224] width 341 height 105
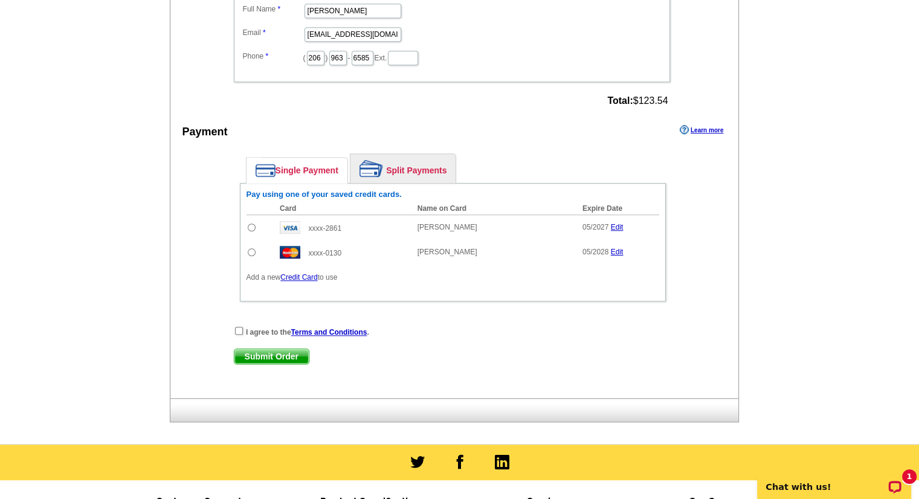
scroll to position [761, 0]
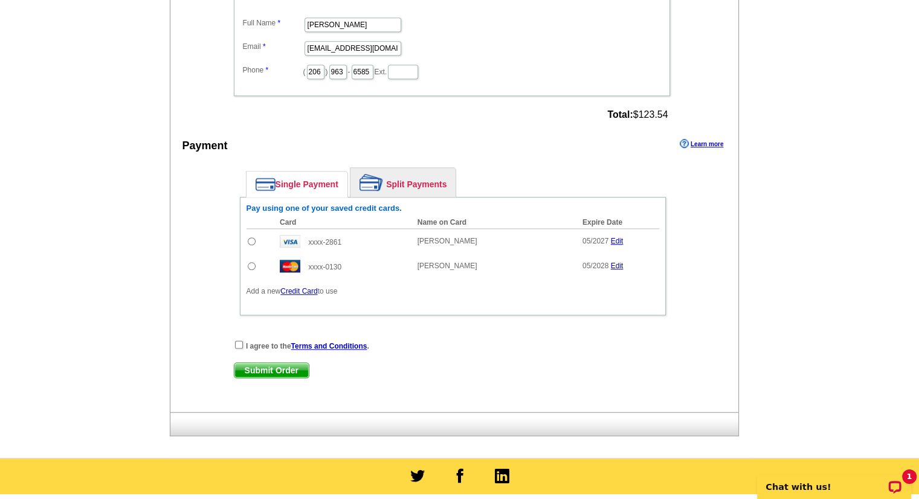
click at [246, 261] on td at bounding box center [260, 266] width 28 height 25
click at [249, 262] on input "radio" at bounding box center [252, 266] width 8 height 8
radio input "true"
click at [244, 339] on div "I agree to the Terms and Conditions ." at bounding box center [453, 345] width 438 height 12
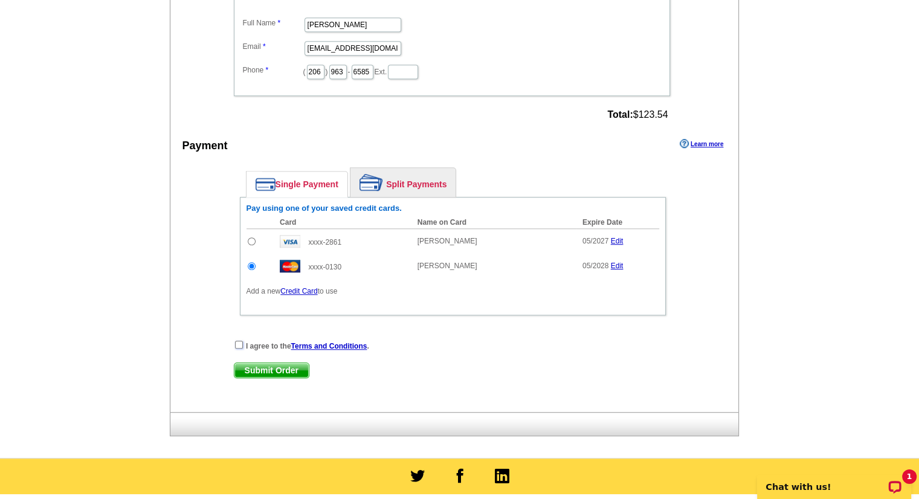
click at [241, 341] on input "checkbox" at bounding box center [239, 345] width 8 height 8
checkbox input "true"
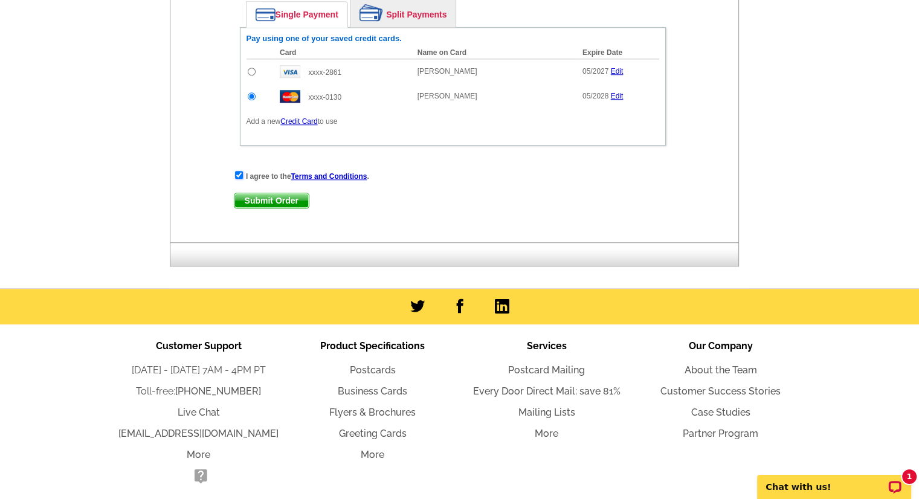
scroll to position [930, 0]
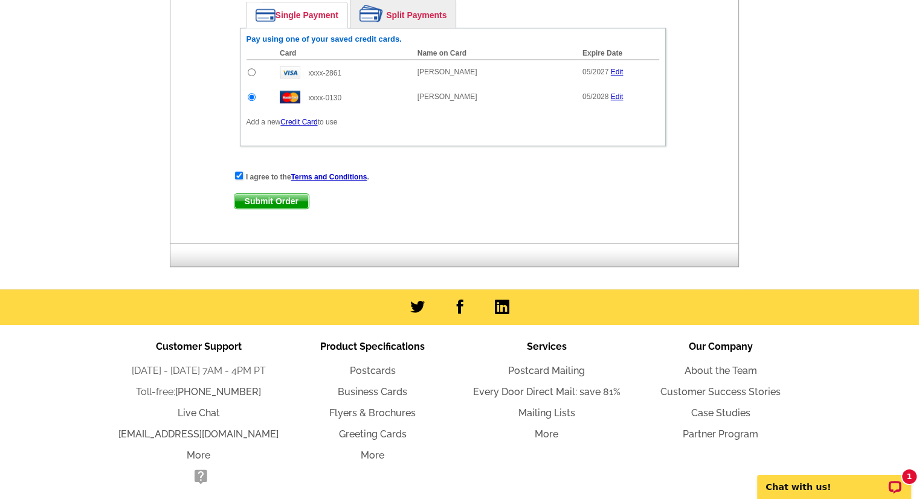
click at [269, 197] on span "Submit Order" at bounding box center [271, 201] width 74 height 14
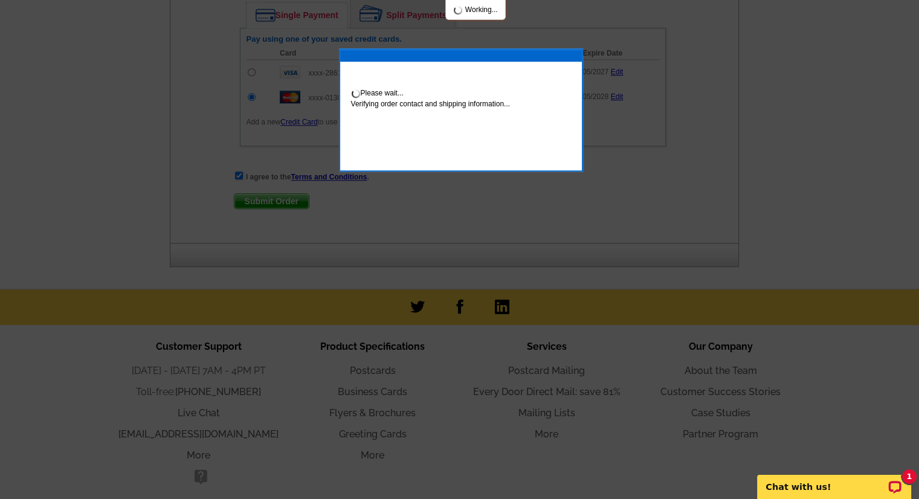
scroll to position [991, 0]
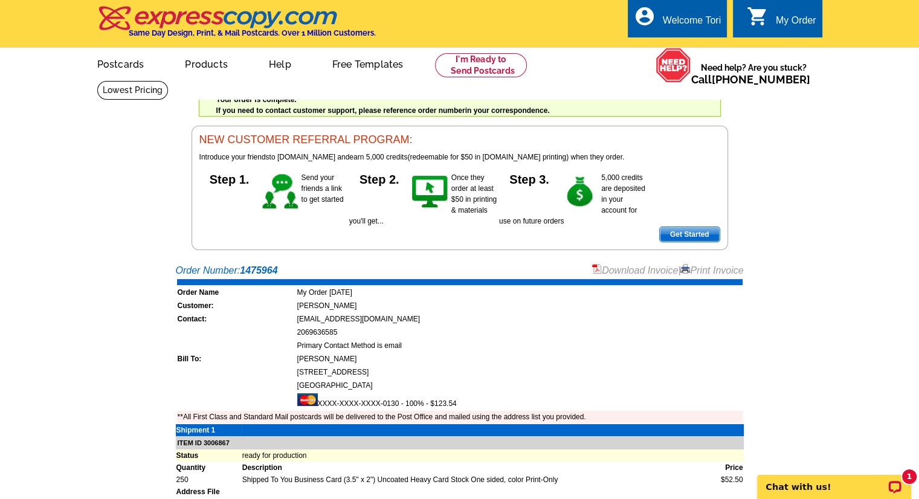
click at [381, 322] on td "[EMAIL_ADDRESS][DOMAIN_NAME]" at bounding box center [520, 319] width 446 height 12
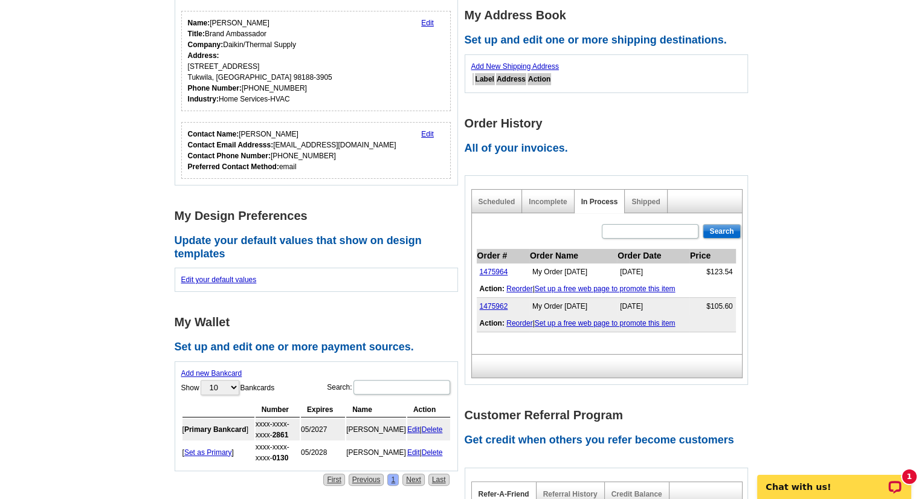
click at [94, 150] on main "Account Information Update your user information. Username: [EMAIL_ADDRESS][DOM…" at bounding box center [459, 319] width 919 height 875
